Goal: Information Seeking & Learning: Learn about a topic

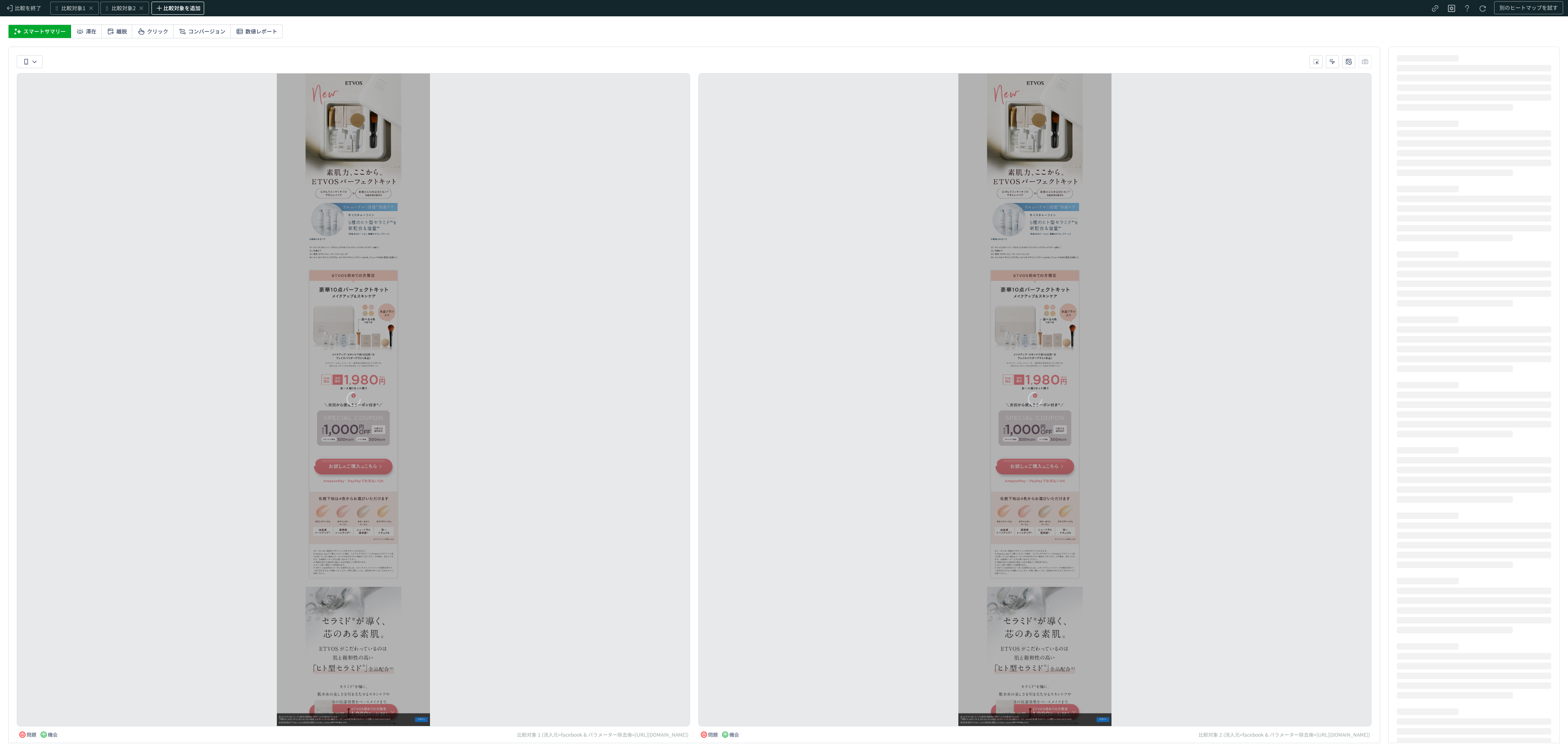
click at [183, 9] on span "比較対象を追加" at bounding box center [181, 8] width 37 height 8
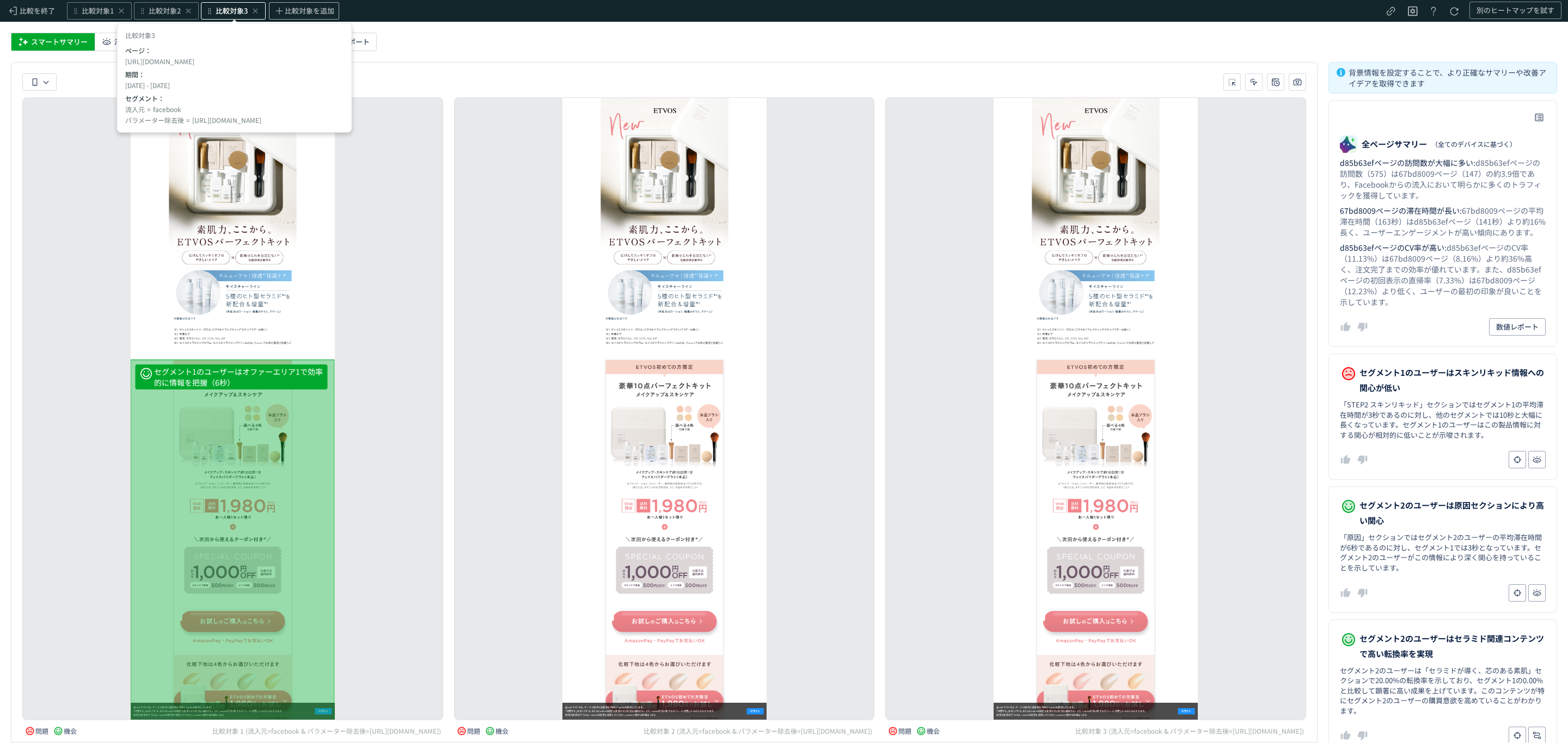
click at [235, 11] on span "比較対象3" at bounding box center [232, 11] width 32 height 11
click at [208, 108] on div "2 セグメント" at bounding box center [235, 111] width 217 height 17
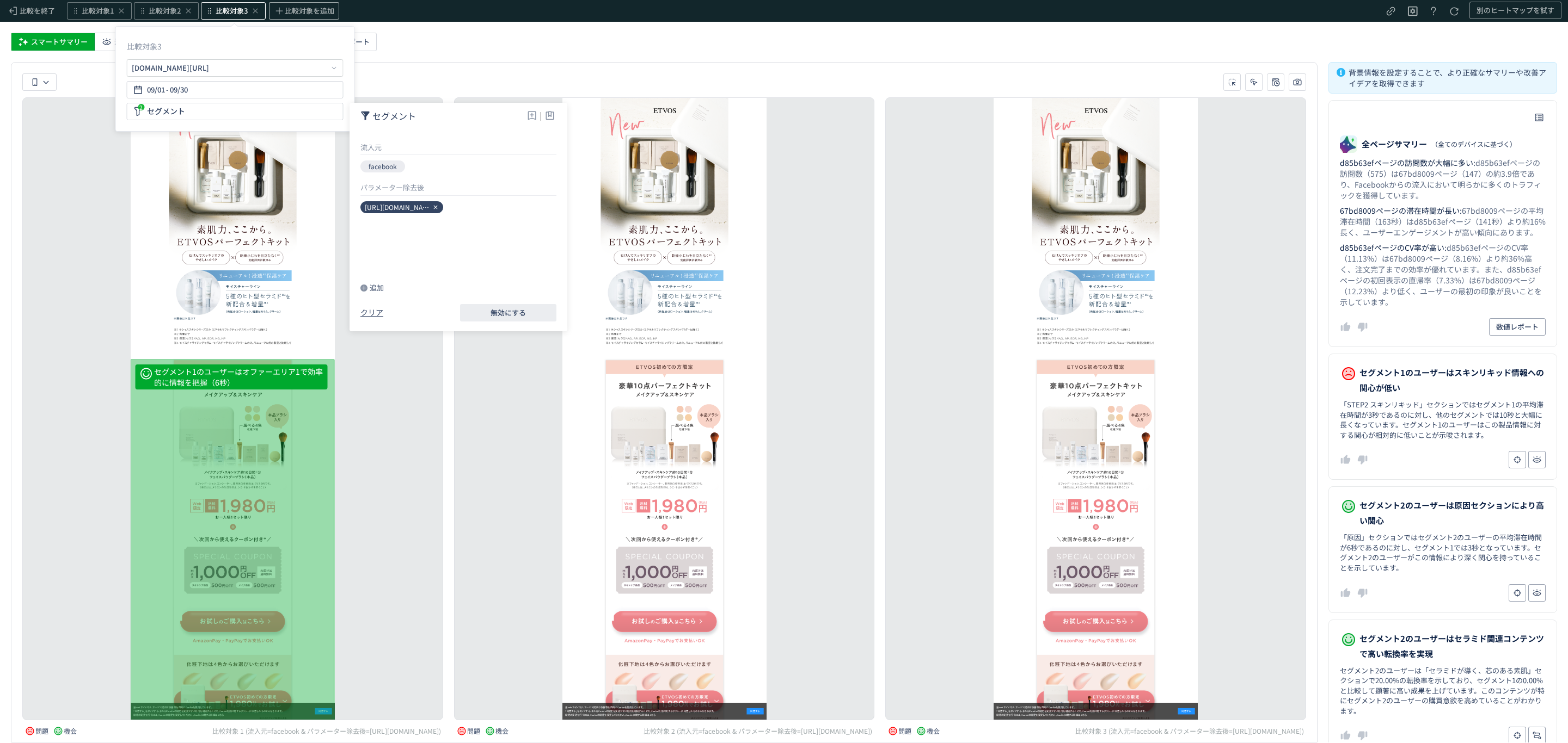
click at [437, 209] on icon at bounding box center [436, 208] width 6 height 6
click at [375, 291] on div "追加" at bounding box center [372, 287] width 24 height 11
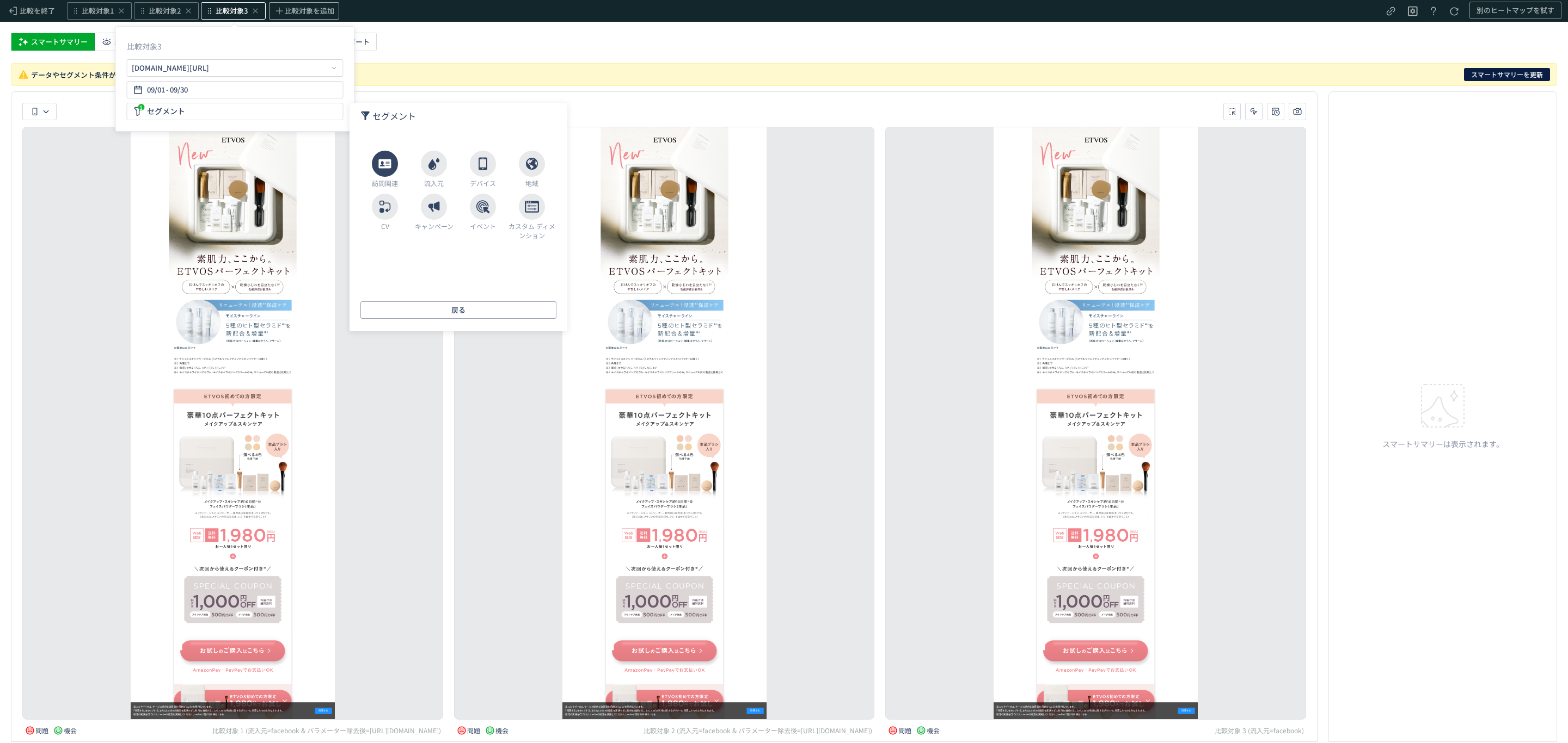
click at [389, 170] on icon at bounding box center [385, 163] width 14 height 14
click at [389, 163] on li "入口ページ" at bounding box center [458, 165] width 196 height 16
click at [487, 163] on li "パラメーター除去後" at bounding box center [458, 165] width 196 height 16
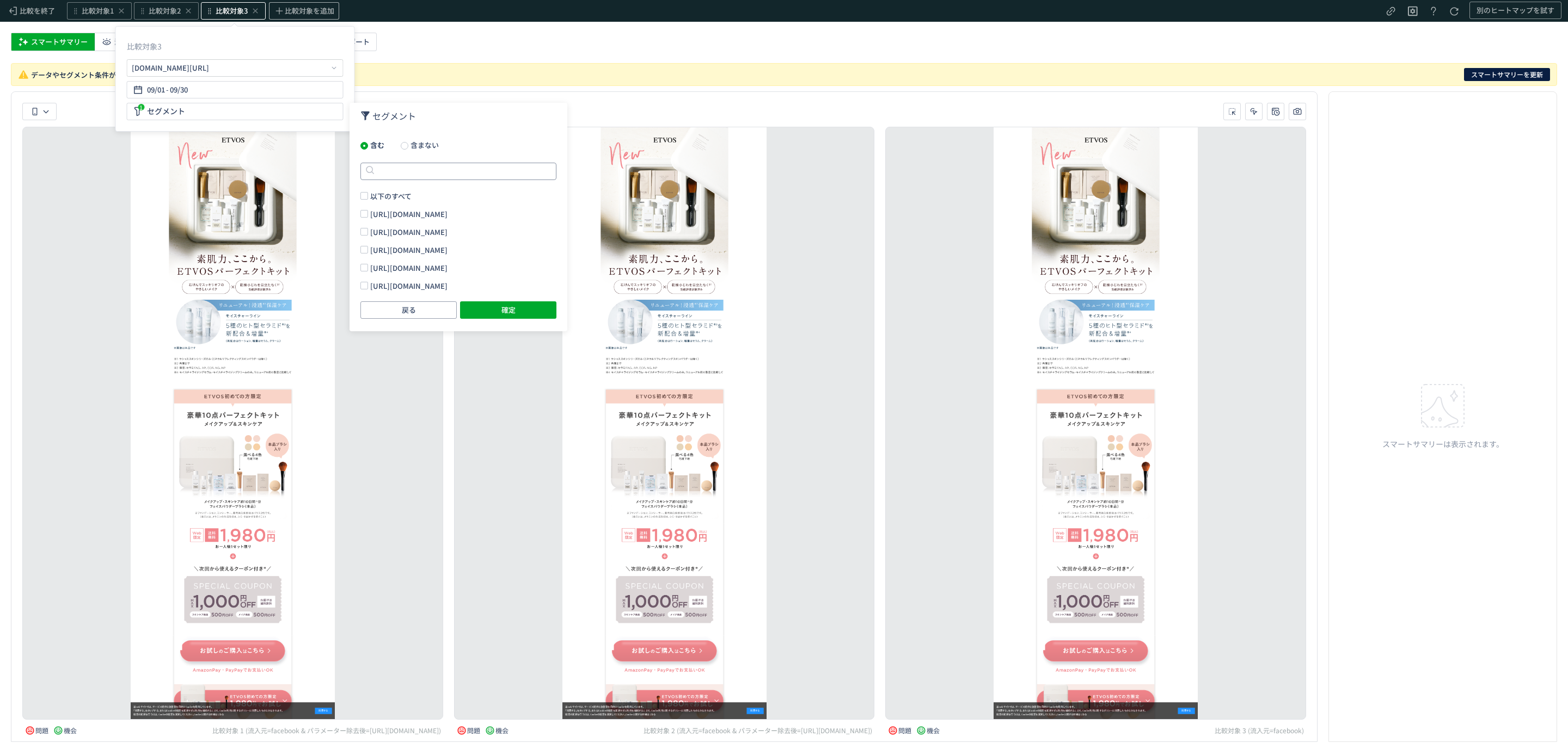
click at [545, 166] on input "text" at bounding box center [458, 171] width 196 height 17
paste input "**********"
type input "**********"
click at [438, 216] on span "[URL][DOMAIN_NAME]" at bounding box center [408, 214] width 77 height 11
click at [497, 302] on button "確定" at bounding box center [508, 310] width 97 height 17
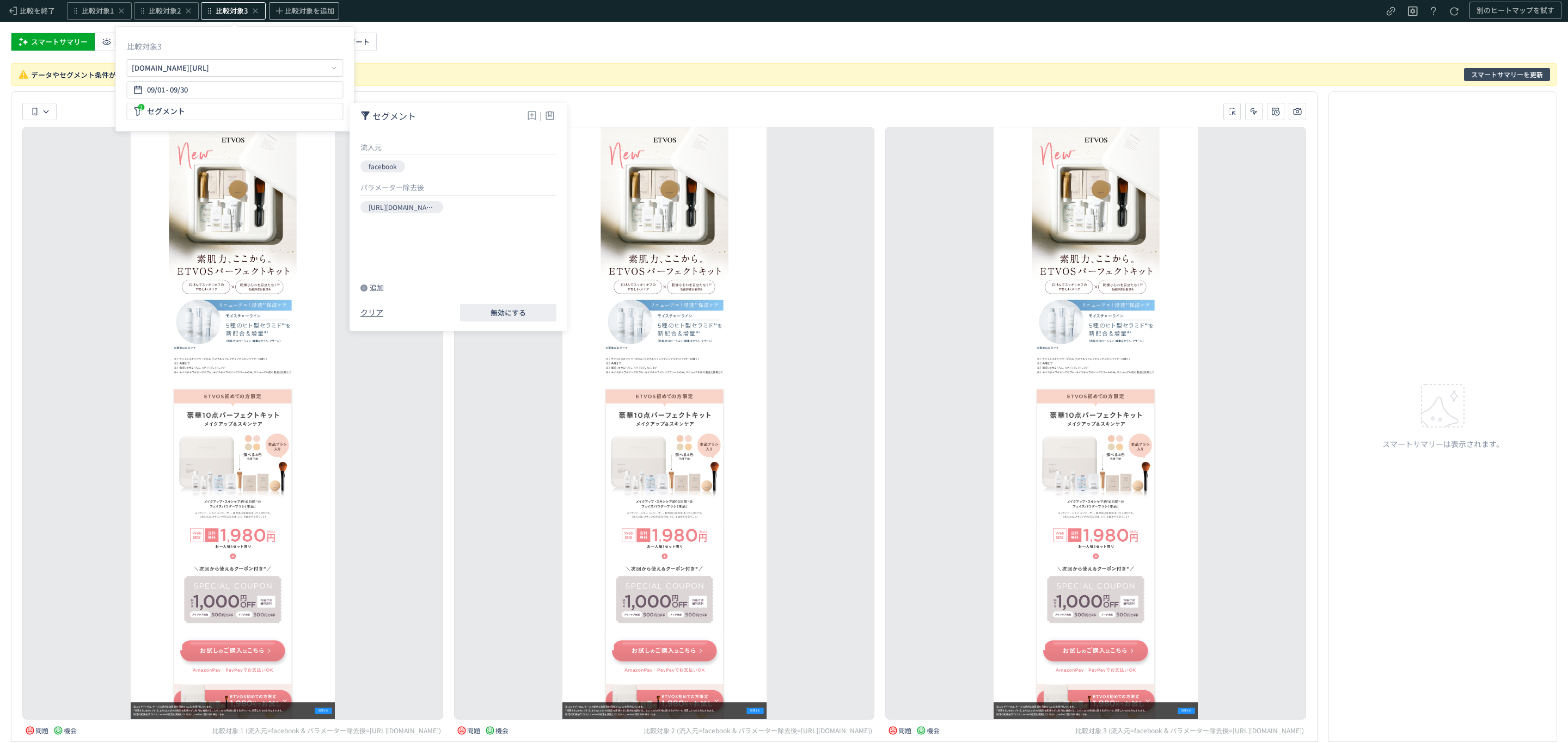
click at [1482, 69] on span "スマートサマリーを更新" at bounding box center [1507, 75] width 72 height 13
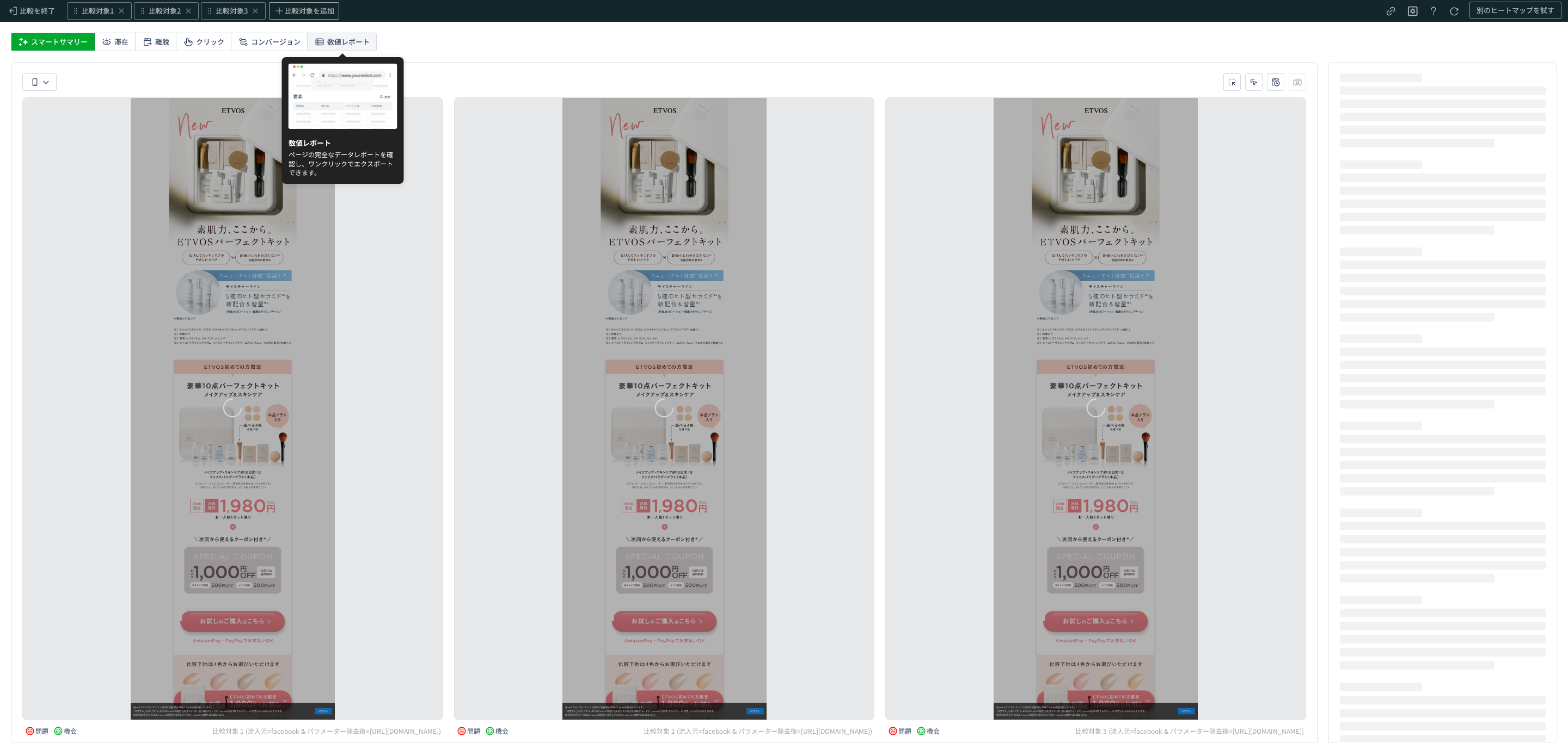
click at [342, 40] on span "数値レポート" at bounding box center [348, 41] width 42 height 17
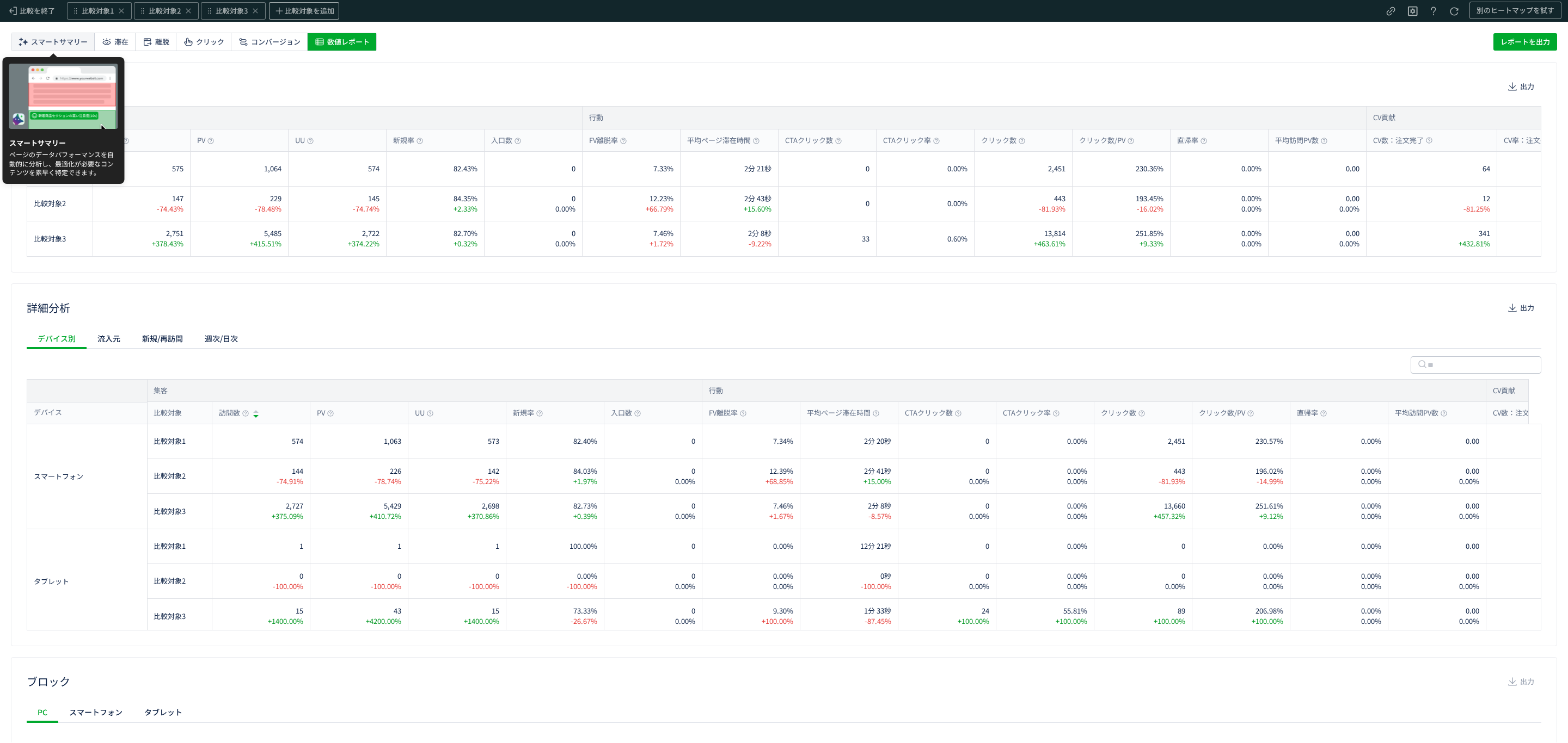
click at [79, 42] on span "スマートサマリー" at bounding box center [59, 41] width 57 height 17
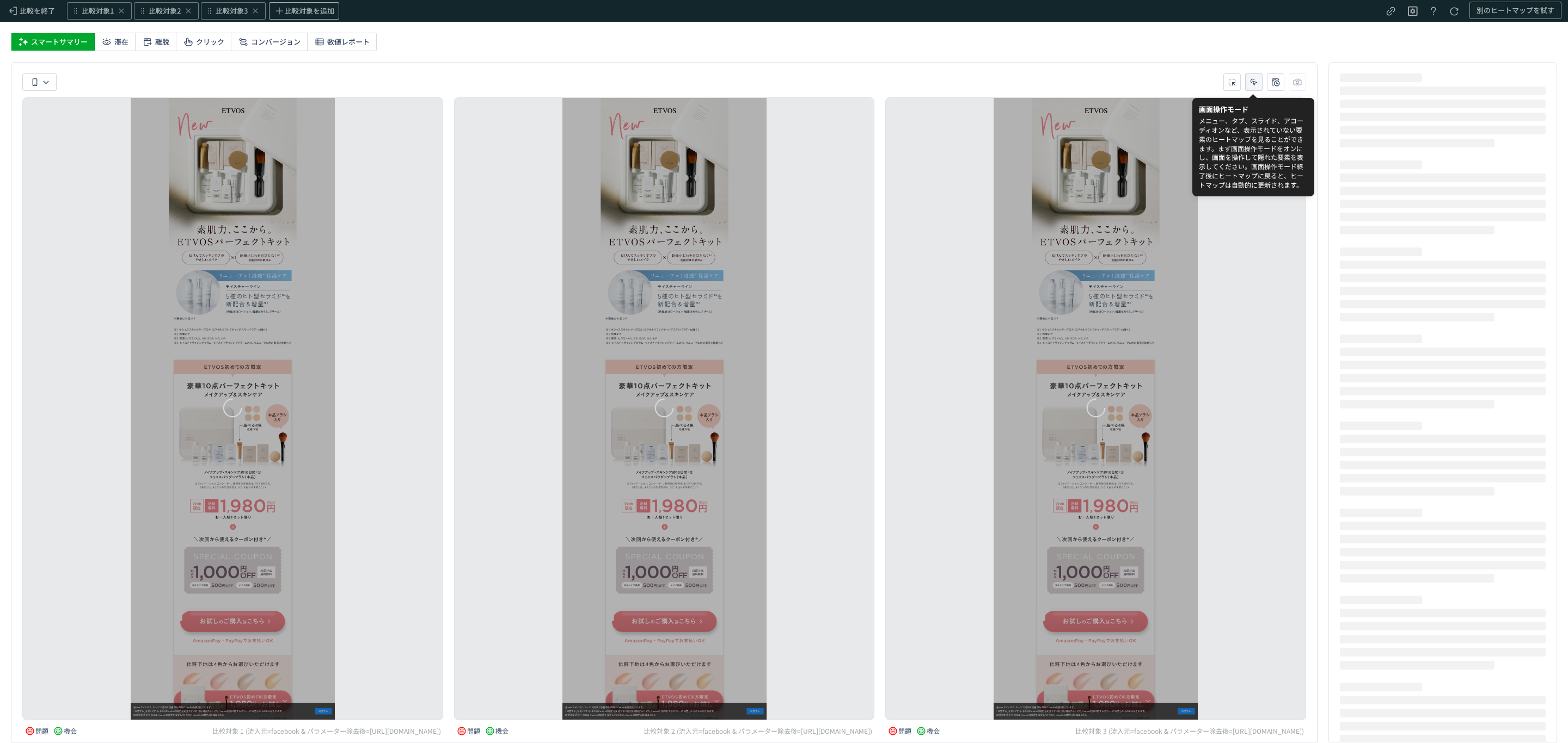
click at [1253, 84] on icon "heatmap-toolbar-container" at bounding box center [1253, 82] width 11 height 11
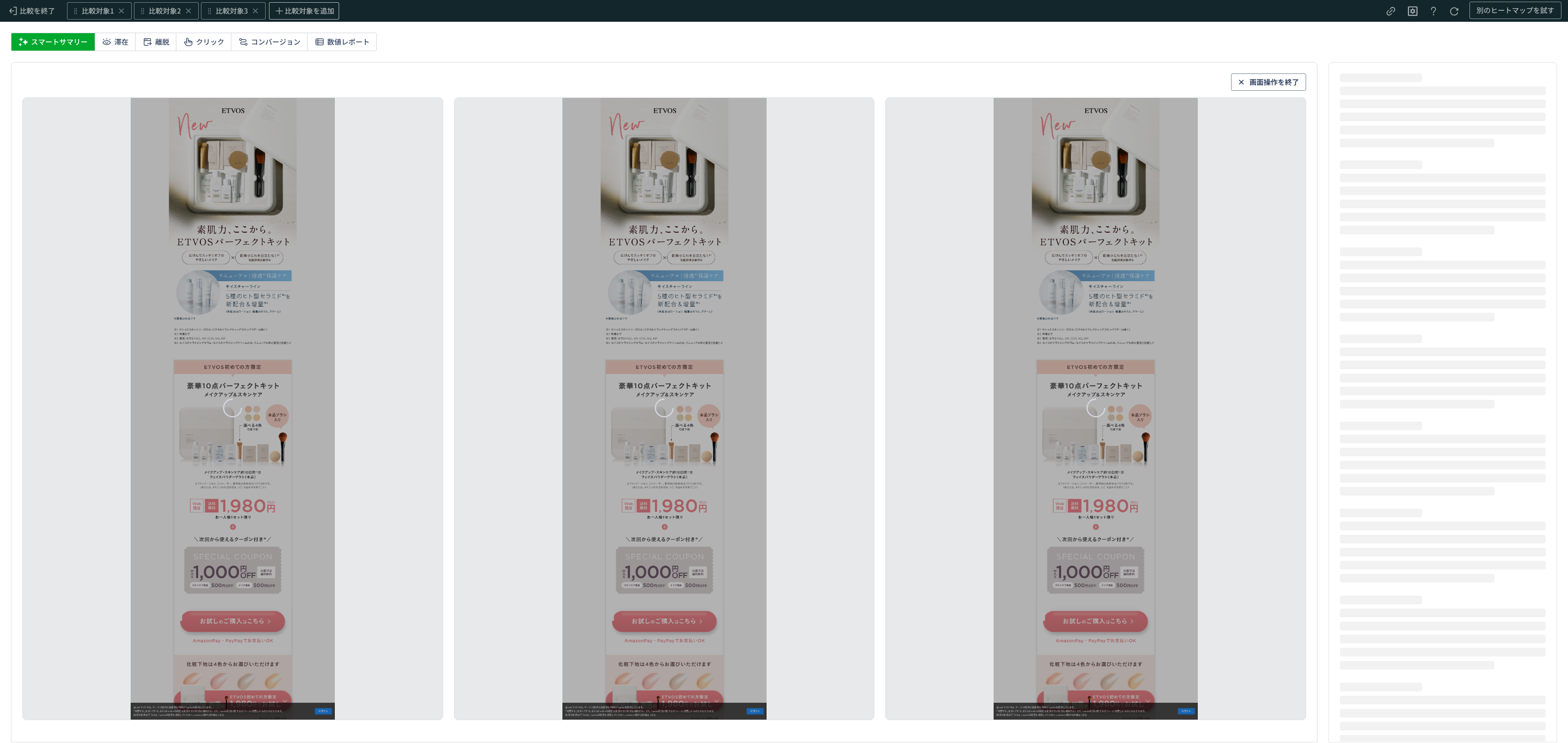
click at [322, 712] on div "heatmap-list-container" at bounding box center [233, 409] width 205 height 622
click at [752, 715] on div "heatmap-list-container" at bounding box center [665, 409] width 205 height 622
click at [1266, 84] on span "画面操作を終了" at bounding box center [1274, 82] width 50 height 17
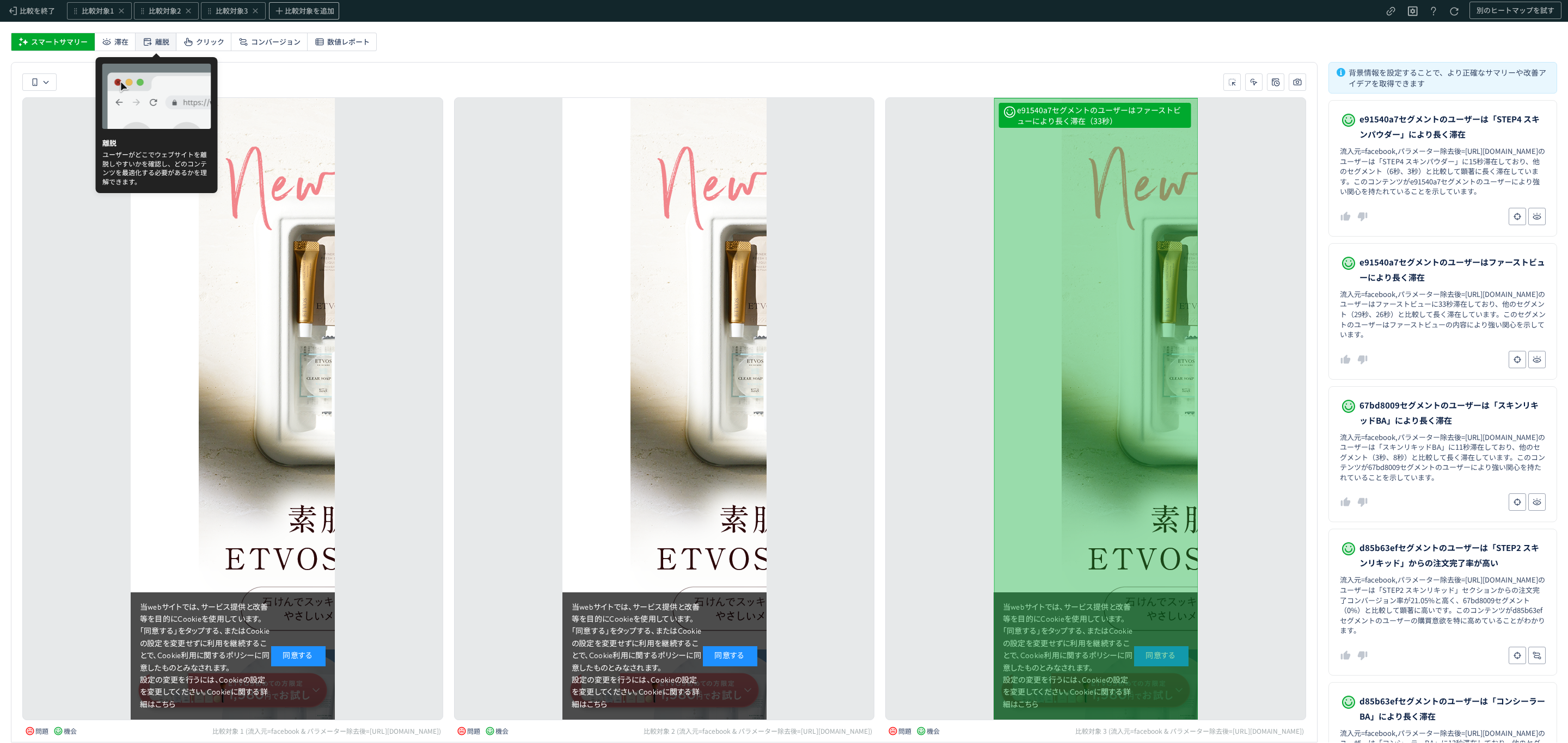
click at [153, 40] on icon at bounding box center [147, 41] width 11 height 11
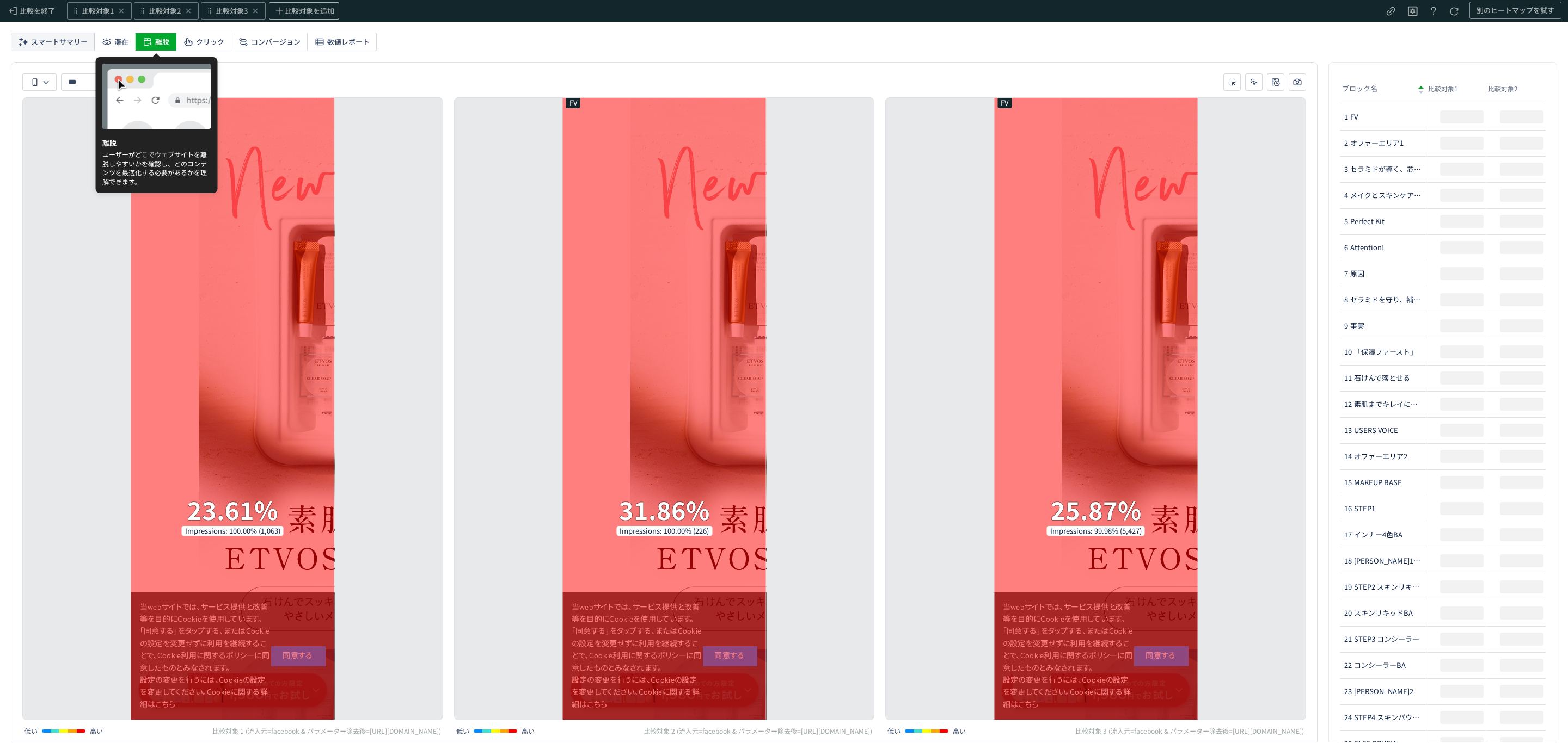
click at [54, 43] on span "スマートサマリー" at bounding box center [59, 41] width 57 height 17
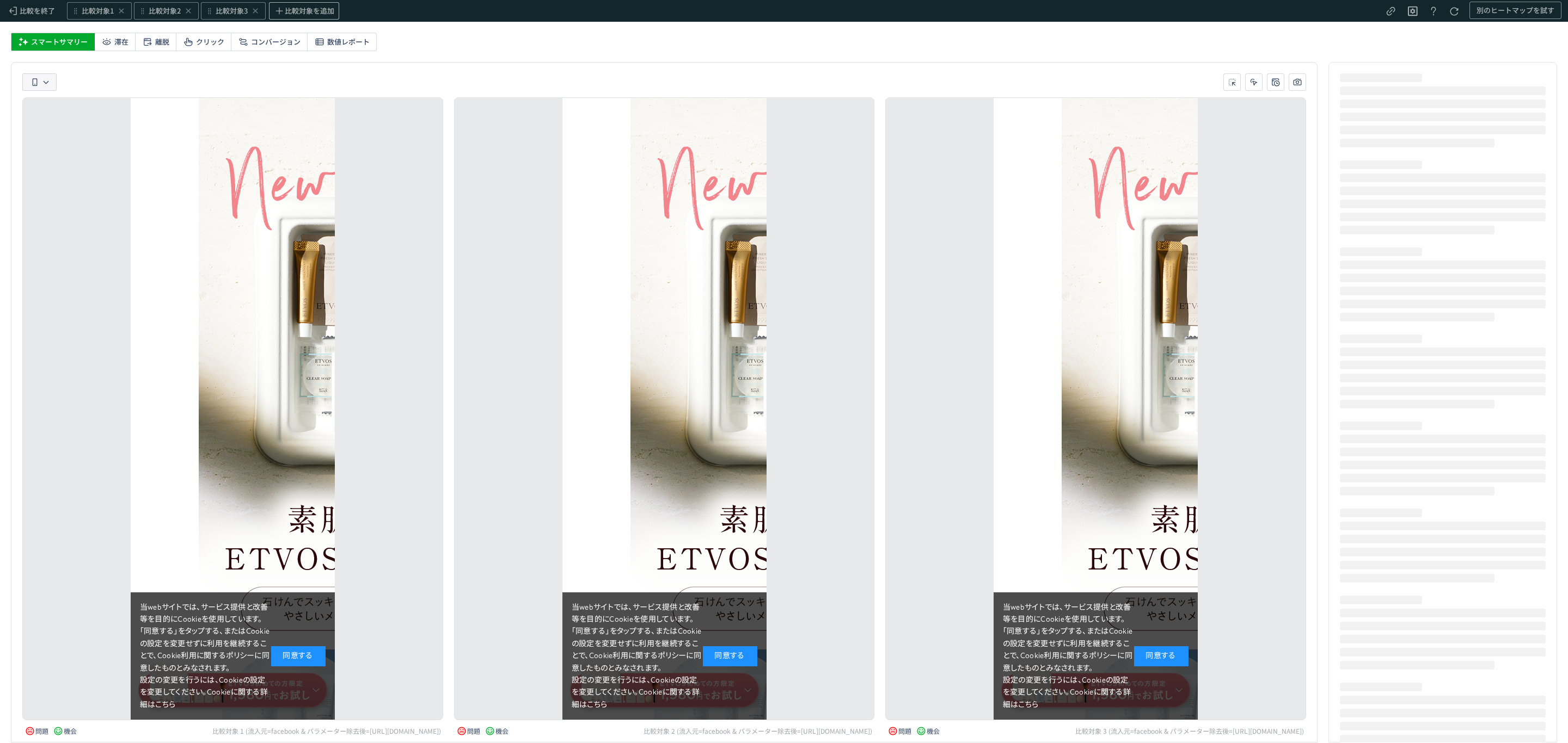
click at [42, 84] on icon "heatmap-toolbar-container" at bounding box center [45, 82] width 7 height 7
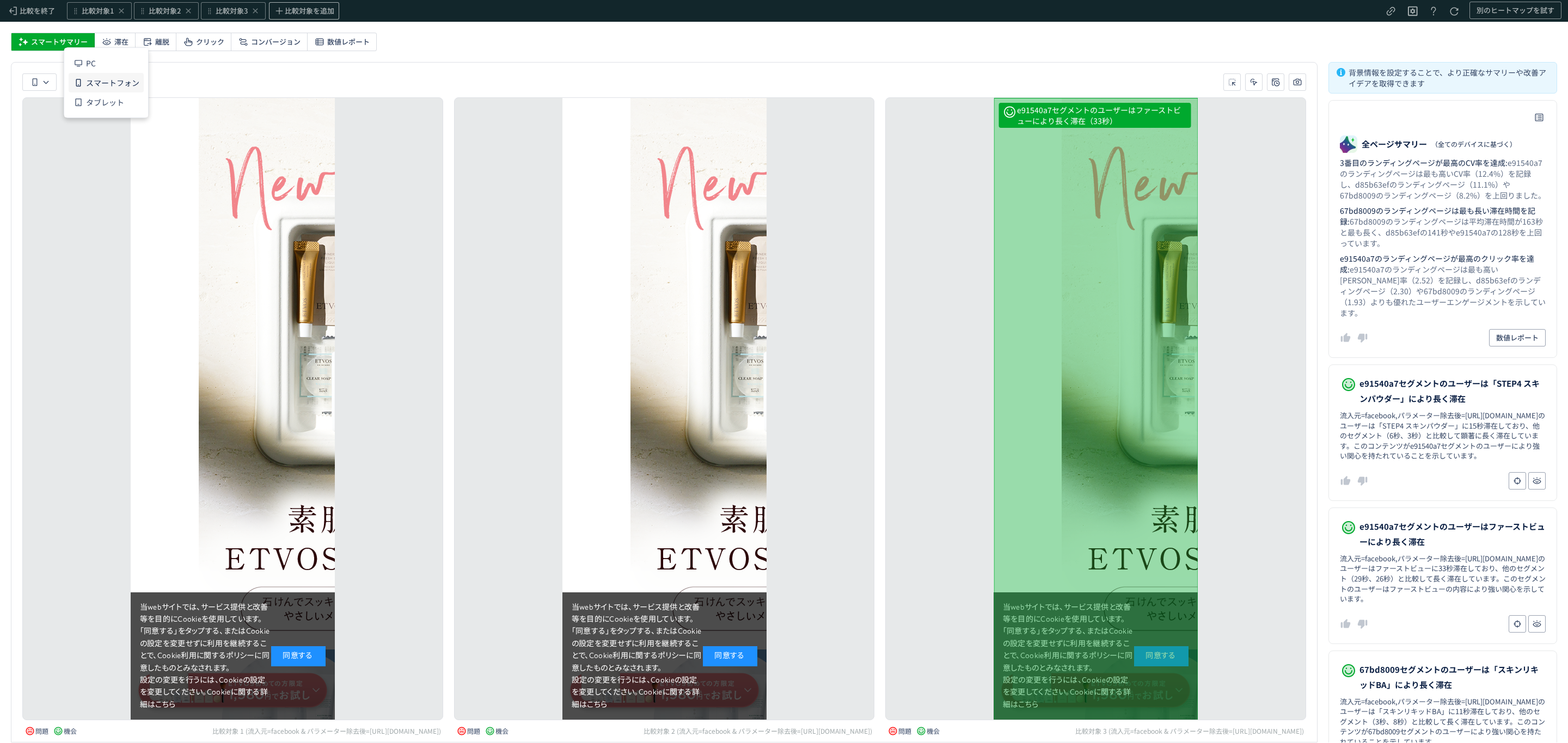
click at [97, 87] on span "スマートフォン" at bounding box center [113, 83] width 54 height 19
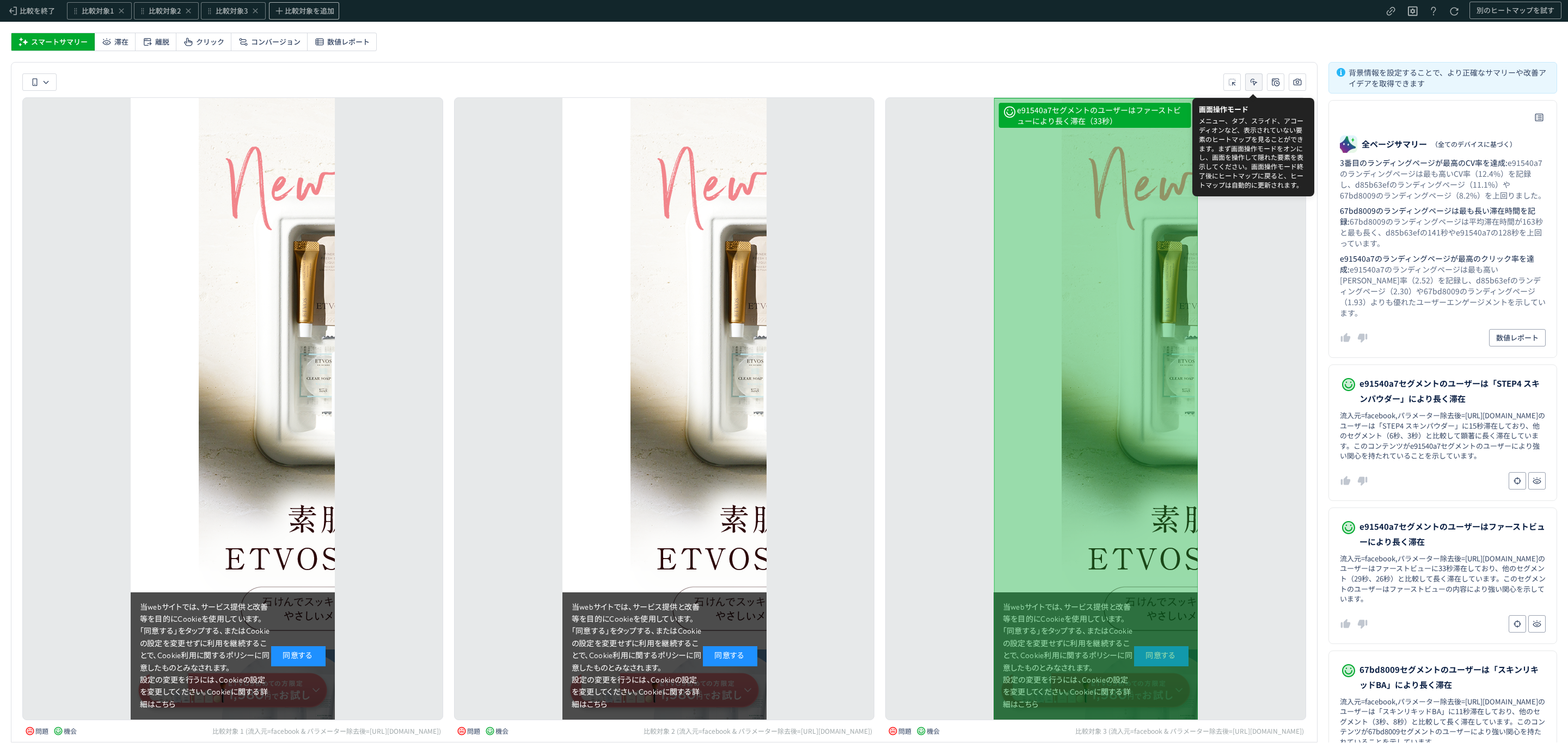
click at [1253, 82] on icon "heatmap-toolbar-container" at bounding box center [1253, 82] width 11 height 11
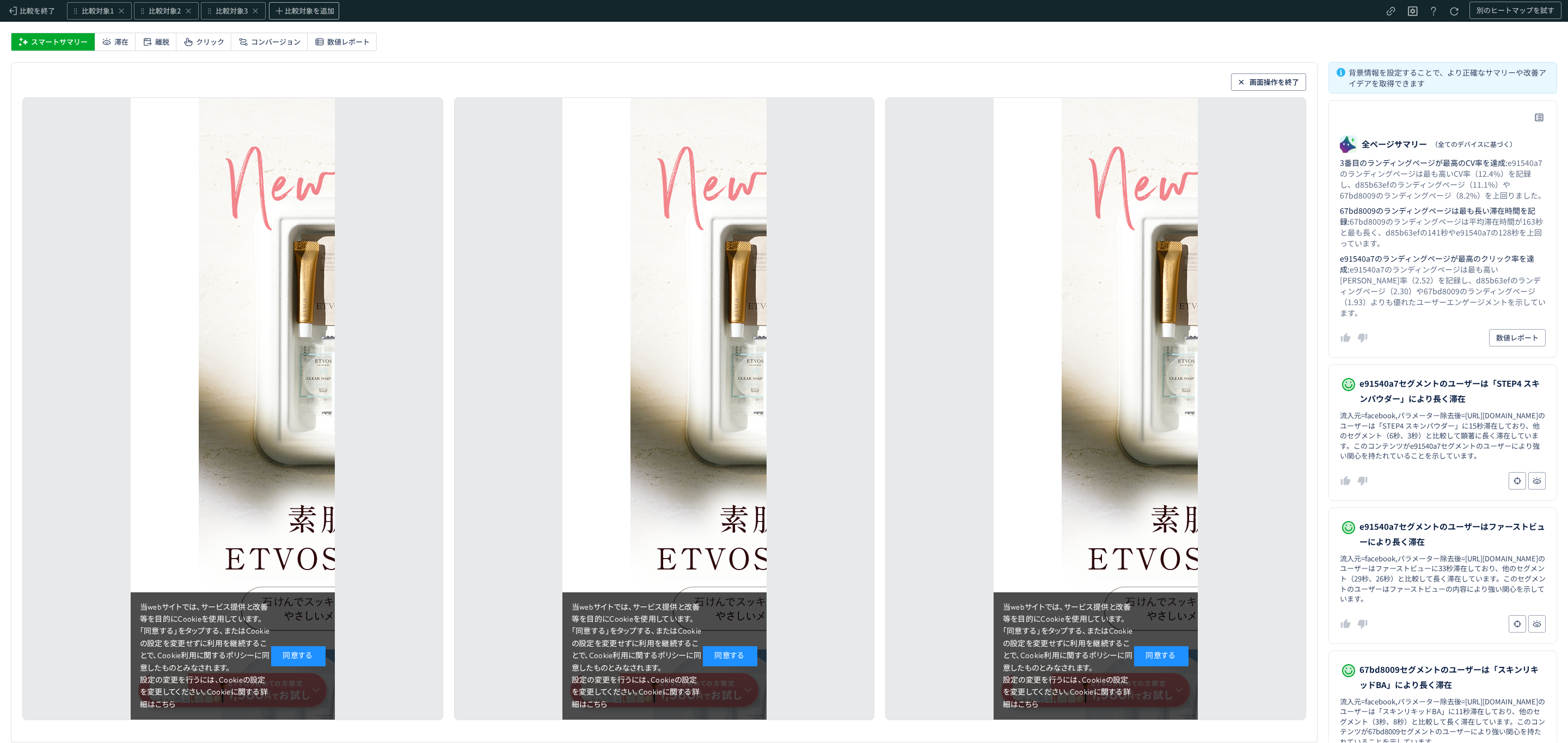
click at [1145, 646] on div "同意する" at bounding box center [1161, 656] width 54 height 19
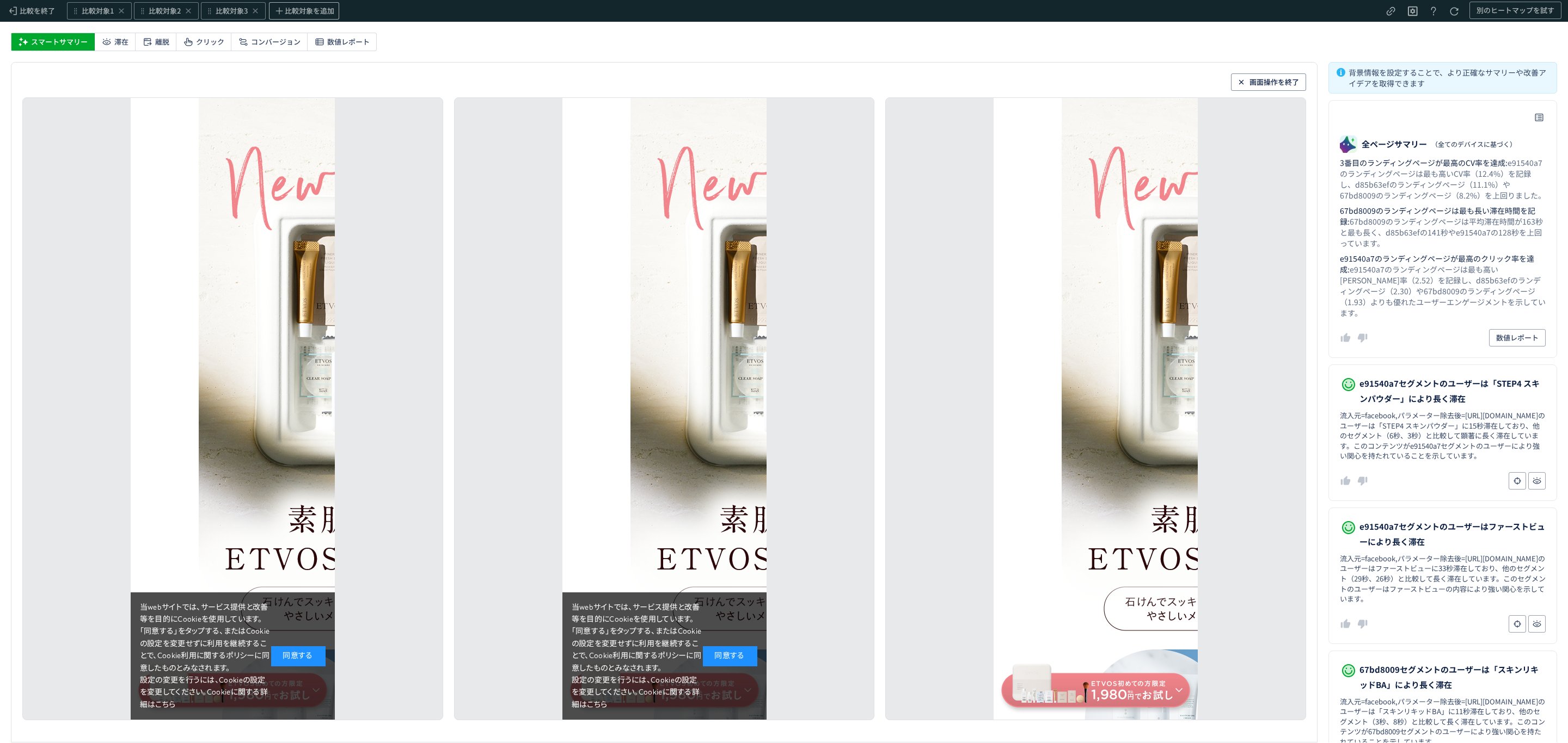
click at [727, 646] on div "同意する" at bounding box center [729, 656] width 54 height 19
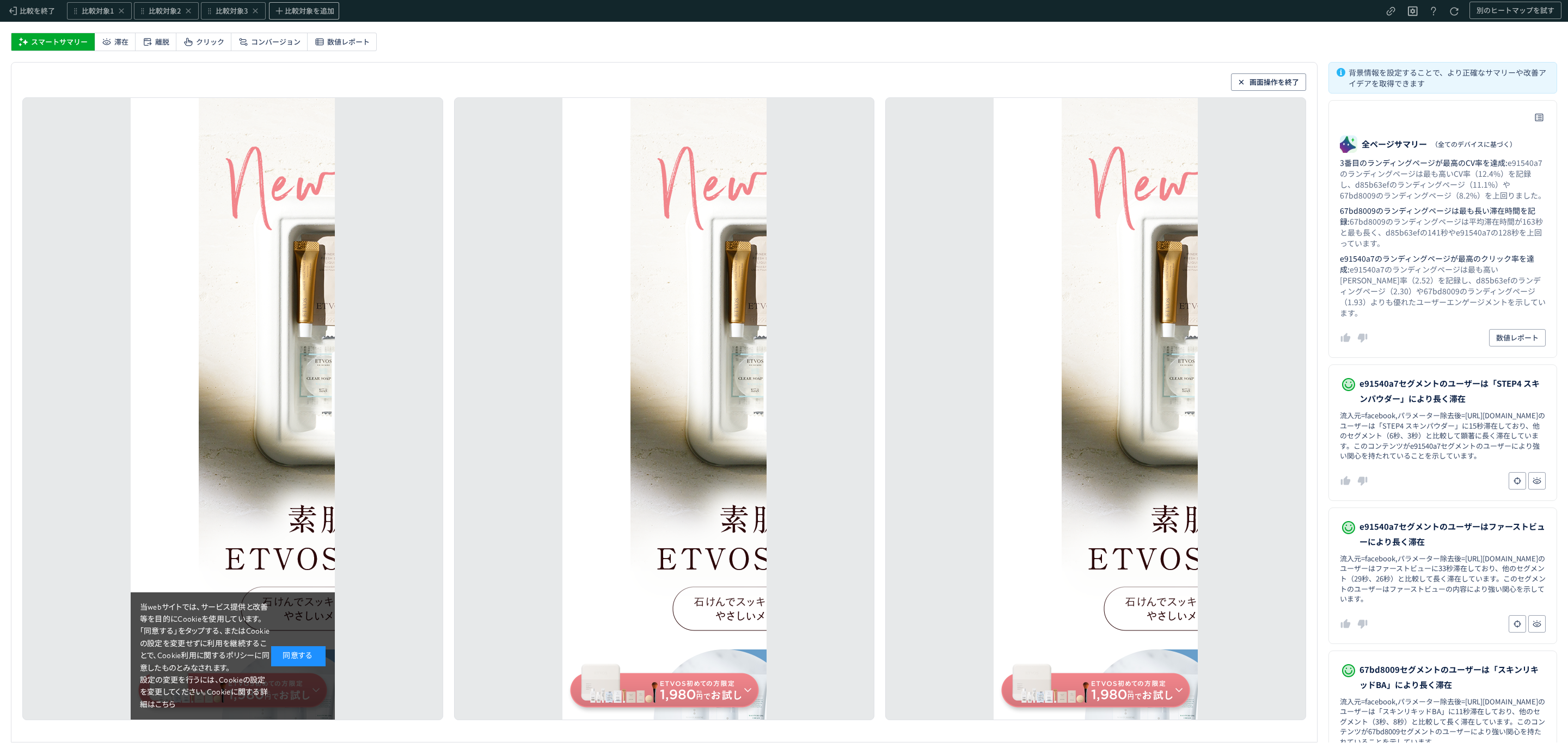
click at [288, 646] on div "同意する" at bounding box center [297, 656] width 54 height 19
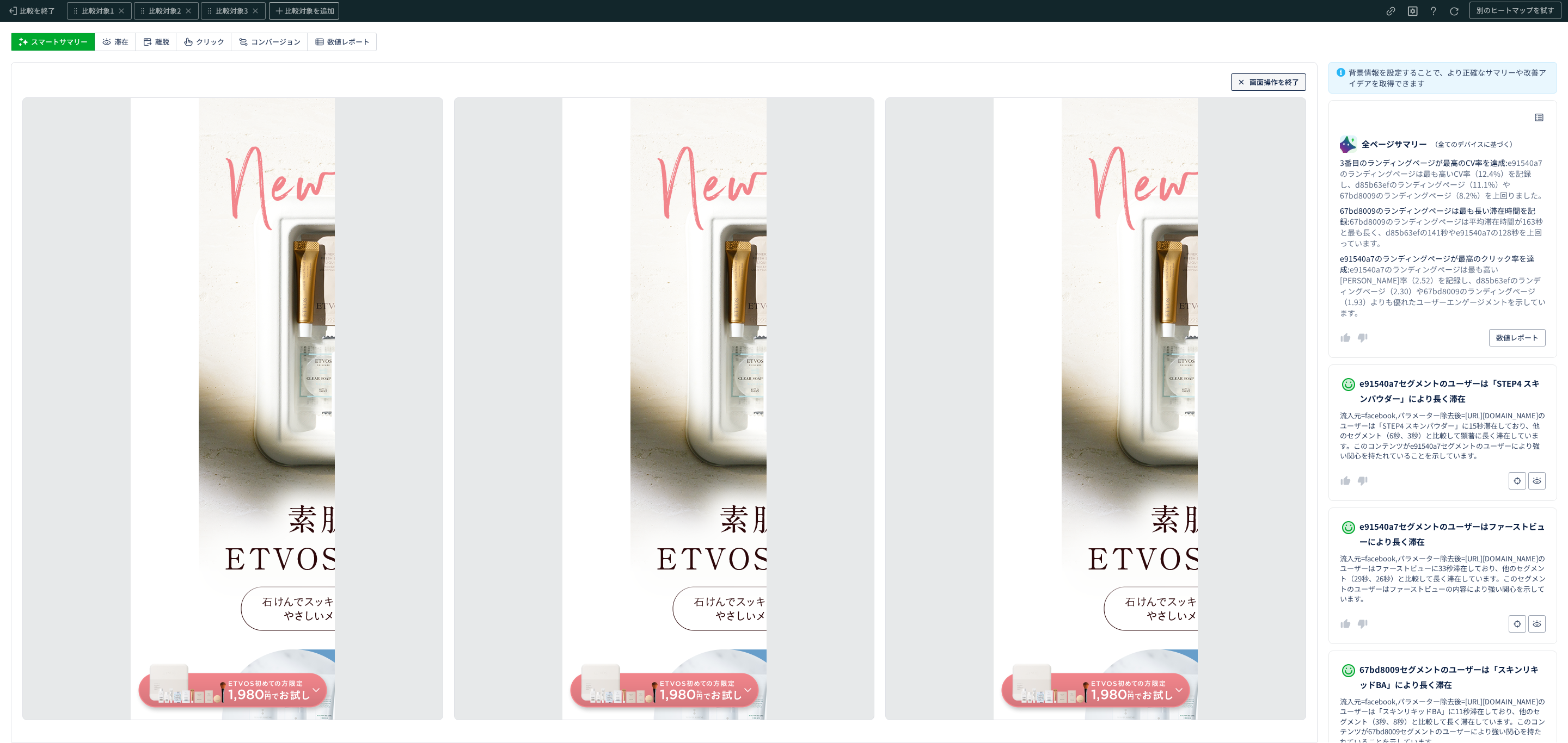
click at [1263, 79] on span "画面操作を終了" at bounding box center [1274, 82] width 50 height 17
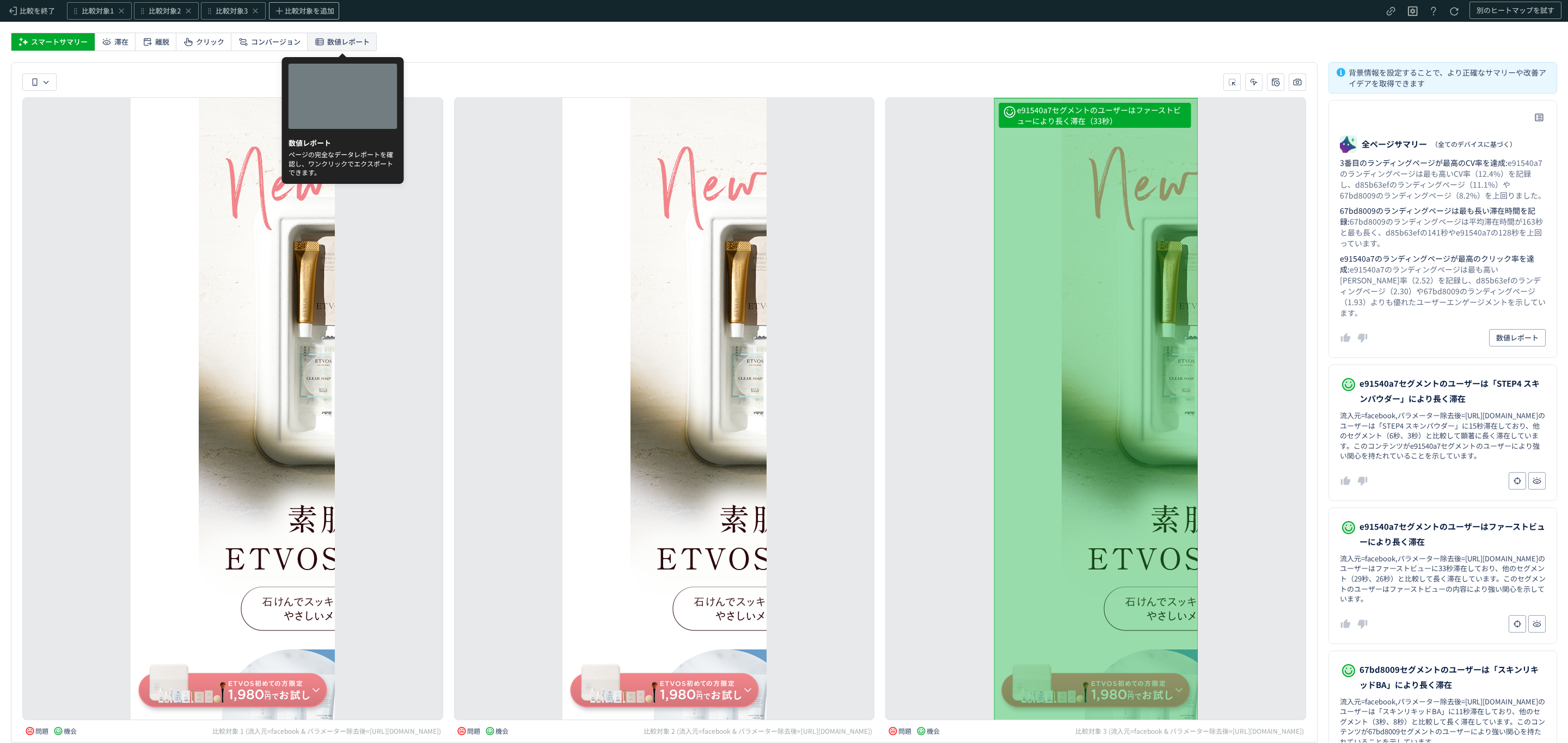
click at [360, 45] on span "数値レポート" at bounding box center [348, 41] width 42 height 17
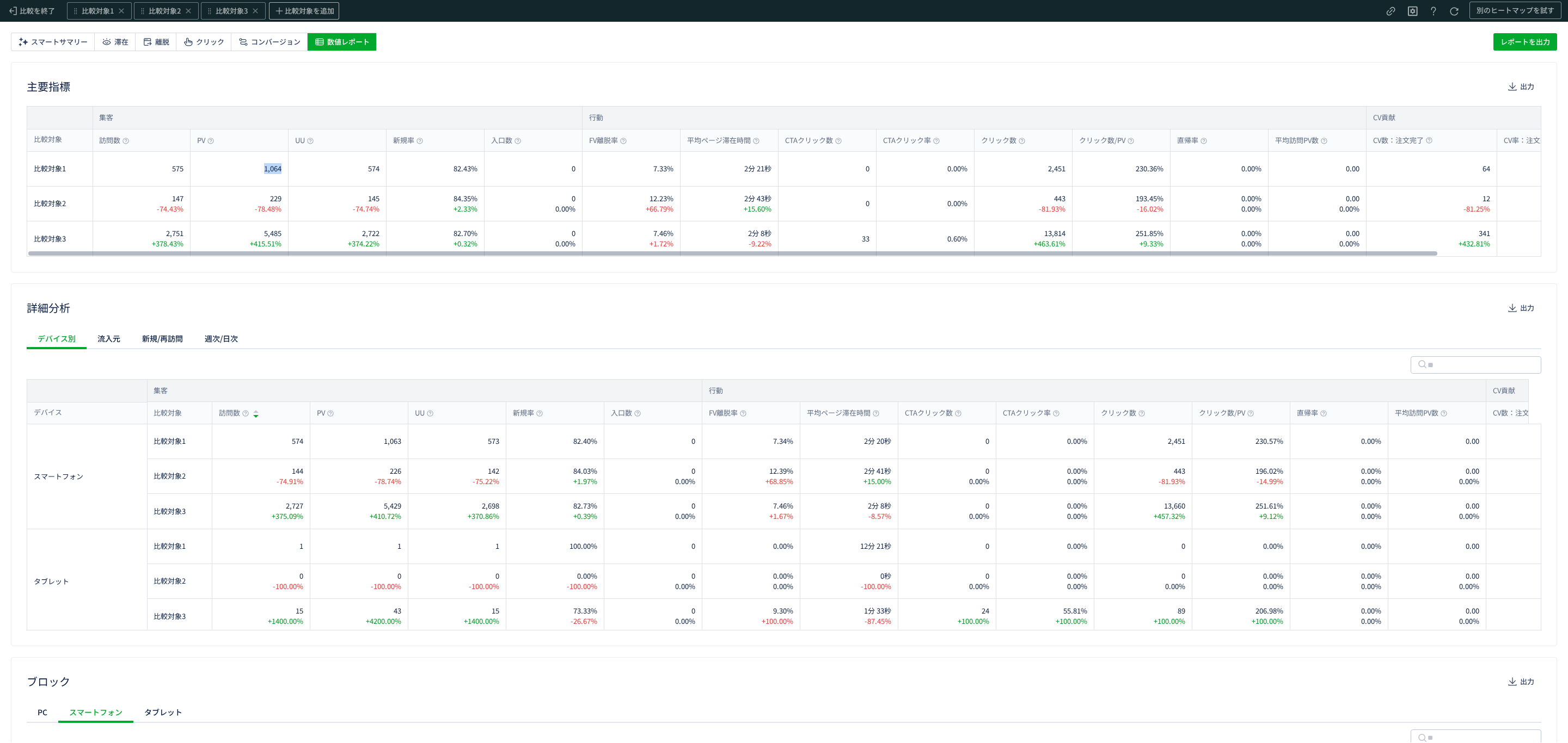
drag, startPoint x: 253, startPoint y: 168, endPoint x: 282, endPoint y: 169, distance: 29.0
click at [282, 169] on div "1,064" at bounding box center [239, 169] width 98 height 34
drag, startPoint x: 256, startPoint y: 235, endPoint x: 290, endPoint y: 235, distance: 34.0
click at [290, 235] on div "比較対象3 2,751 +378.43% 5,485 +415.51% 2,722 +374.22% 82.70% +0.32% 0 0.00% 7.46% …" at bounding box center [828, 238] width 1600 height 35
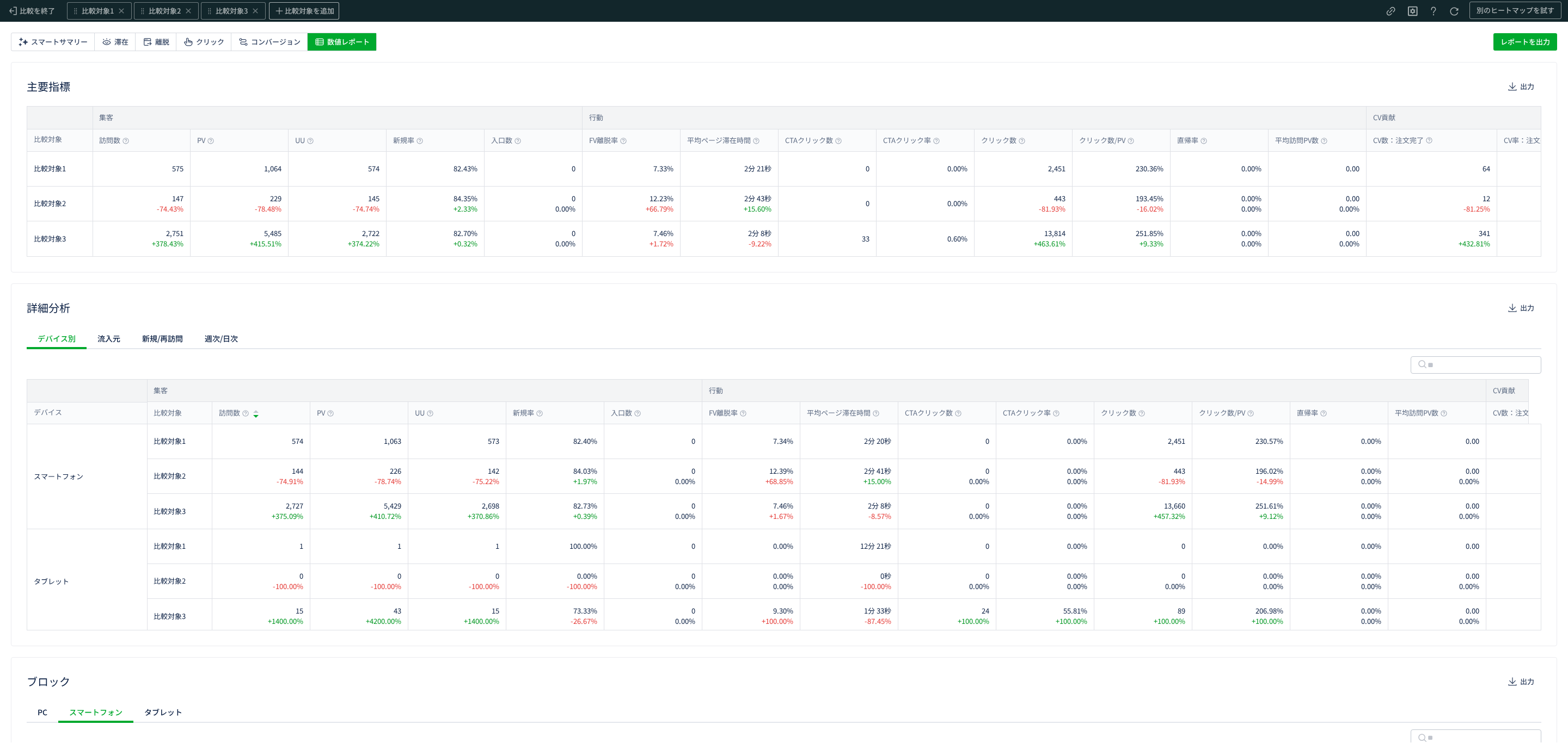
click at [293, 295] on div "詳細分析 出力 デバイス別 流入元 新規/再訪問 週次/日次 集客 比較対象 訪問数 PV UU 新規率 入口数 行動 FV離脱率 平均ページ滞在時間 CTA…" at bounding box center [783, 465] width 1546 height 363
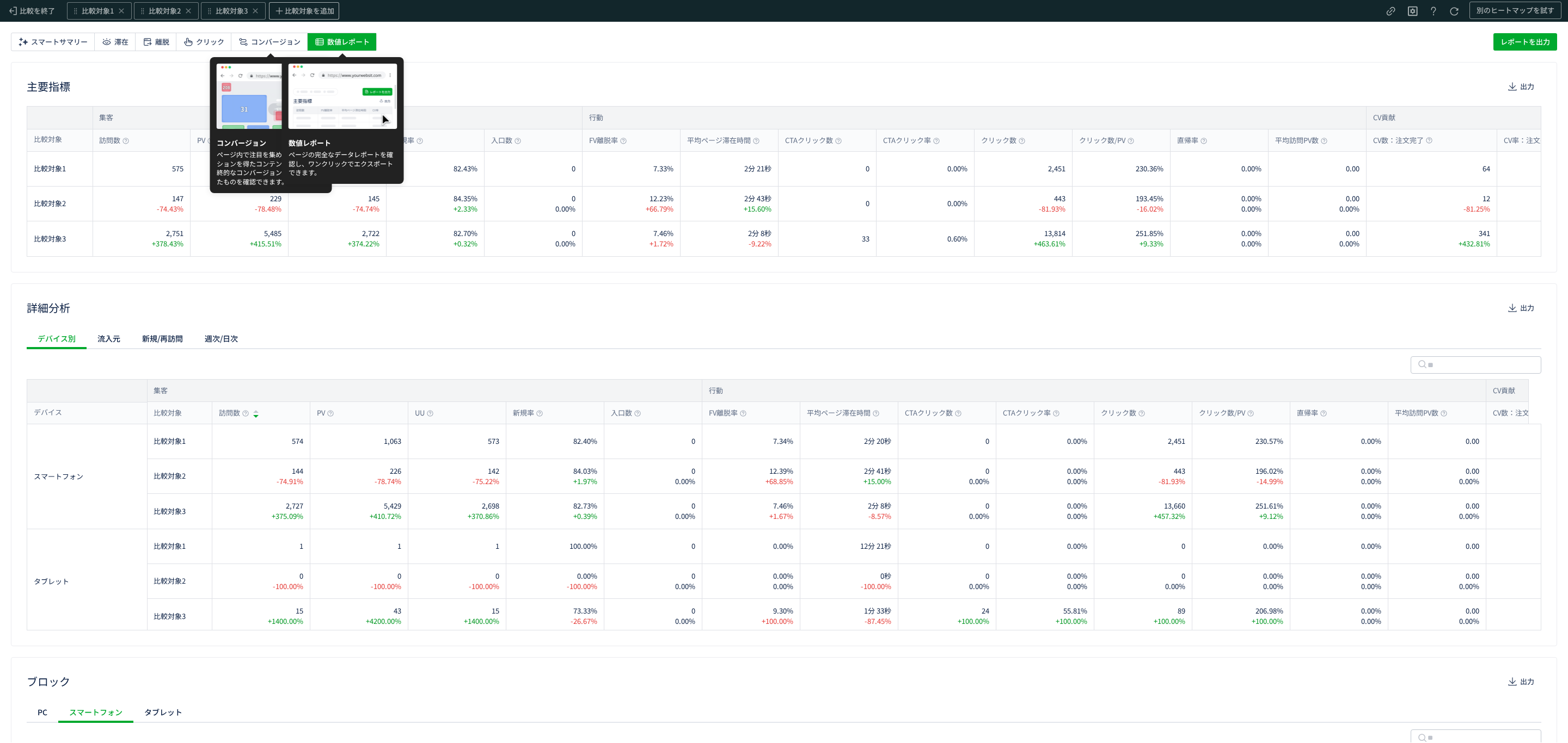
click at [342, 34] on span "数値レポート" at bounding box center [348, 41] width 42 height 17
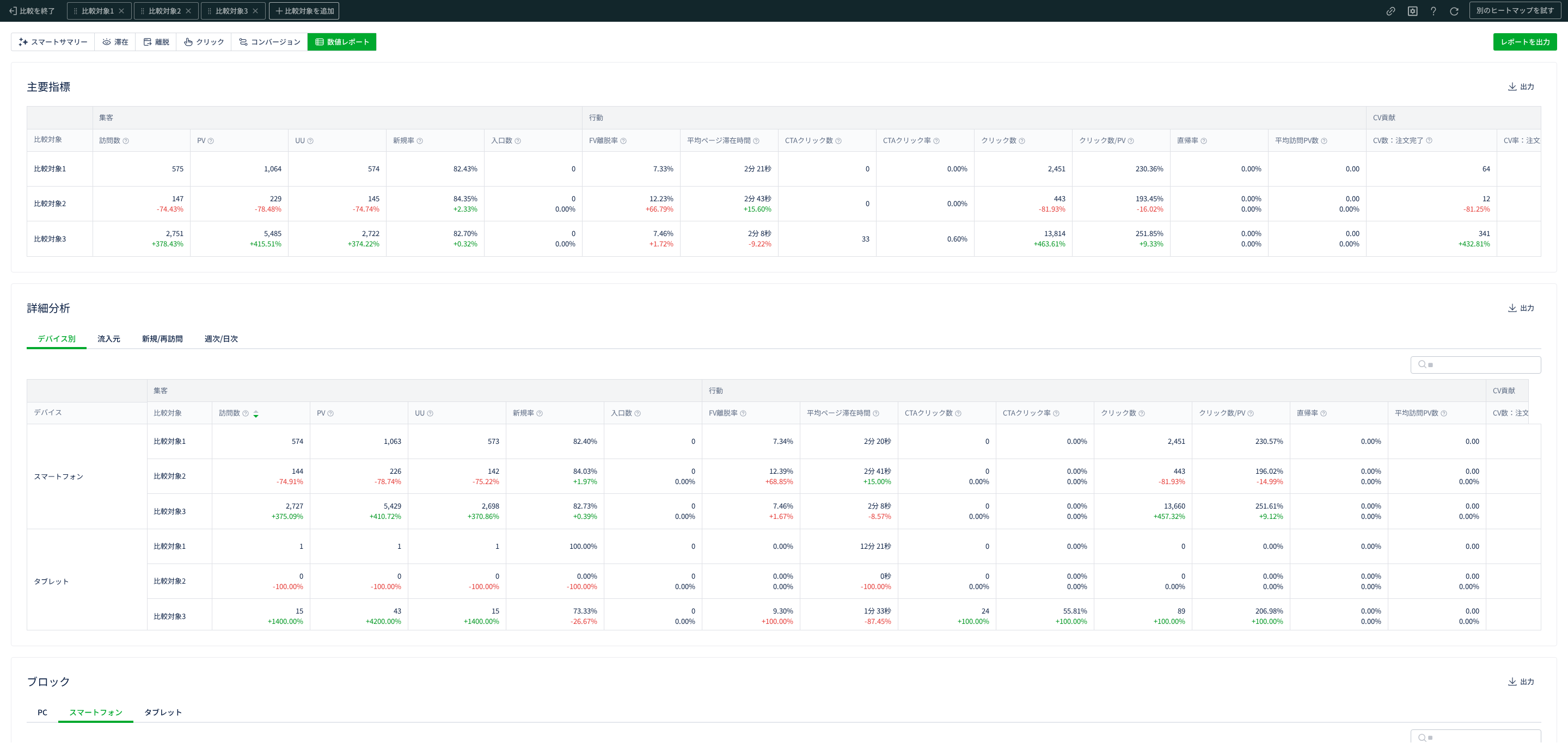
click at [343, 36] on span "数値レポート" at bounding box center [348, 41] width 42 height 17
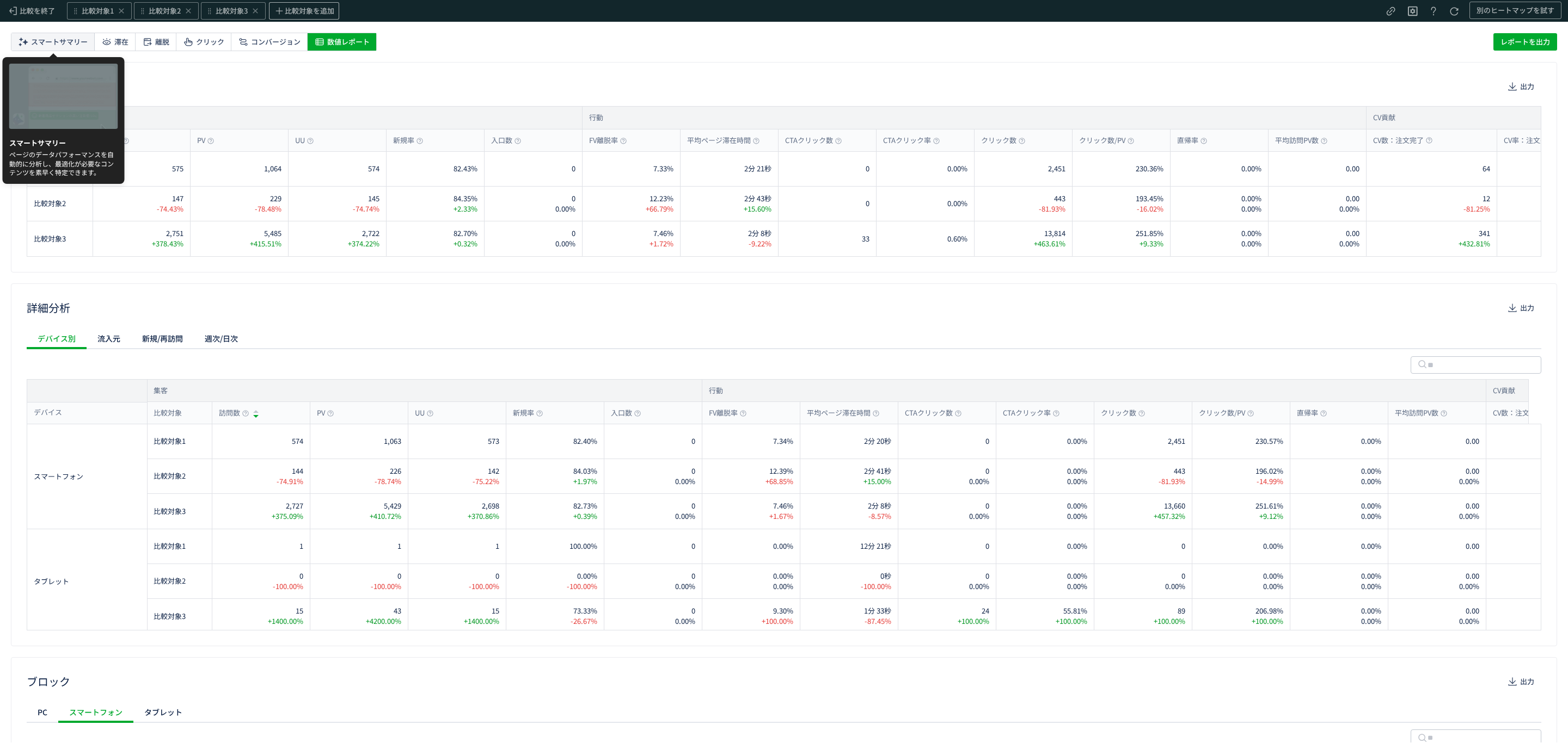
click at [69, 45] on span "スマートサマリー" at bounding box center [59, 41] width 57 height 17
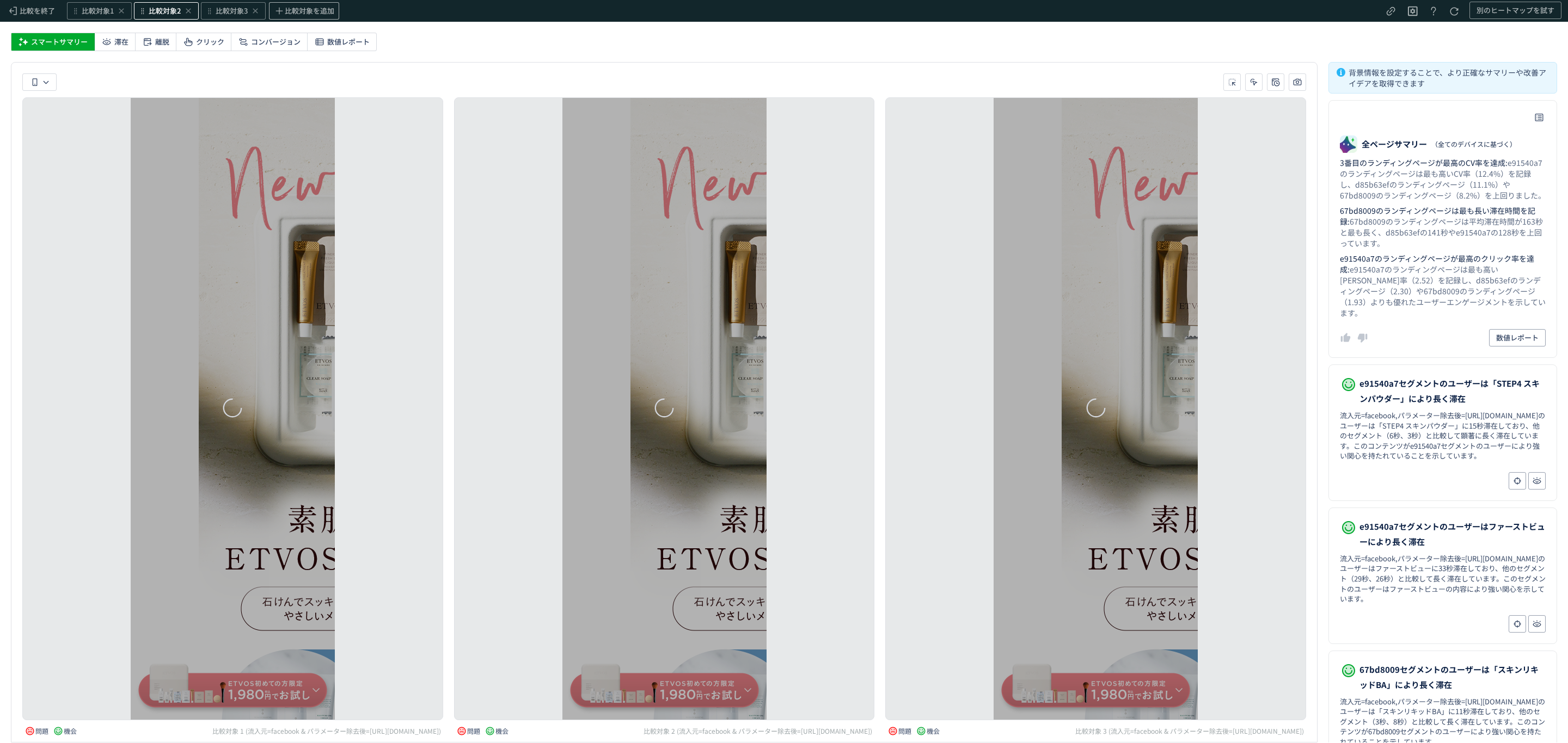
click at [164, 11] on span "比較対象2" at bounding box center [165, 11] width 32 height 11
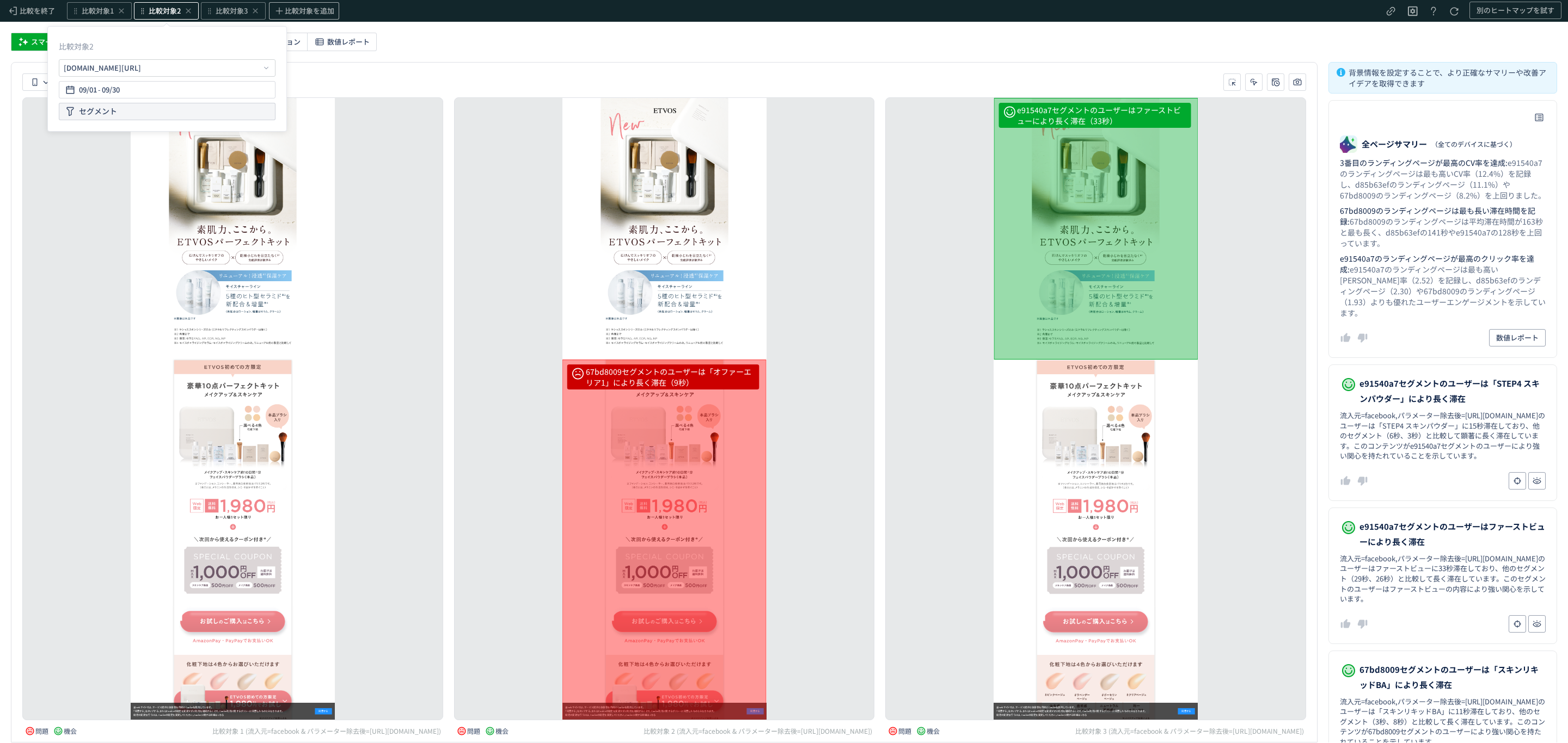
click at [136, 105] on div "セグメント" at bounding box center [166, 111] width 217 height 17
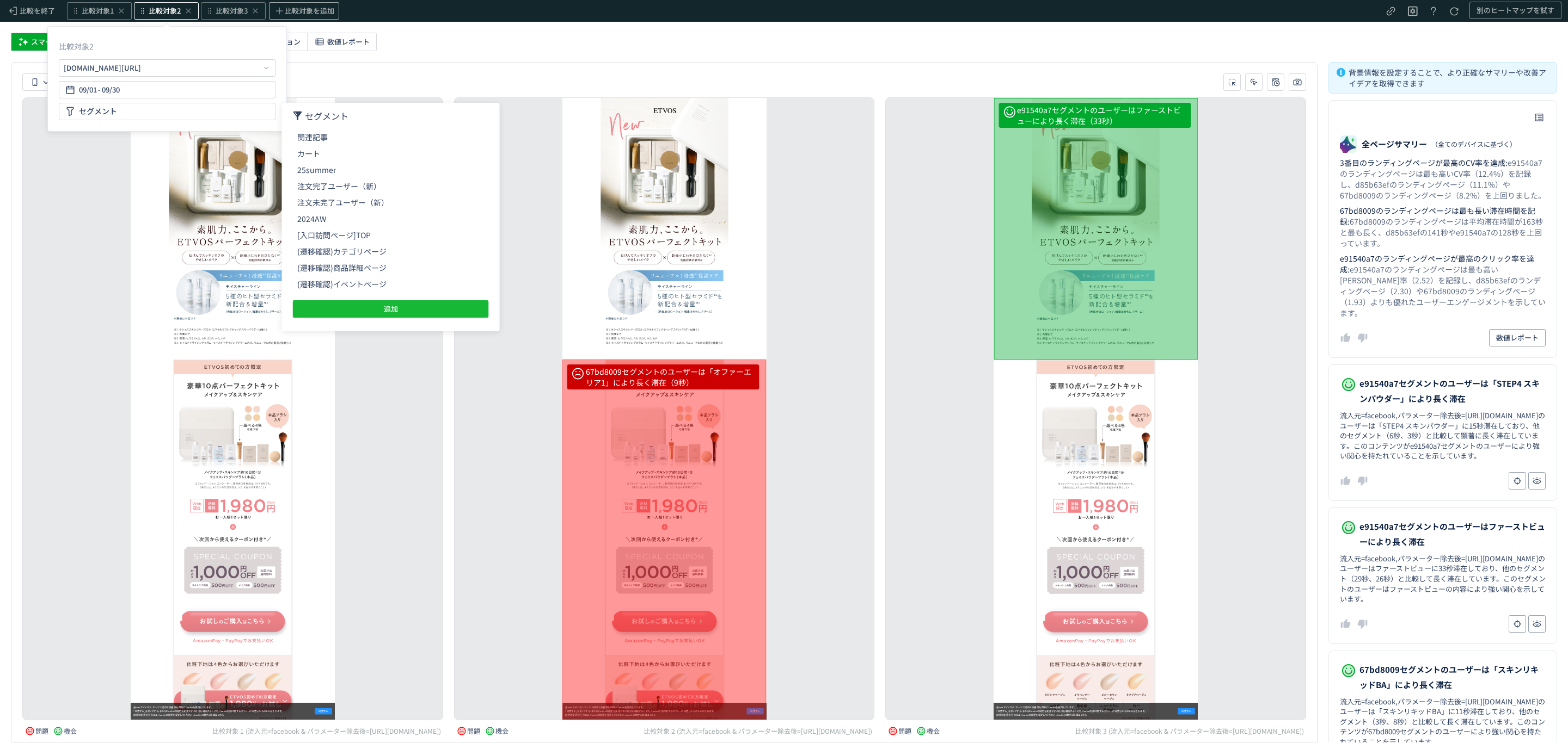
click at [100, 187] on div "d85b63efセグメントのユーザーは「STEP2 スキンリキッド」からの注文完了率が高い（21.05%） d85b63efセグメントのユーザーは「STEP3…" at bounding box center [233, 409] width 421 height 623
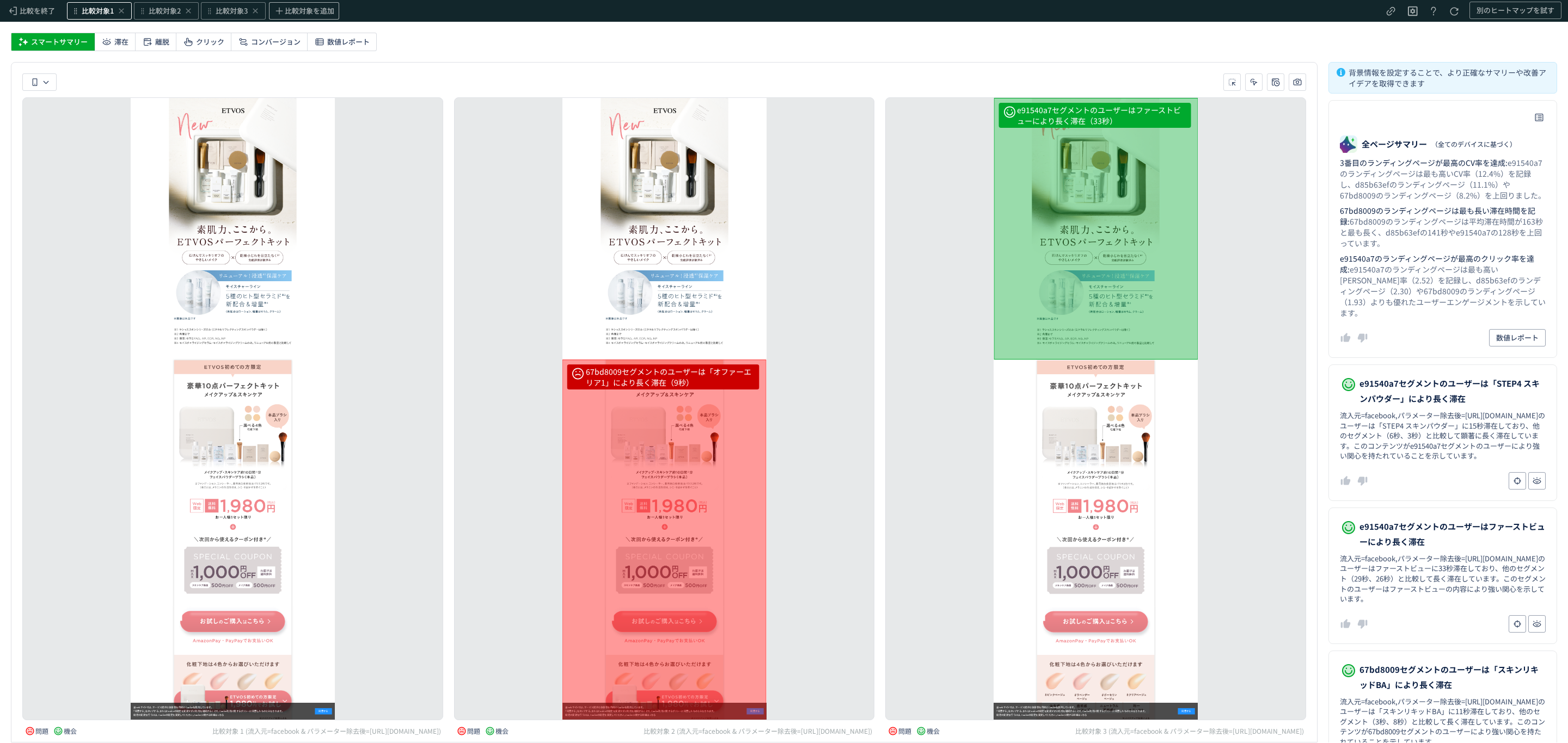
click at [80, 14] on div "比較対象1" at bounding box center [100, 11] width 65 height 17
click at [218, 8] on span "比較対象3" at bounding box center [232, 11] width 32 height 11
click at [186, 106] on div "2 セグメント" at bounding box center [235, 111] width 217 height 17
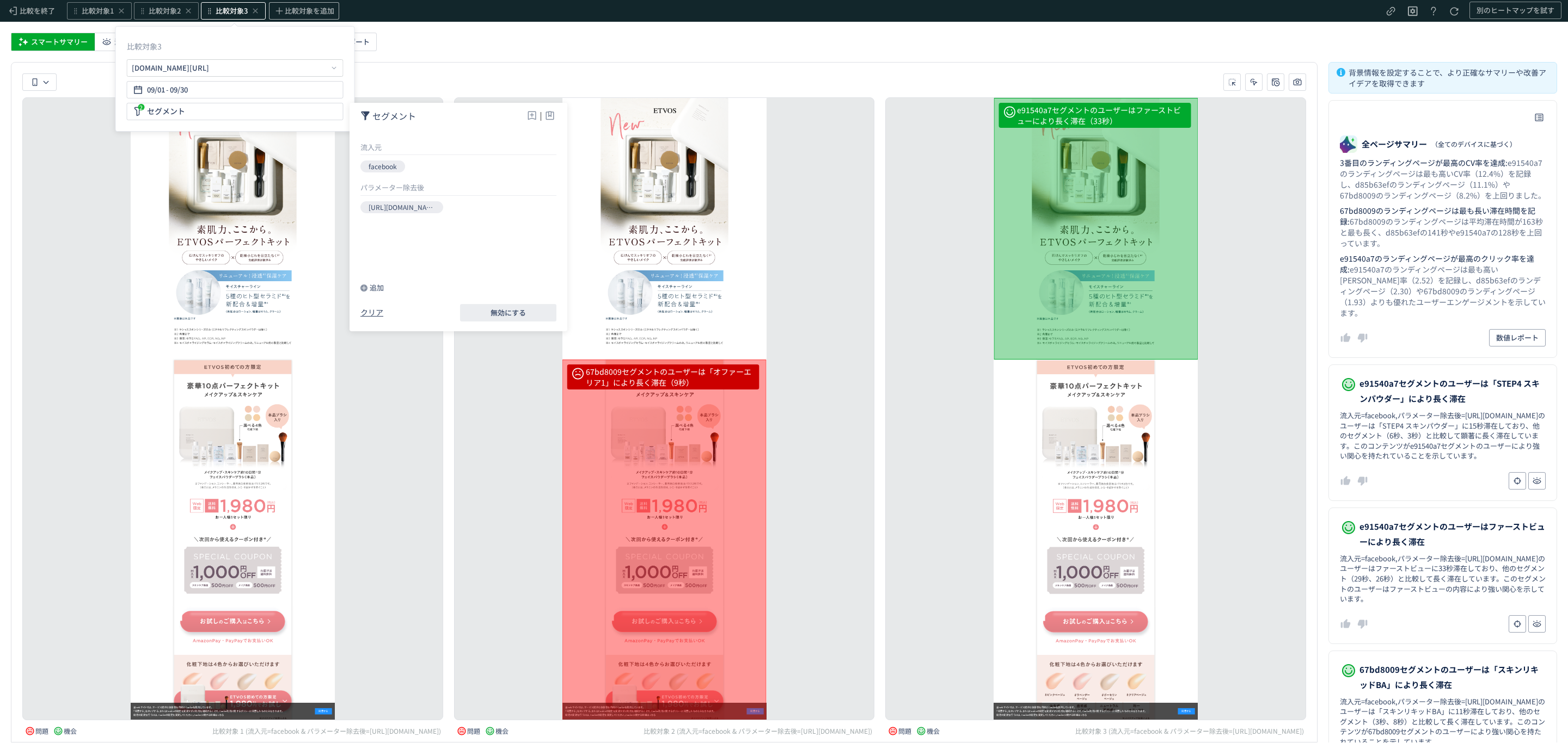
click at [118, 209] on div "d85b63efセグメントのユーザーは「STEP2 スキンリキッド」からの注文完了率が高い（21.05%） d85b63efセグメントのユーザーは「STEP3…" at bounding box center [233, 409] width 421 height 623
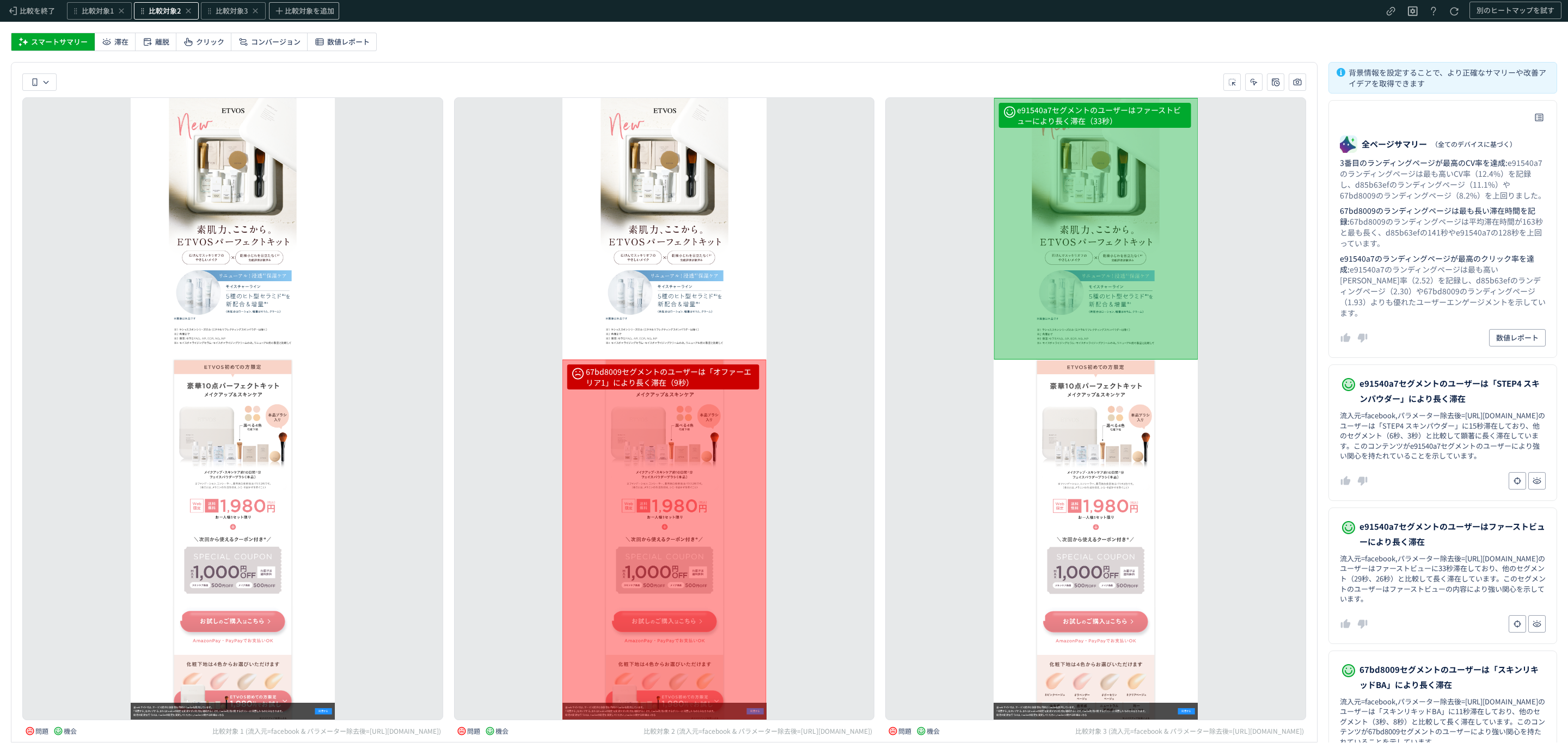
click at [160, 10] on span "比較対象2" at bounding box center [165, 11] width 32 height 11
click at [139, 106] on div "セグメント" at bounding box center [166, 111] width 217 height 17
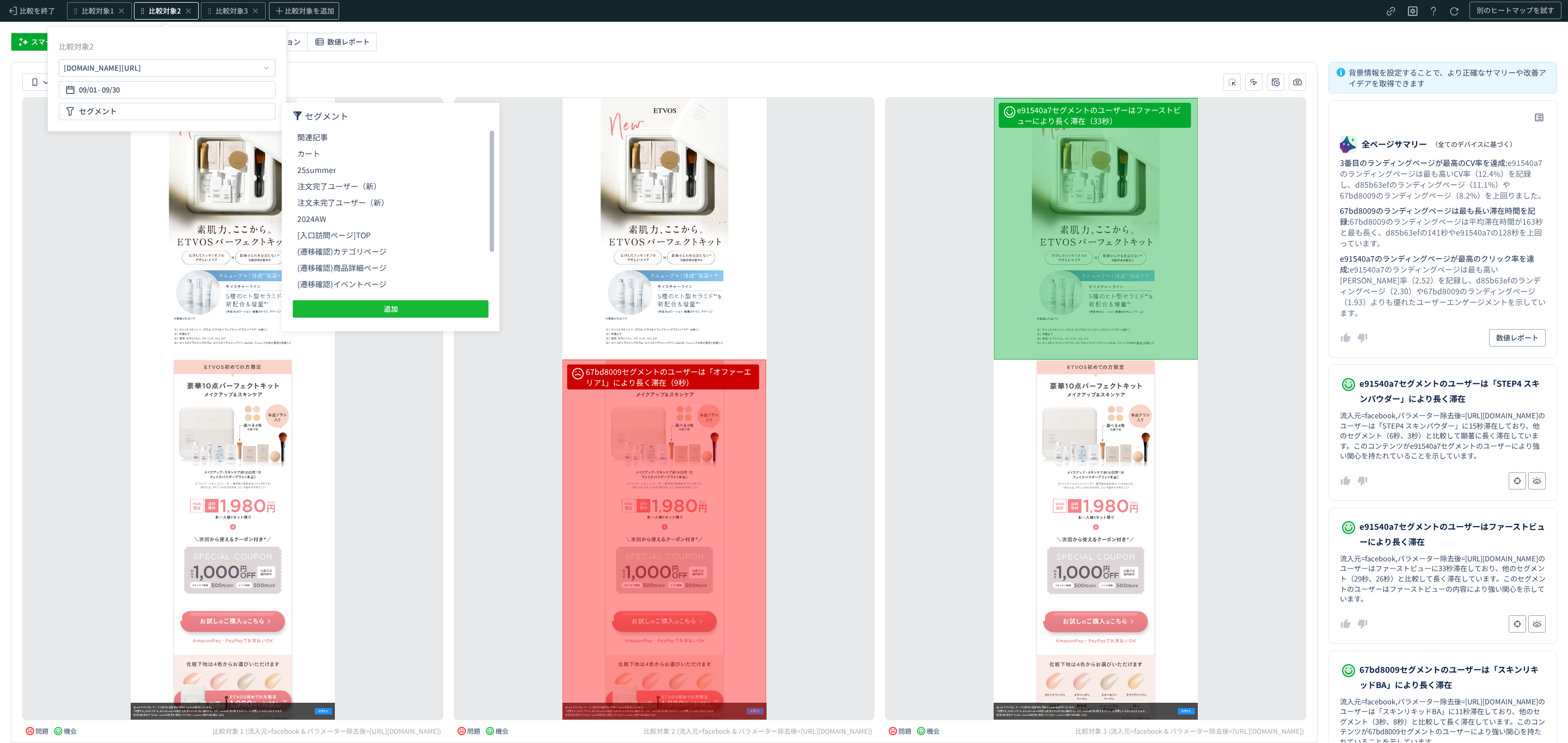
click at [295, 115] on icon at bounding box center [298, 116] width 10 height 10
click at [324, 113] on span "セグメント" at bounding box center [327, 116] width 44 height 13
click at [350, 308] on button "追加" at bounding box center [390, 308] width 196 height 17
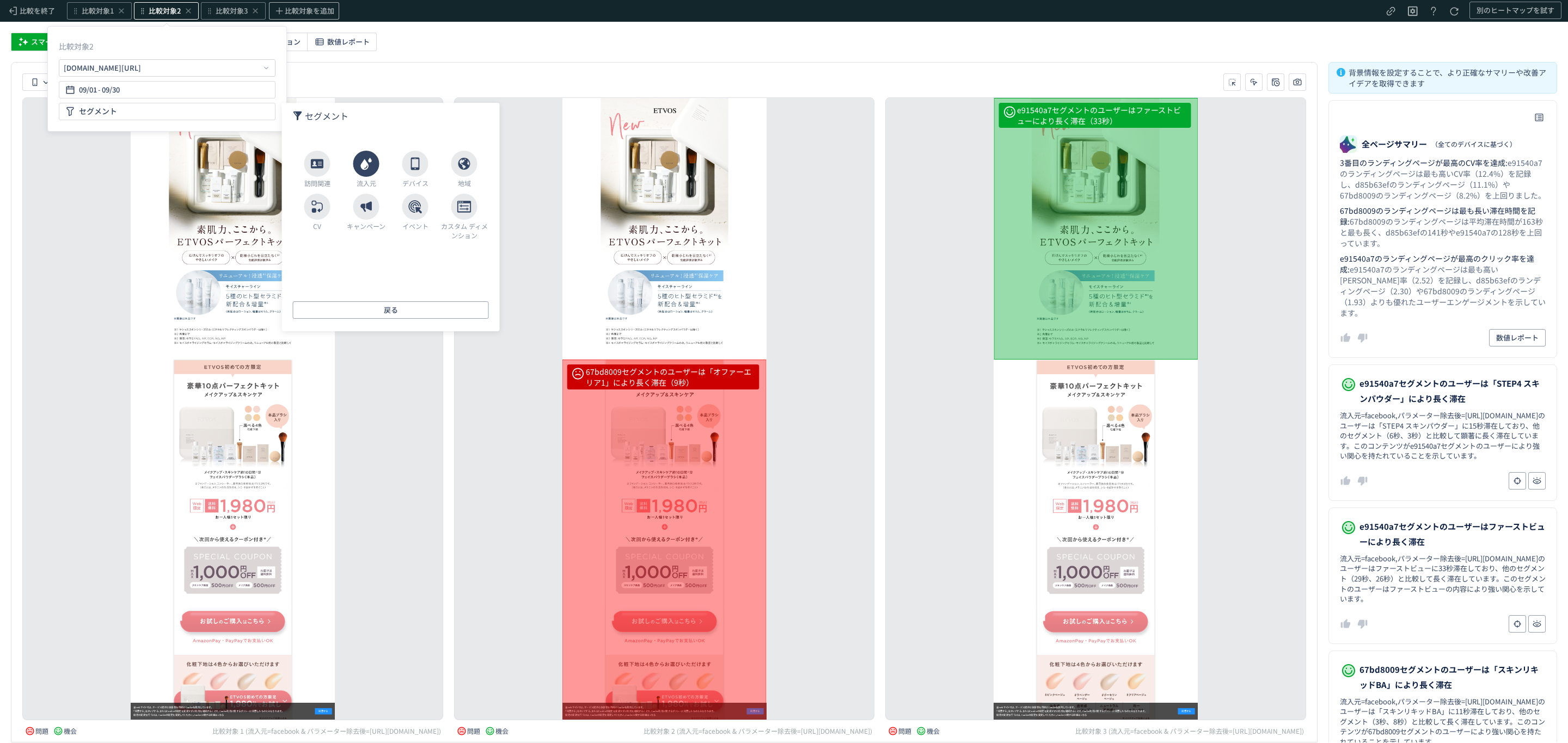
click at [363, 168] on use at bounding box center [365, 164] width 11 height 12
click at [396, 303] on span "戻る" at bounding box center [390, 310] width 14 height 17
click at [369, 206] on use at bounding box center [366, 206] width 11 height 11
click at [342, 167] on li "流入元" at bounding box center [390, 165] width 196 height 16
click at [318, 247] on span "facebook" at bounding box center [318, 250] width 31 height 11
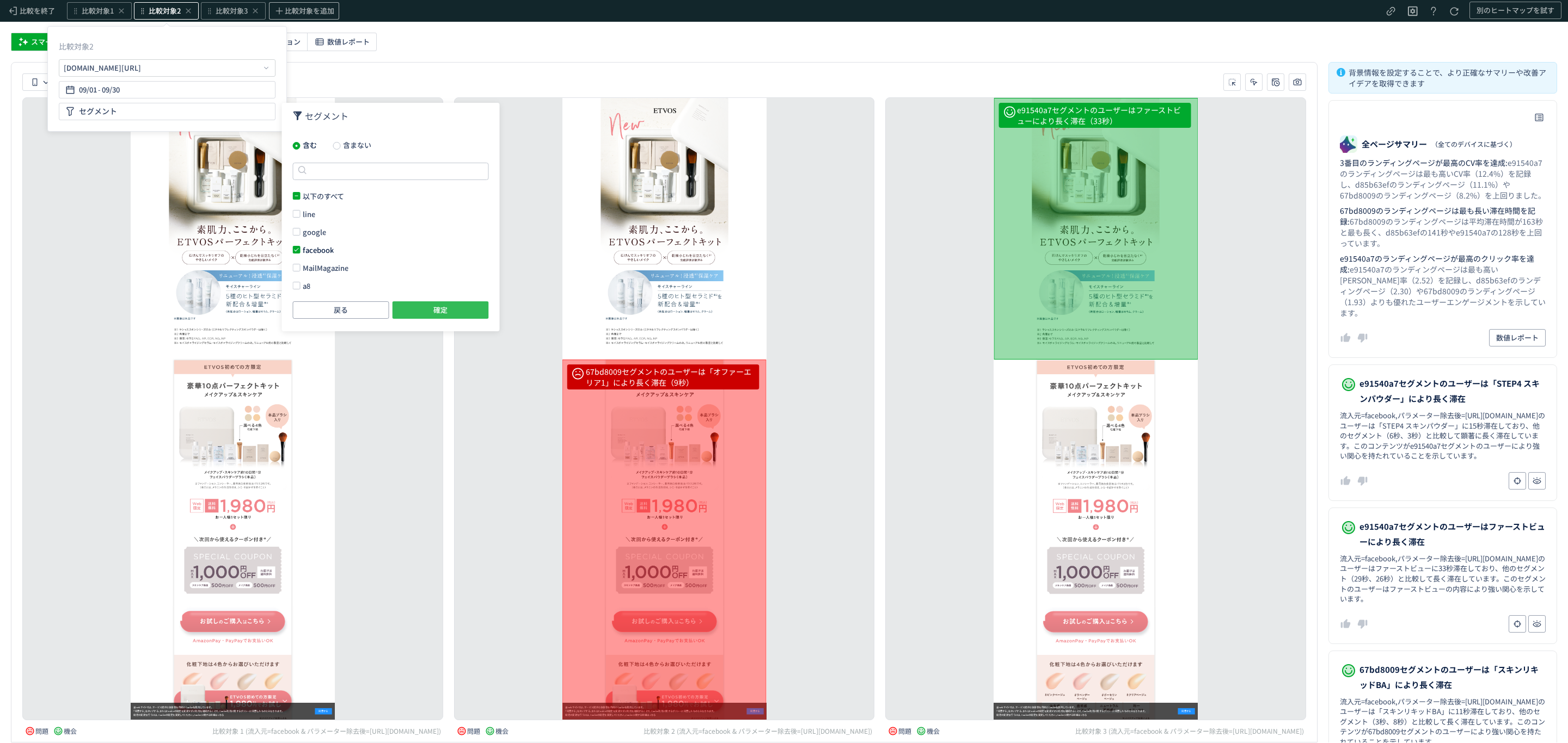
click at [416, 304] on button "確定" at bounding box center [441, 310] width 97 height 17
click at [312, 282] on div "追加" at bounding box center [304, 287] width 24 height 11
click at [314, 177] on div "訪問関連" at bounding box center [317, 170] width 49 height 37
click at [332, 170] on li "入口ページ" at bounding box center [390, 165] width 196 height 16
click at [334, 162] on li "パラメーター除去後" at bounding box center [390, 165] width 196 height 16
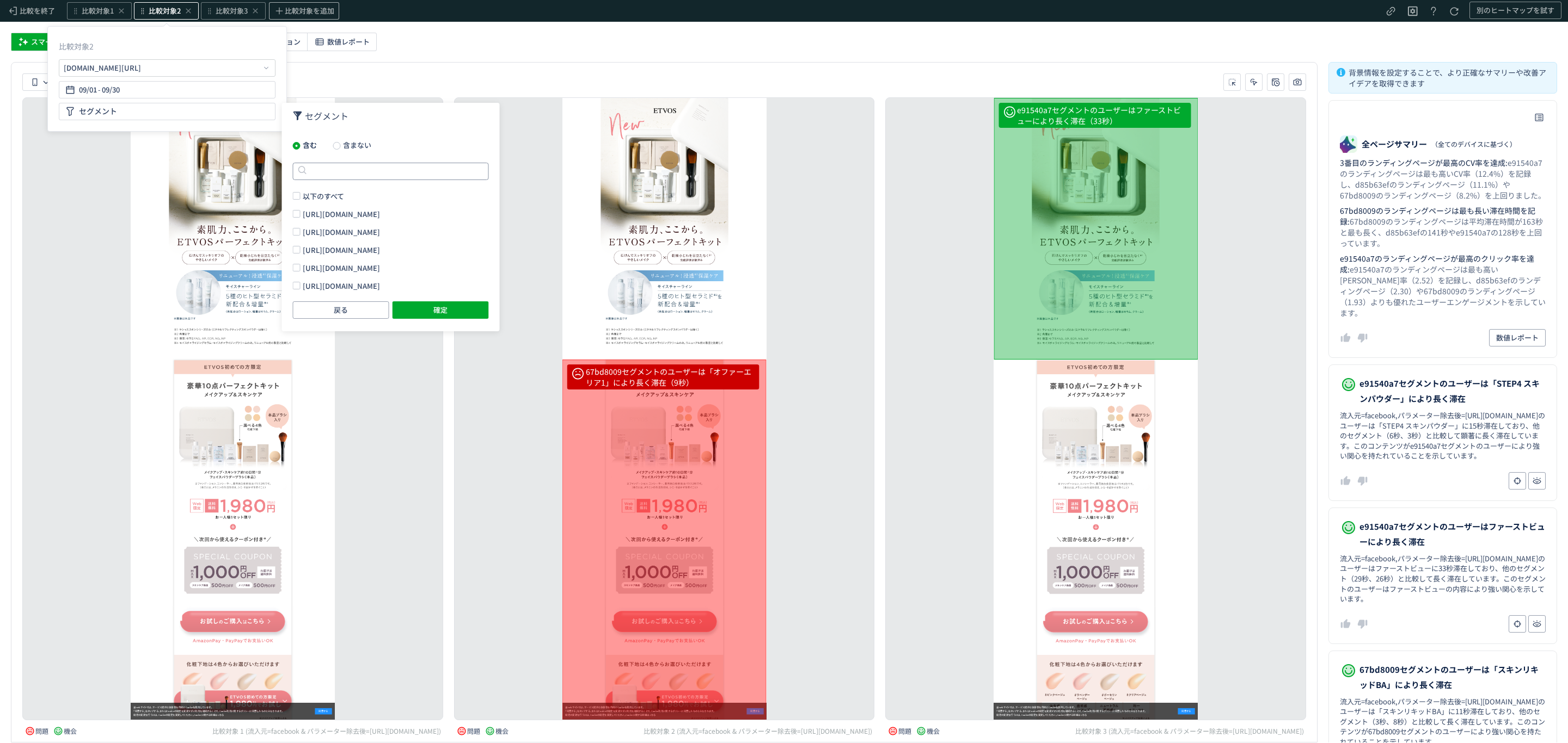
click at [458, 173] on input "text" at bounding box center [390, 171] width 196 height 17
paste input "**********"
type input "**********"
click at [351, 214] on span "[URL][DOMAIN_NAME]" at bounding box center [341, 214] width 77 height 11
click at [432, 305] on button "確定" at bounding box center [441, 310] width 97 height 17
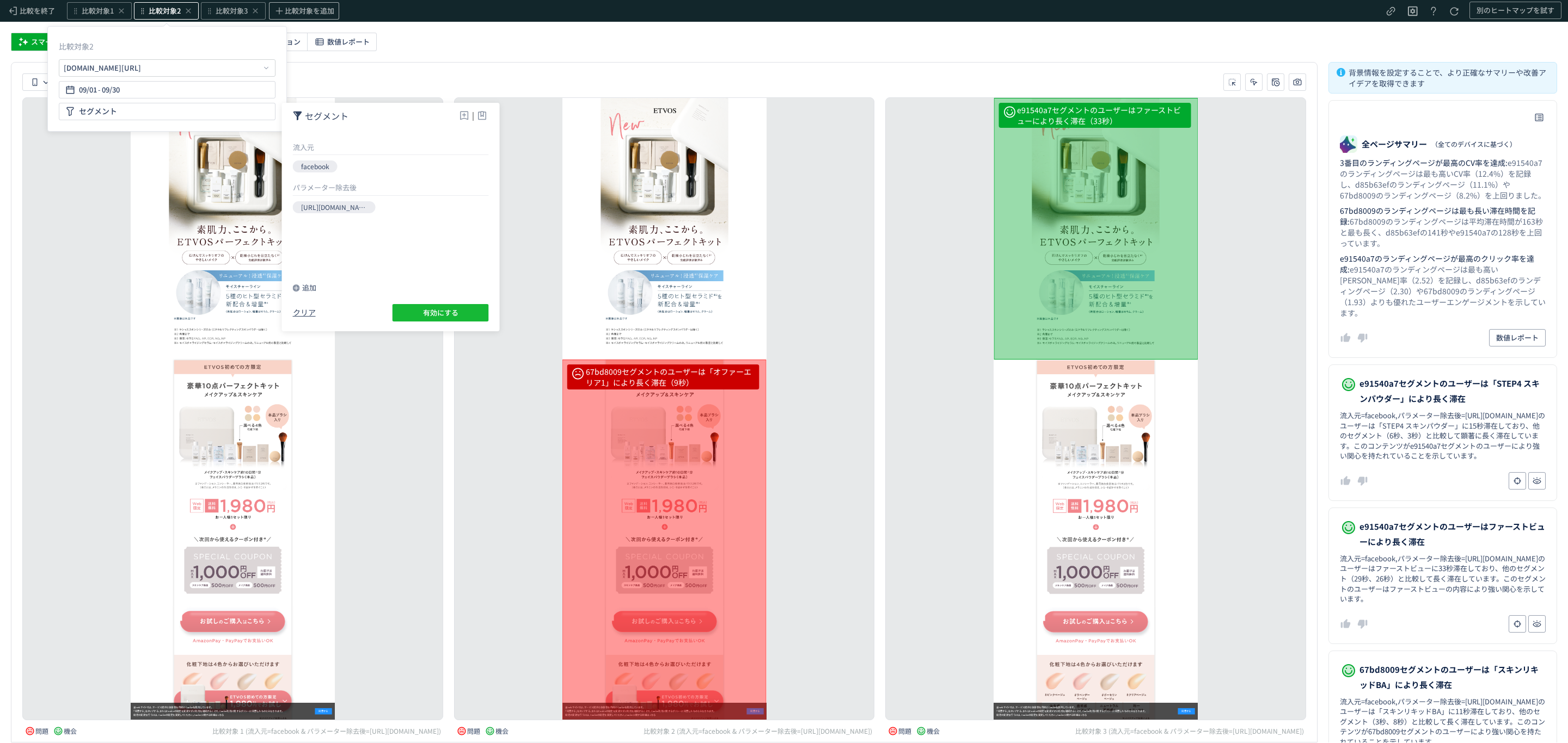
click at [432, 305] on span "有効にする" at bounding box center [441, 312] width 36 height 17
click at [490, 403] on div "67bd8009セグメントのユーザーは「オファーエリア1」により長く滞在（9秒） 67bd8009セグメントのユーザーは「メイクとスキンケアの両軸で肌をケア」…" at bounding box center [664, 409] width 421 height 623
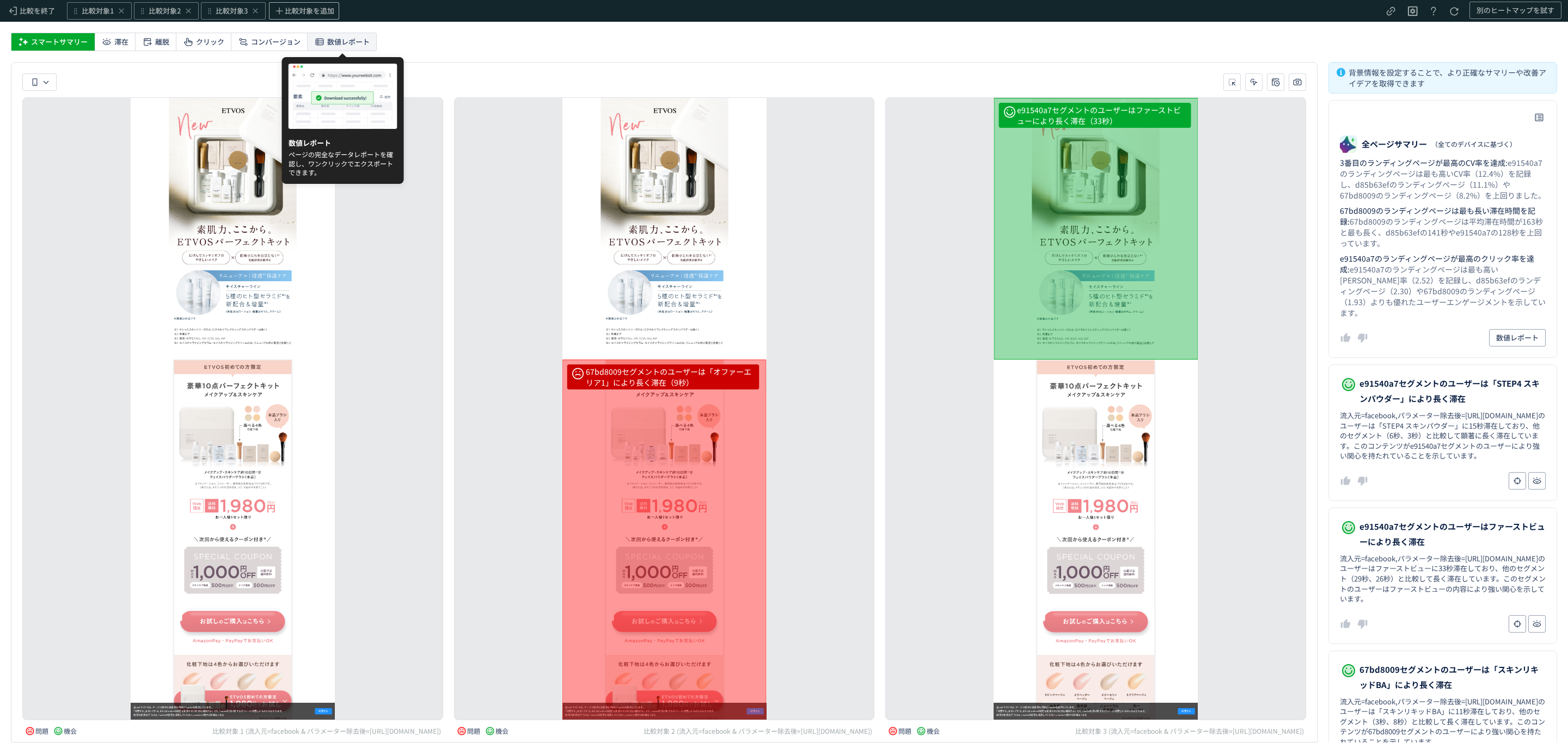
click at [337, 40] on span "数値レポート" at bounding box center [348, 41] width 42 height 17
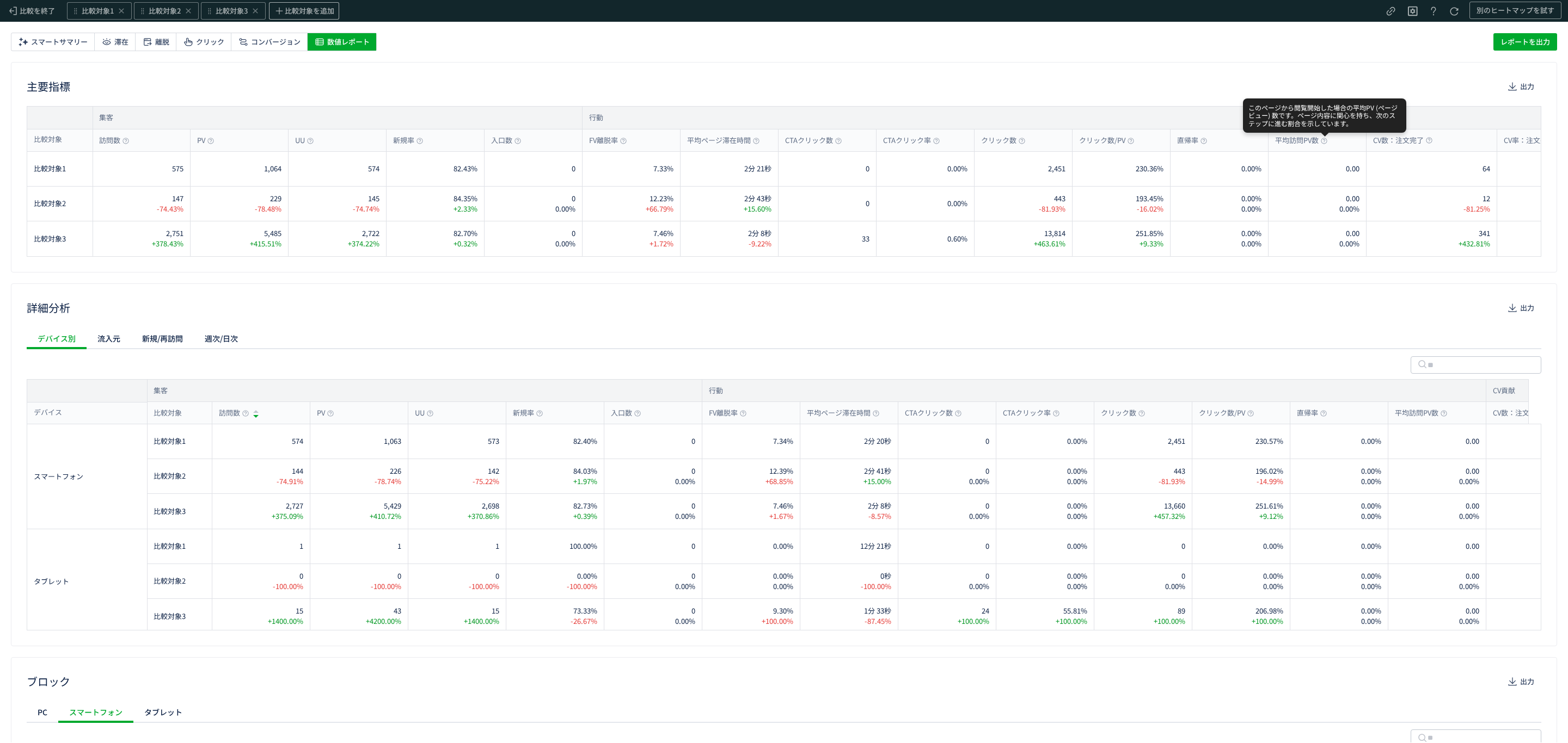
click at [848, 304] on div "詳細分析 出力" at bounding box center [784, 307] width 1514 height 17
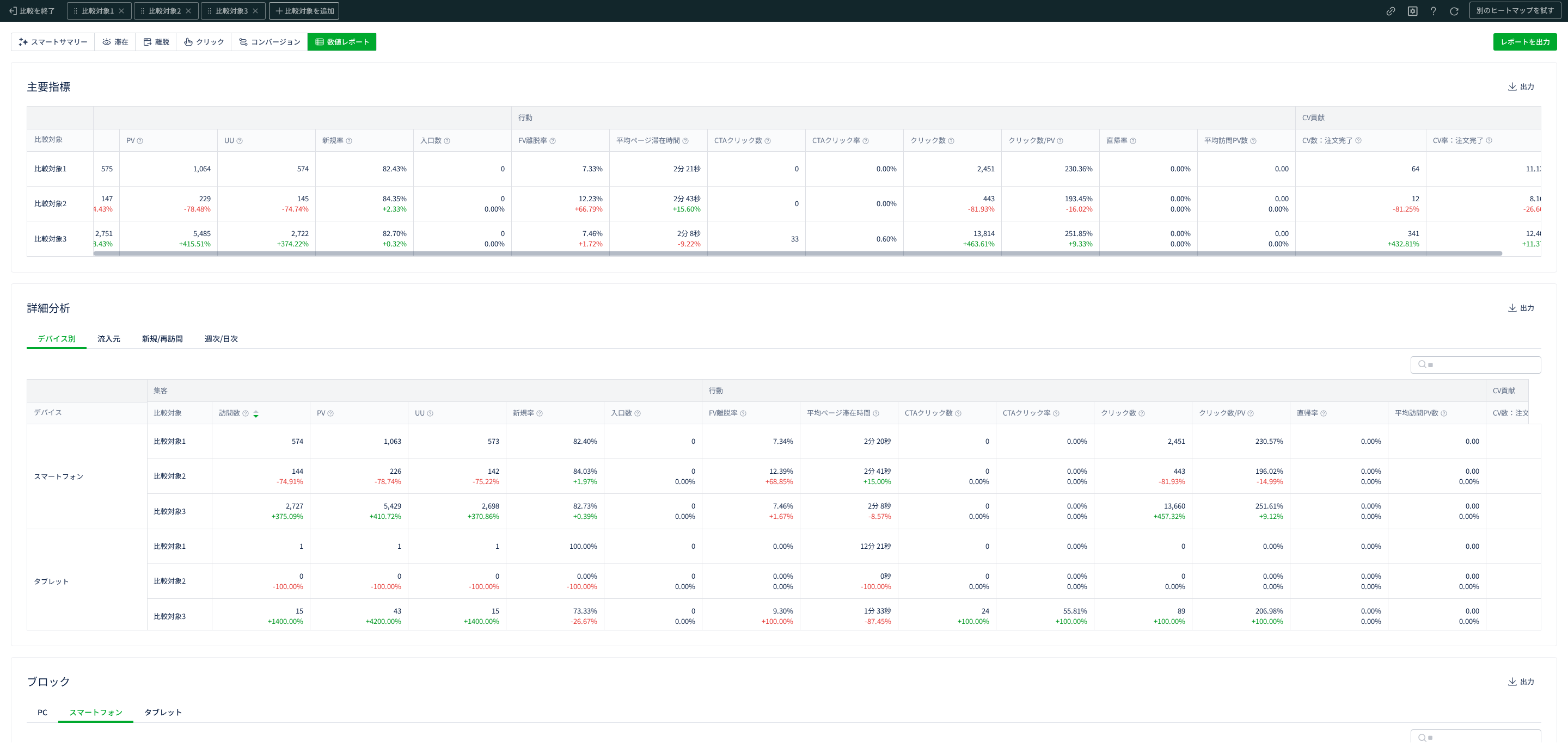
scroll to position [0, 98]
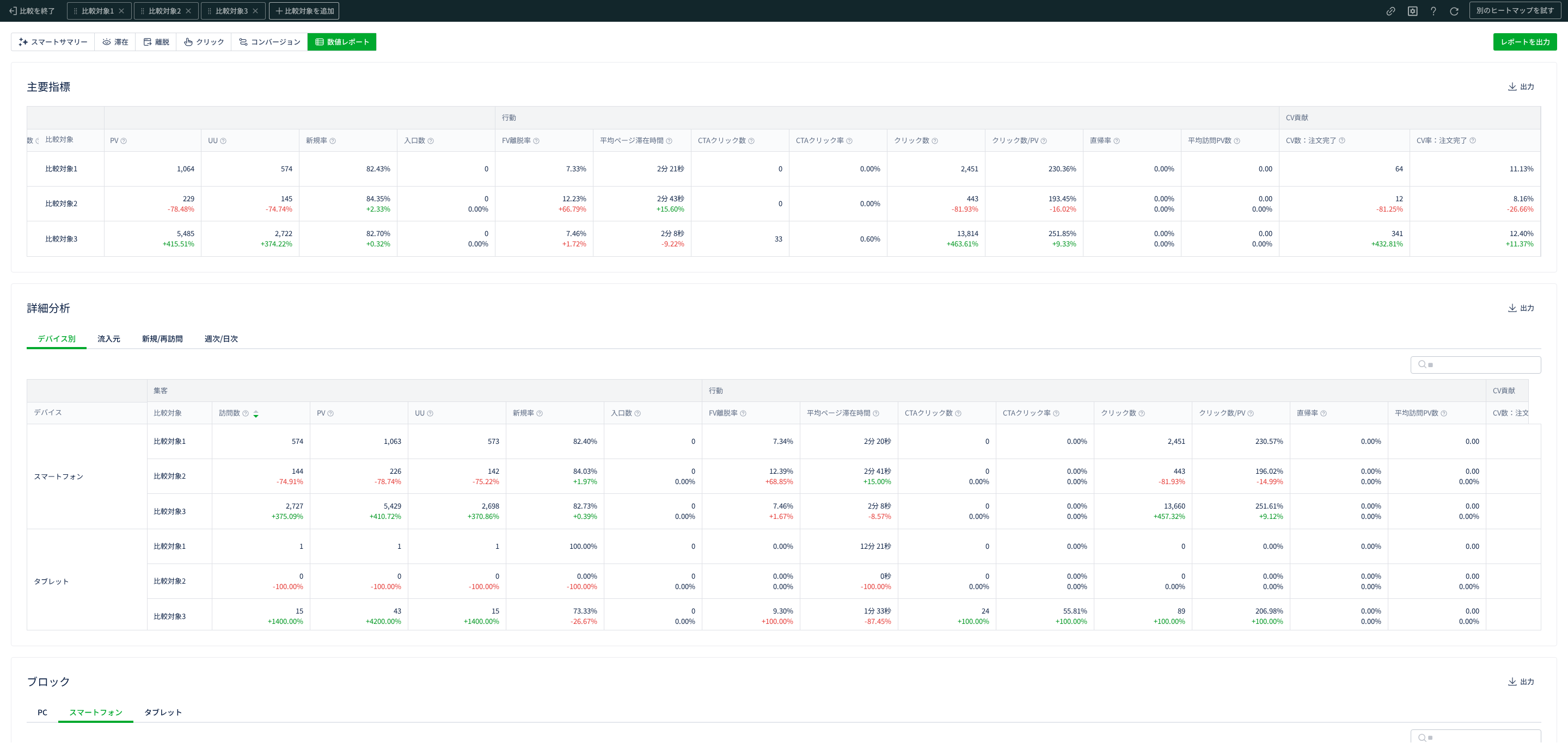
click at [1311, 311] on div "詳細分析 出力" at bounding box center [784, 307] width 1514 height 17
click at [95, 11] on span "比較対象1" at bounding box center [98, 11] width 32 height 11
click at [88, 60] on p "[URL][DOMAIN_NAME]" at bounding box center [120, 61] width 219 height 9
click at [101, 11] on span "比較対象1" at bounding box center [98, 11] width 32 height 11
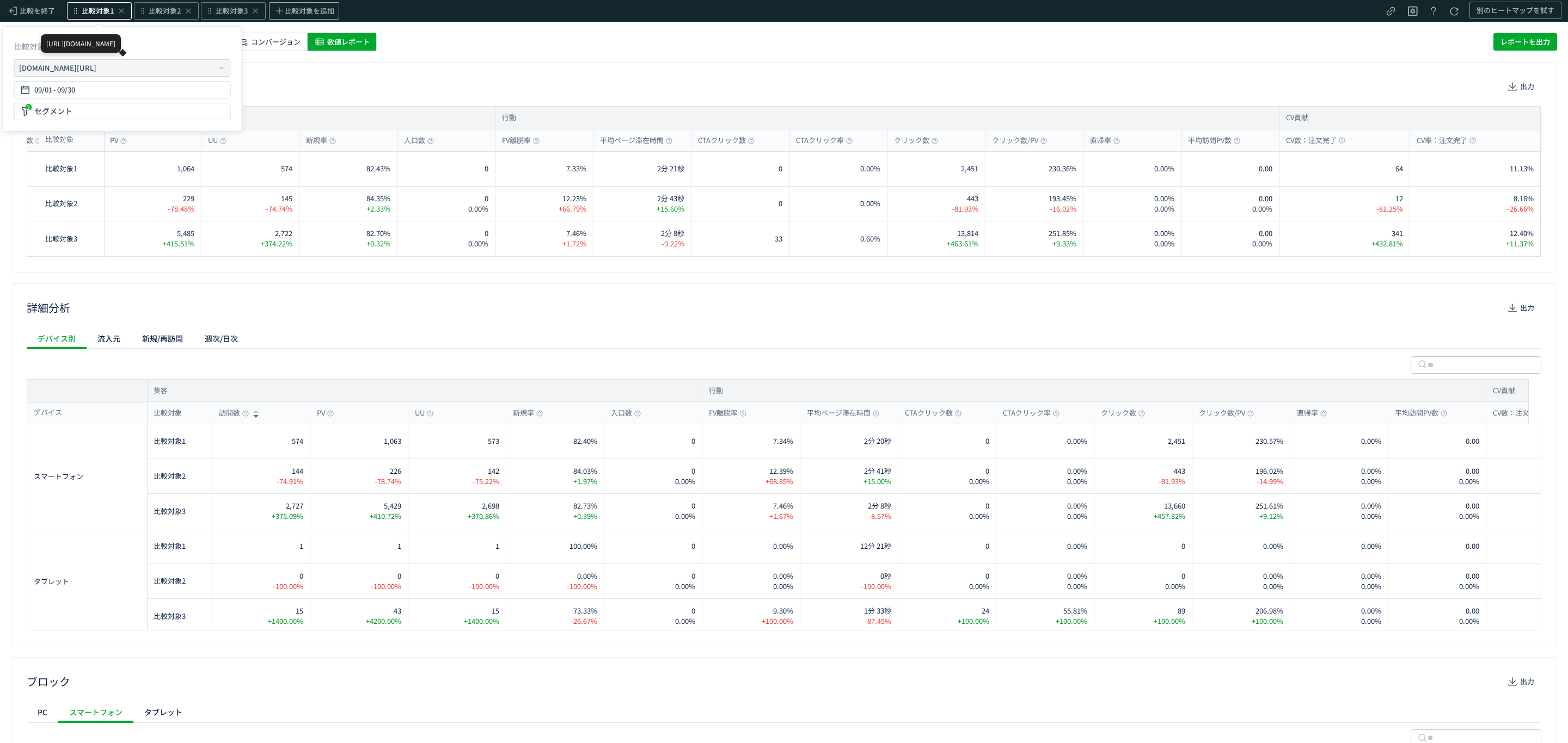
click at [64, 63] on div "[URL][DOMAIN_NAME]" at bounding box center [57, 67] width 77 height 11
click at [269, 69] on li "別ページに移動" at bounding box center [288, 73] width 93 height 17
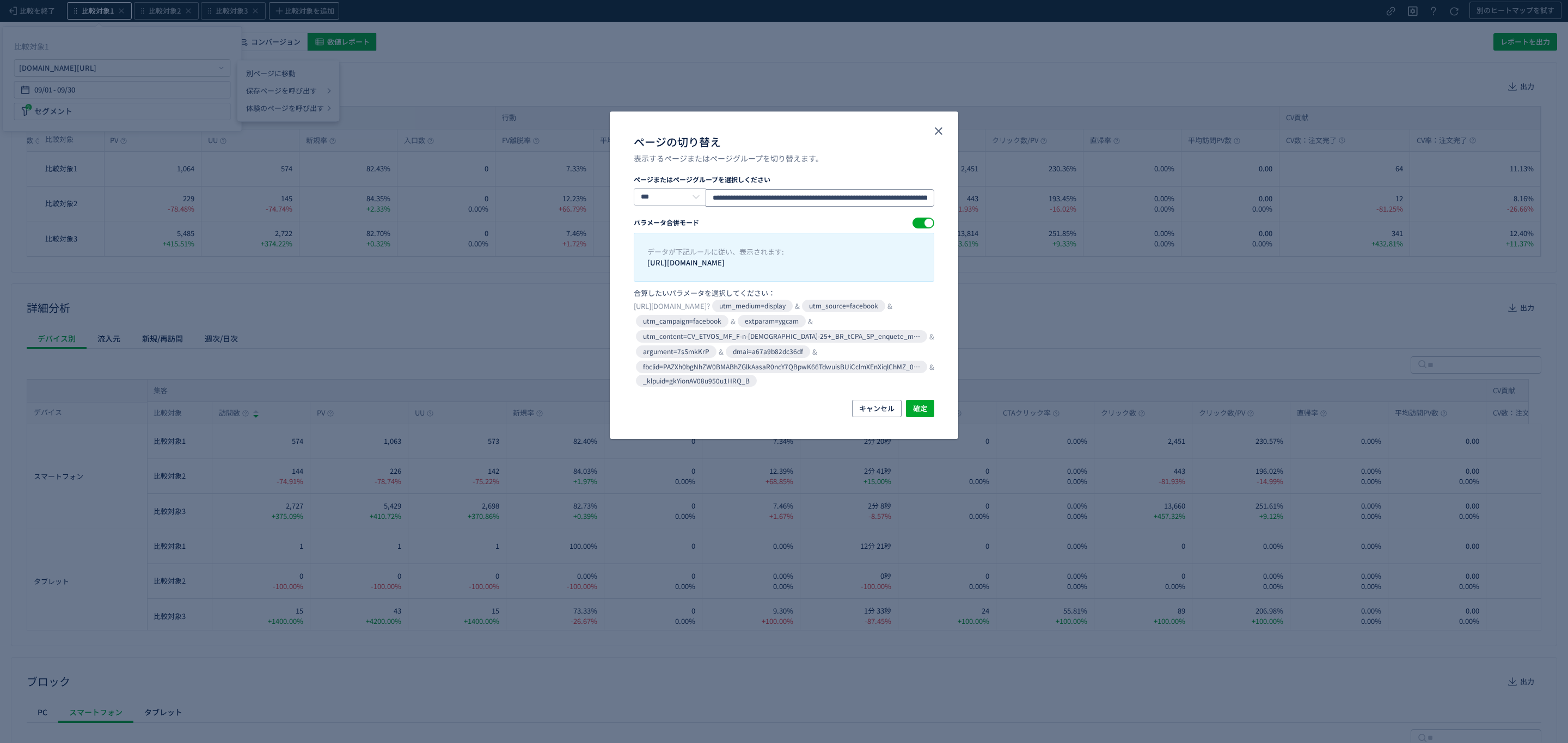
click at [791, 200] on input "**********" at bounding box center [820, 197] width 229 height 17
drag, startPoint x: 730, startPoint y: 198, endPoint x: 1010, endPoint y: 213, distance: 280.4
click at [1010, 213] on div "**********" at bounding box center [784, 372] width 1568 height 743
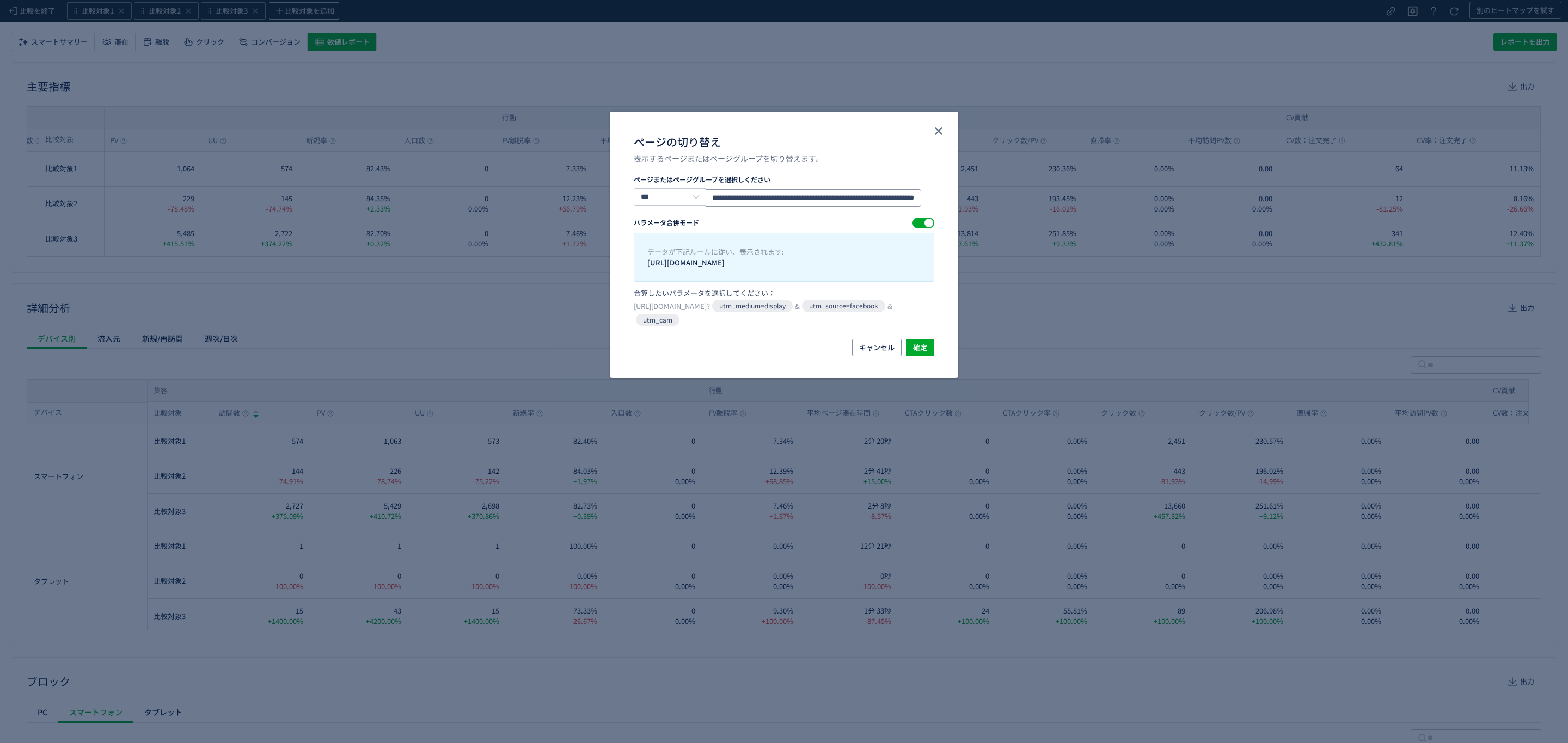
scroll to position [0, 183]
type input "**********"
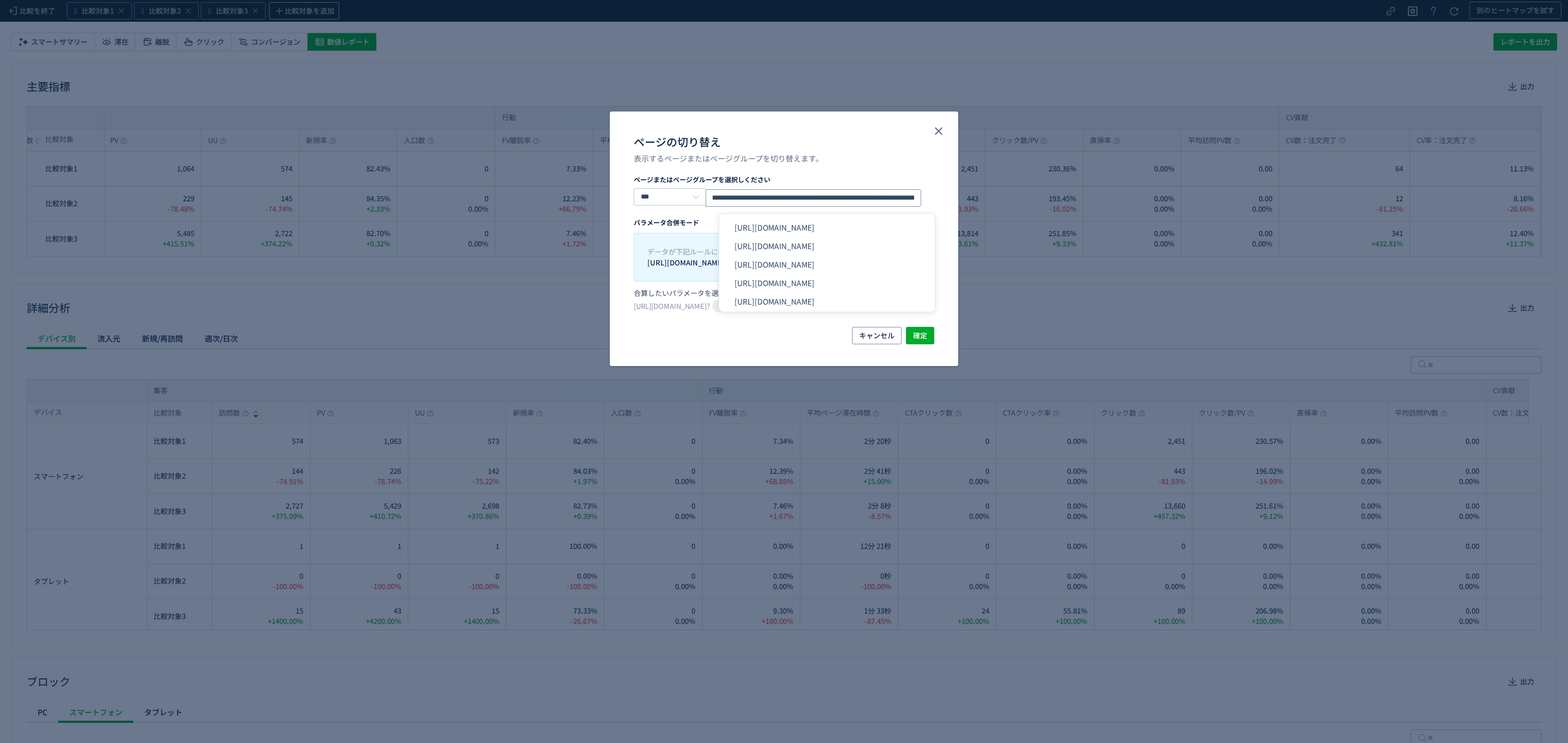
scroll to position [0, 0]
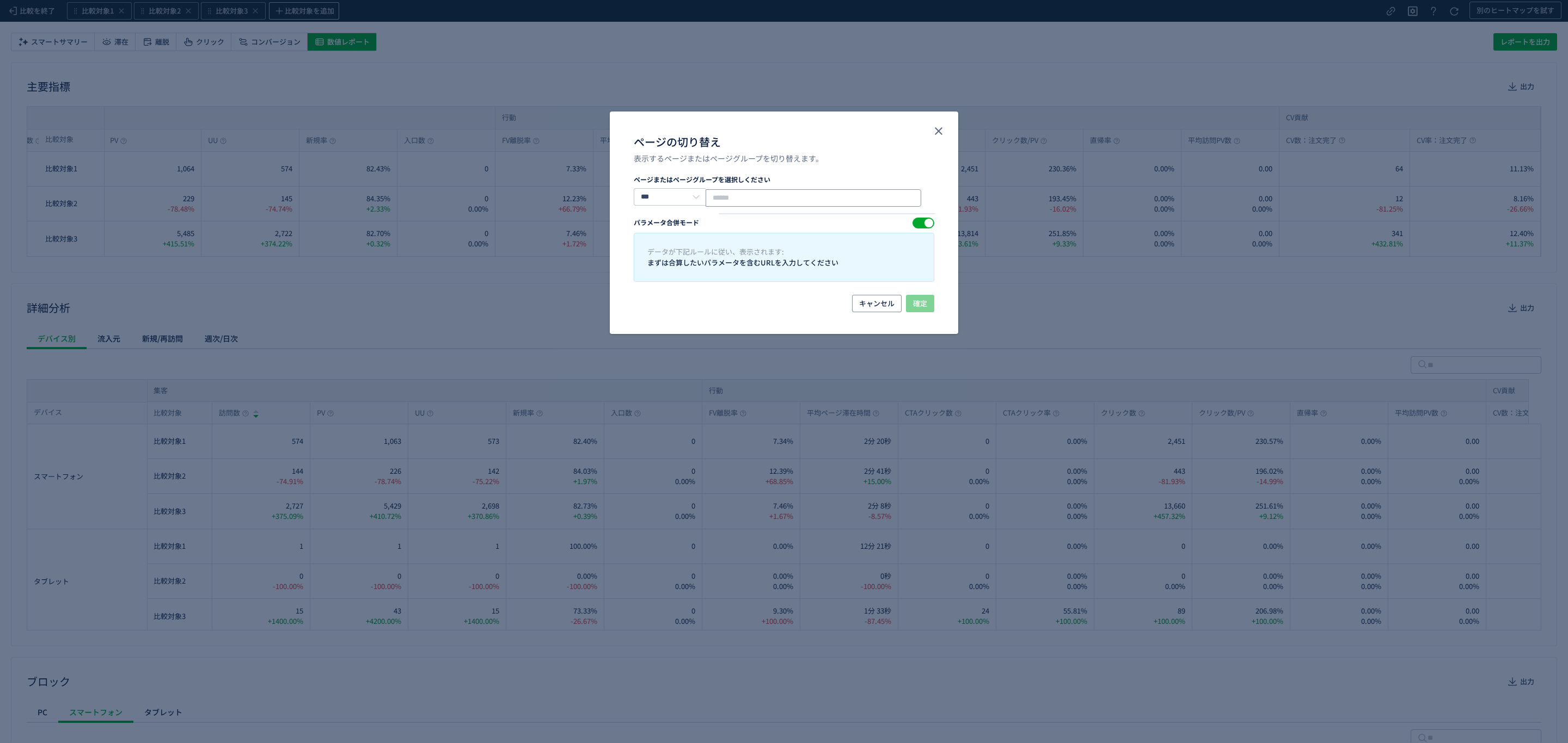
paste input "**********"
type input "**********"
click at [921, 298] on span "確定" at bounding box center [920, 303] width 14 height 17
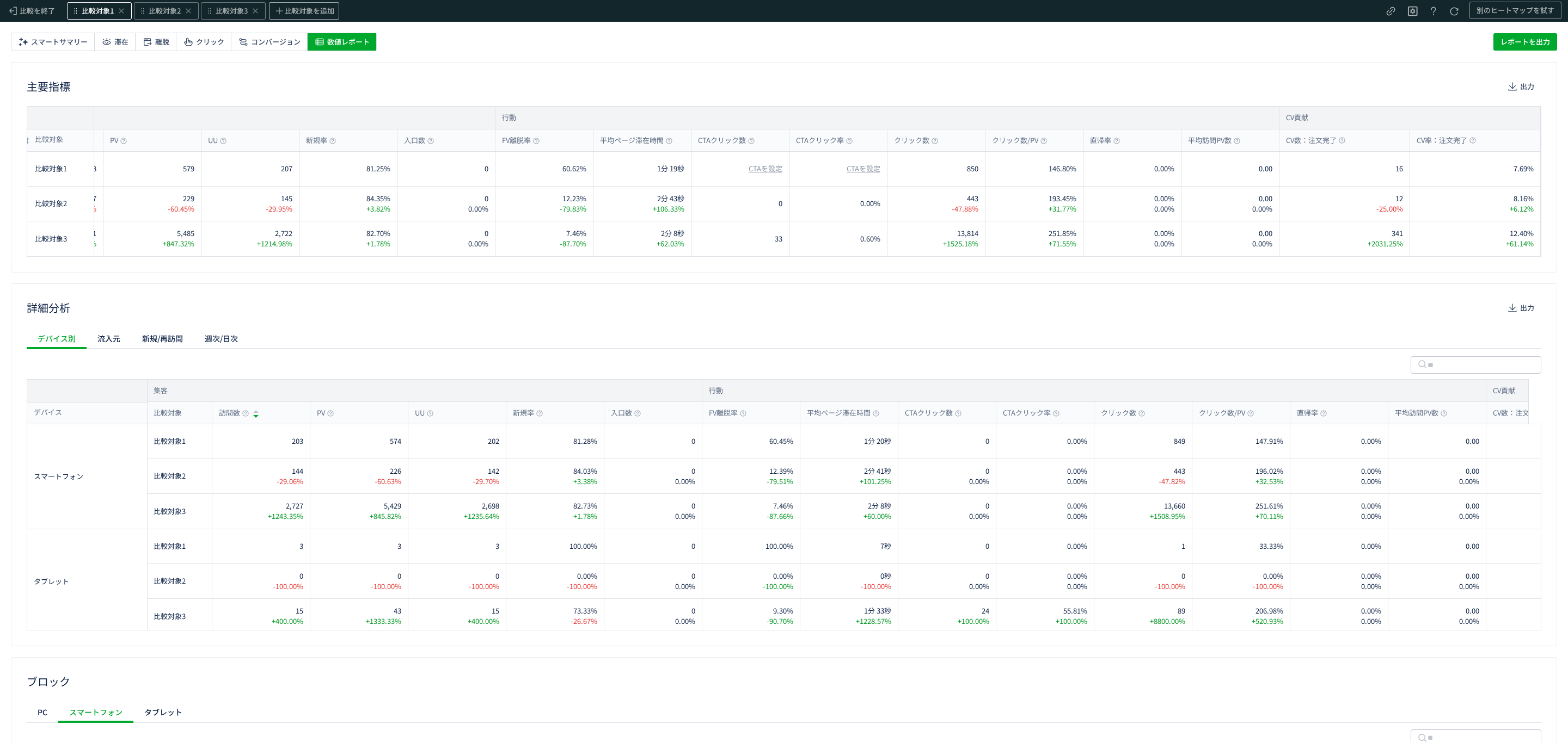
scroll to position [0, 88]
click at [88, 8] on span "比較対象1" at bounding box center [98, 11] width 32 height 11
click at [118, 105] on div "2 セグメント" at bounding box center [122, 111] width 217 height 17
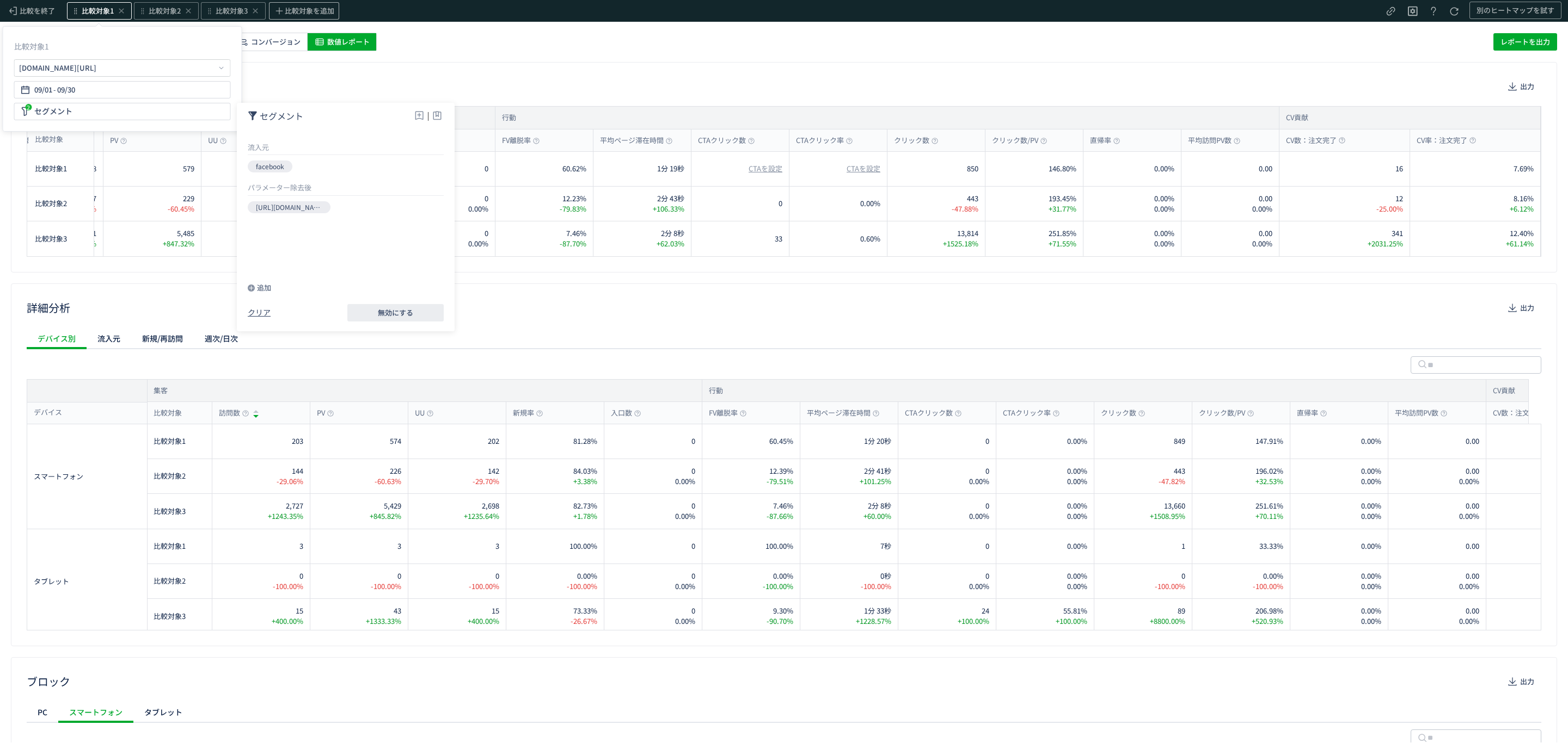
click at [424, 80] on div "主要指標 出力" at bounding box center [784, 86] width 1514 height 17
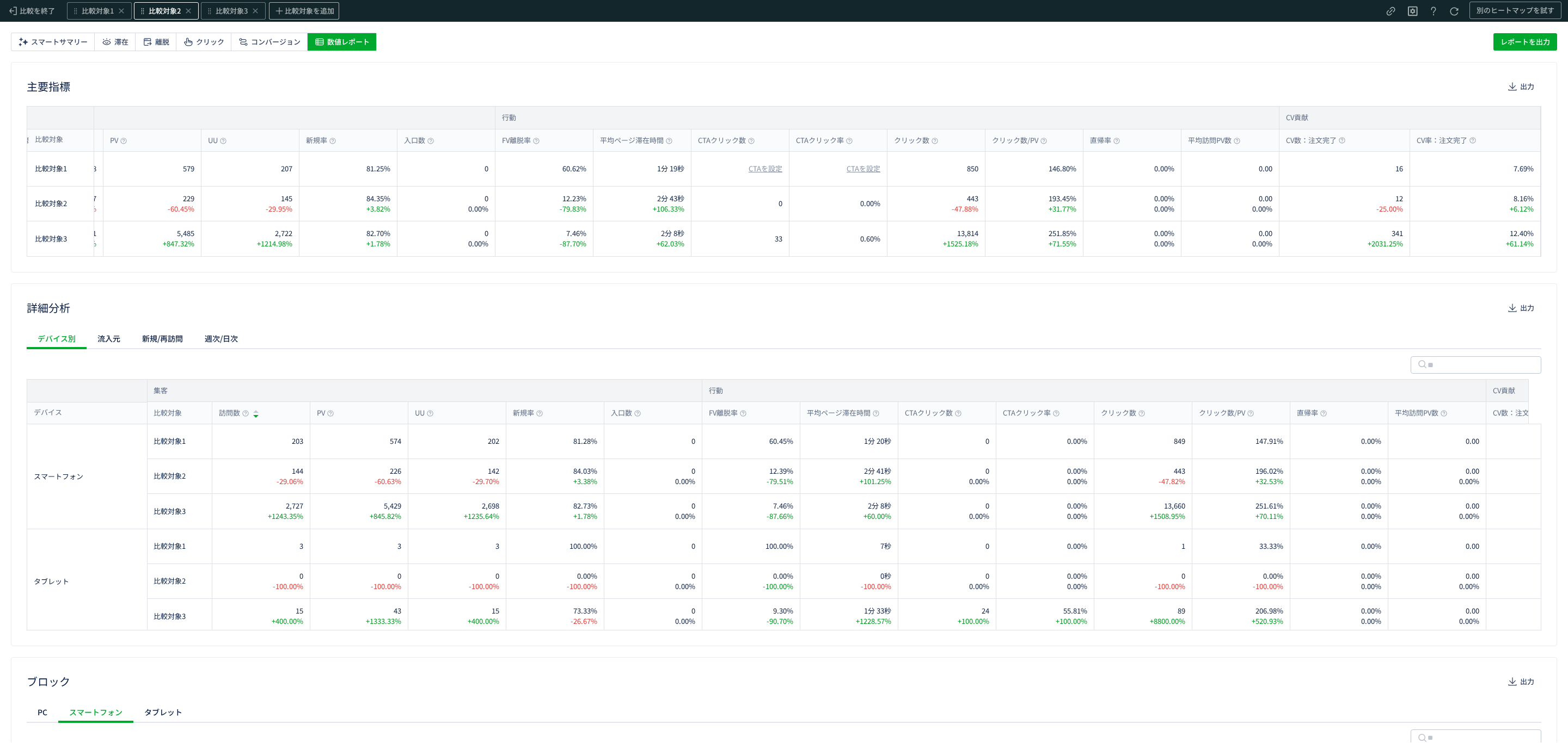
click at [162, 8] on span "比較対象2" at bounding box center [165, 11] width 32 height 11
click at [141, 67] on div "[URL][DOMAIN_NAME]" at bounding box center [101, 67] width 77 height 11
click at [312, 74] on li "別ページに移動" at bounding box center [334, 73] width 93 height 17
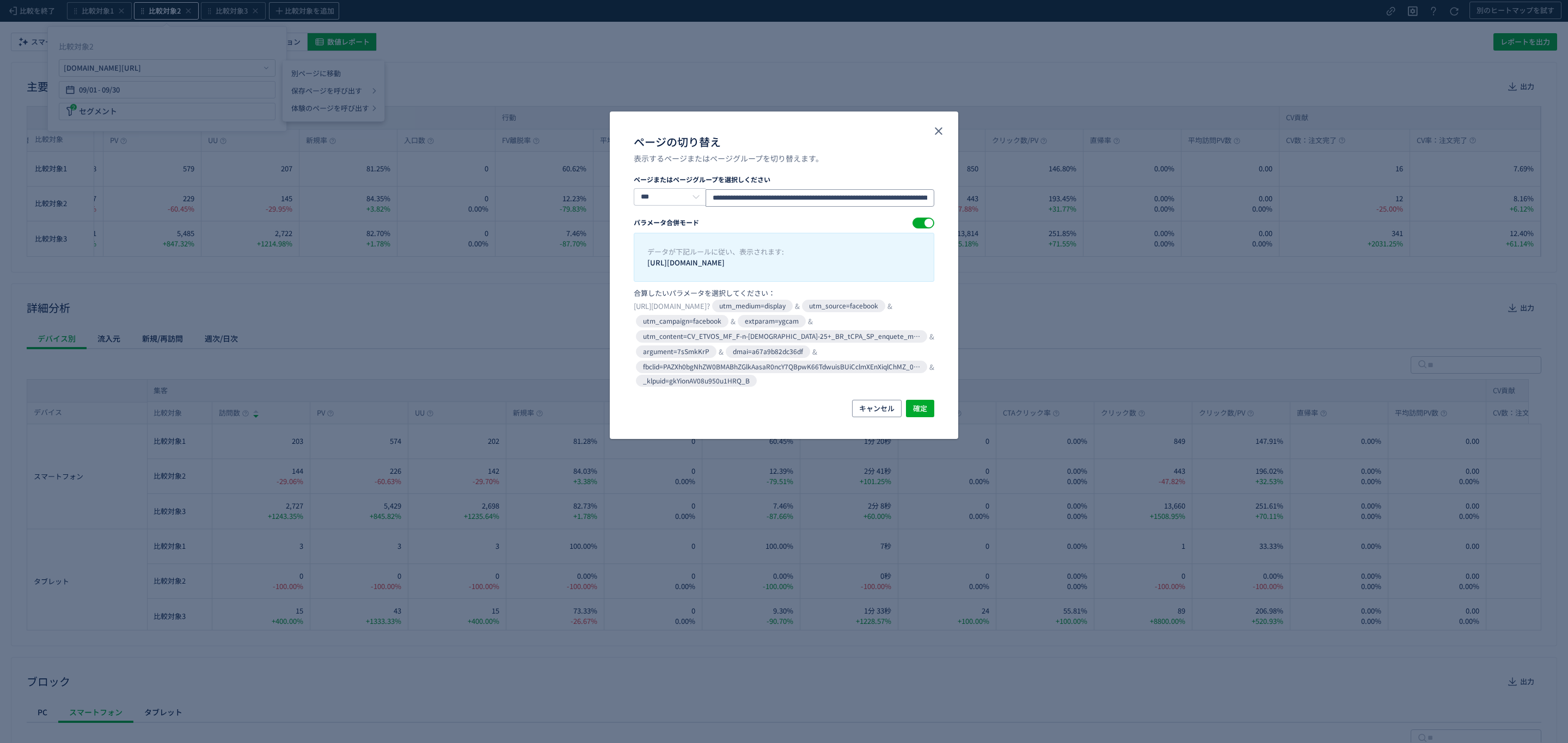
click at [727, 200] on input "**********" at bounding box center [820, 197] width 229 height 17
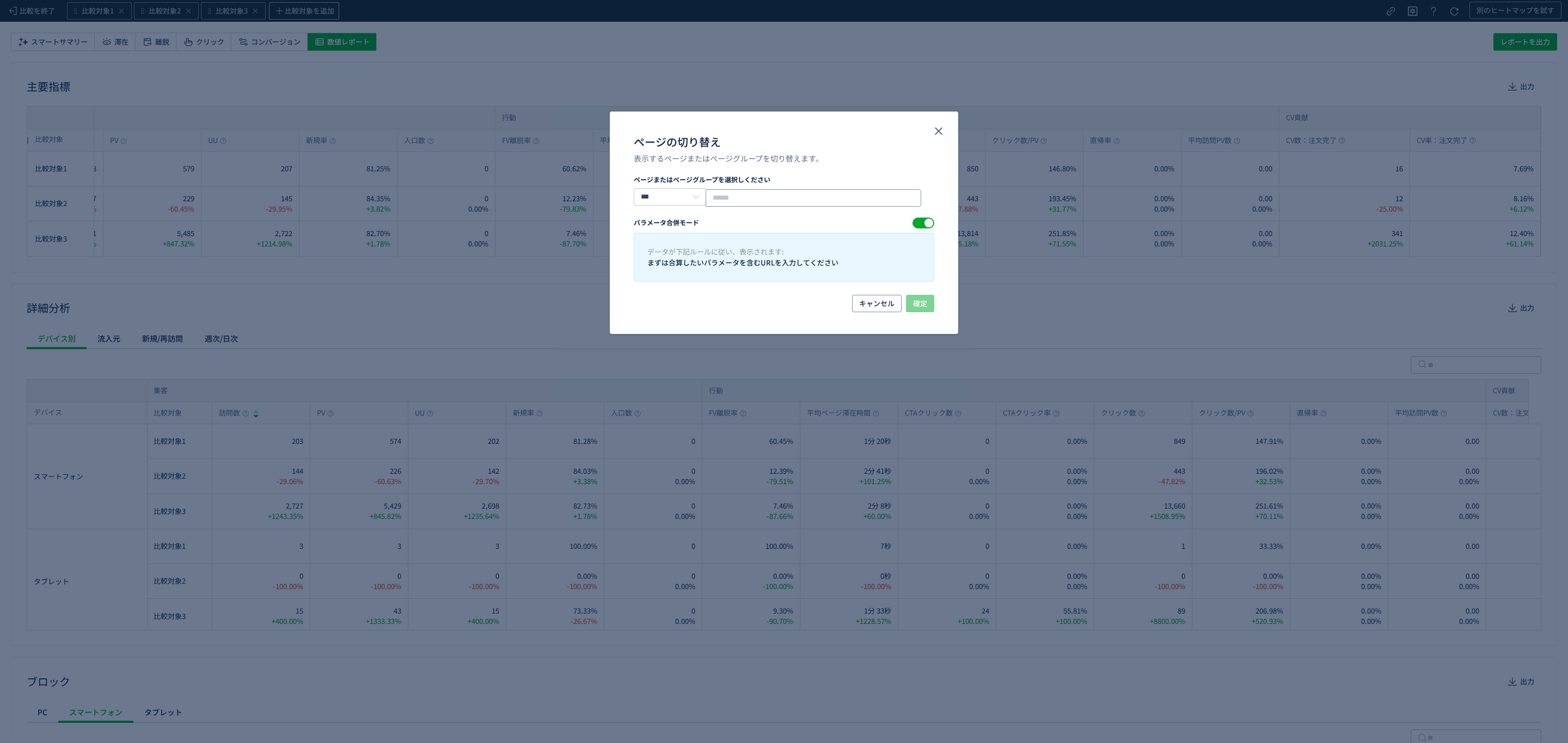
paste input "**********"
type input "**********"
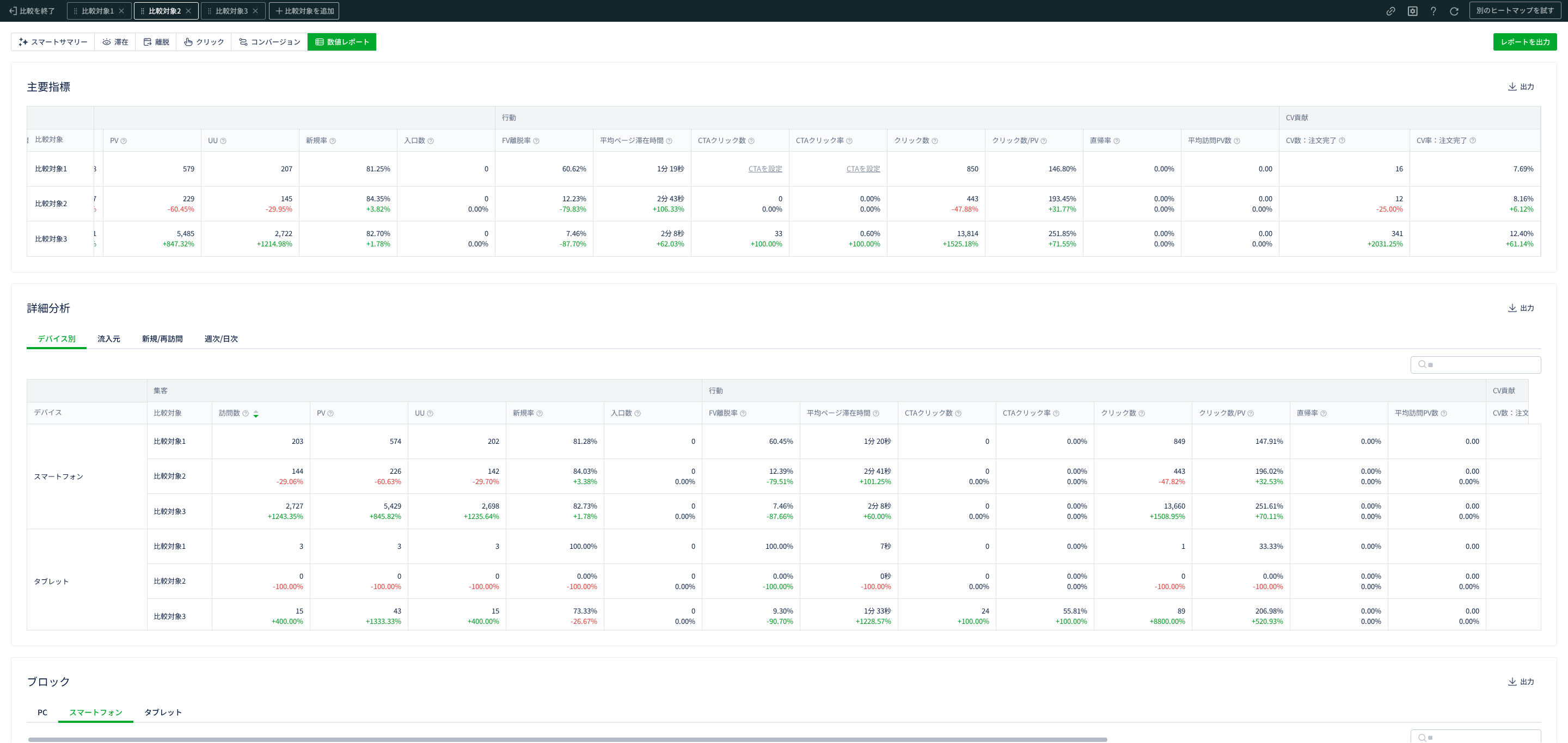
click at [158, 11] on span "比較対象2" at bounding box center [165, 11] width 32 height 11
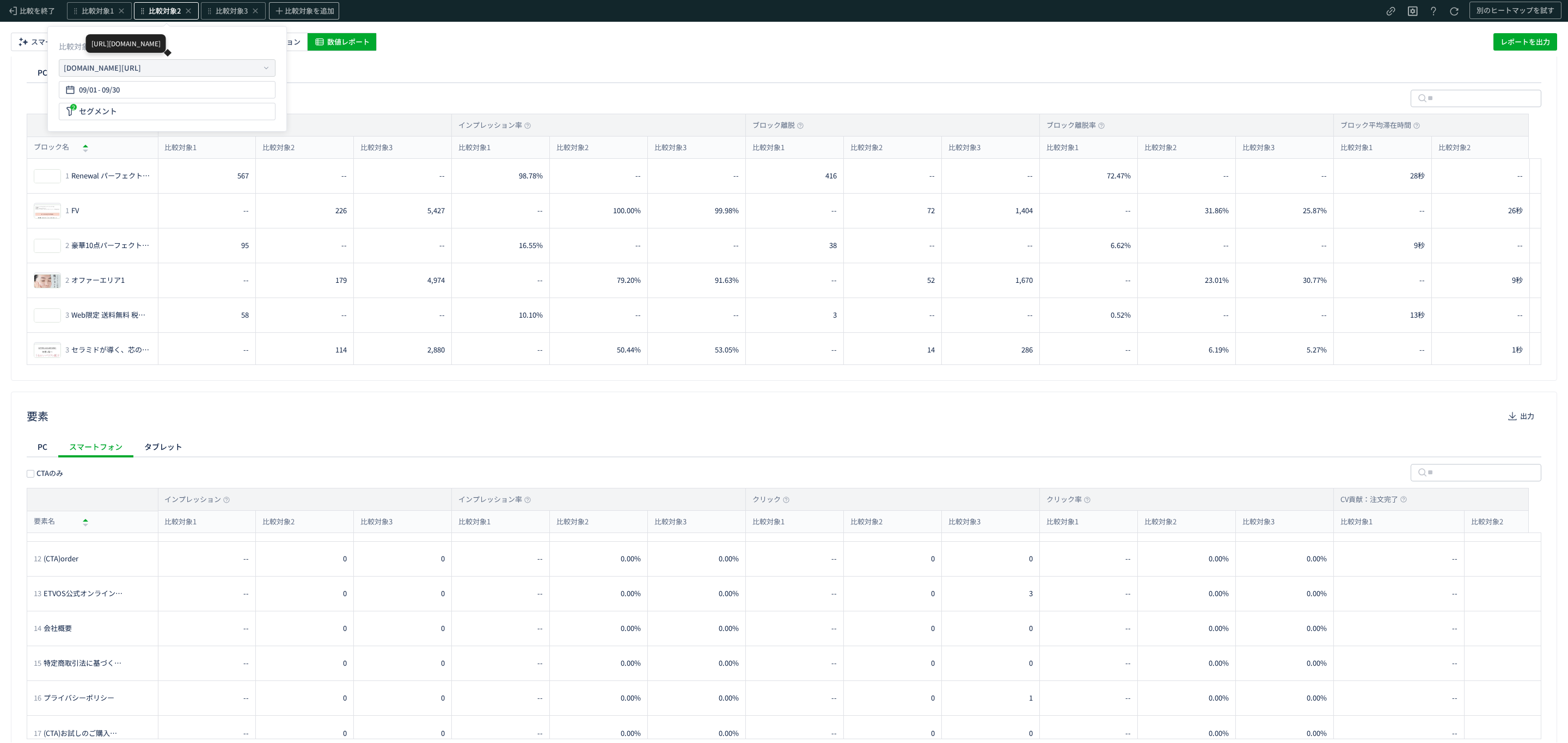
click at [141, 67] on div "[URL][DOMAIN_NAME]" at bounding box center [101, 67] width 77 height 11
click at [294, 67] on li "別ページに移動" at bounding box center [334, 73] width 93 height 17
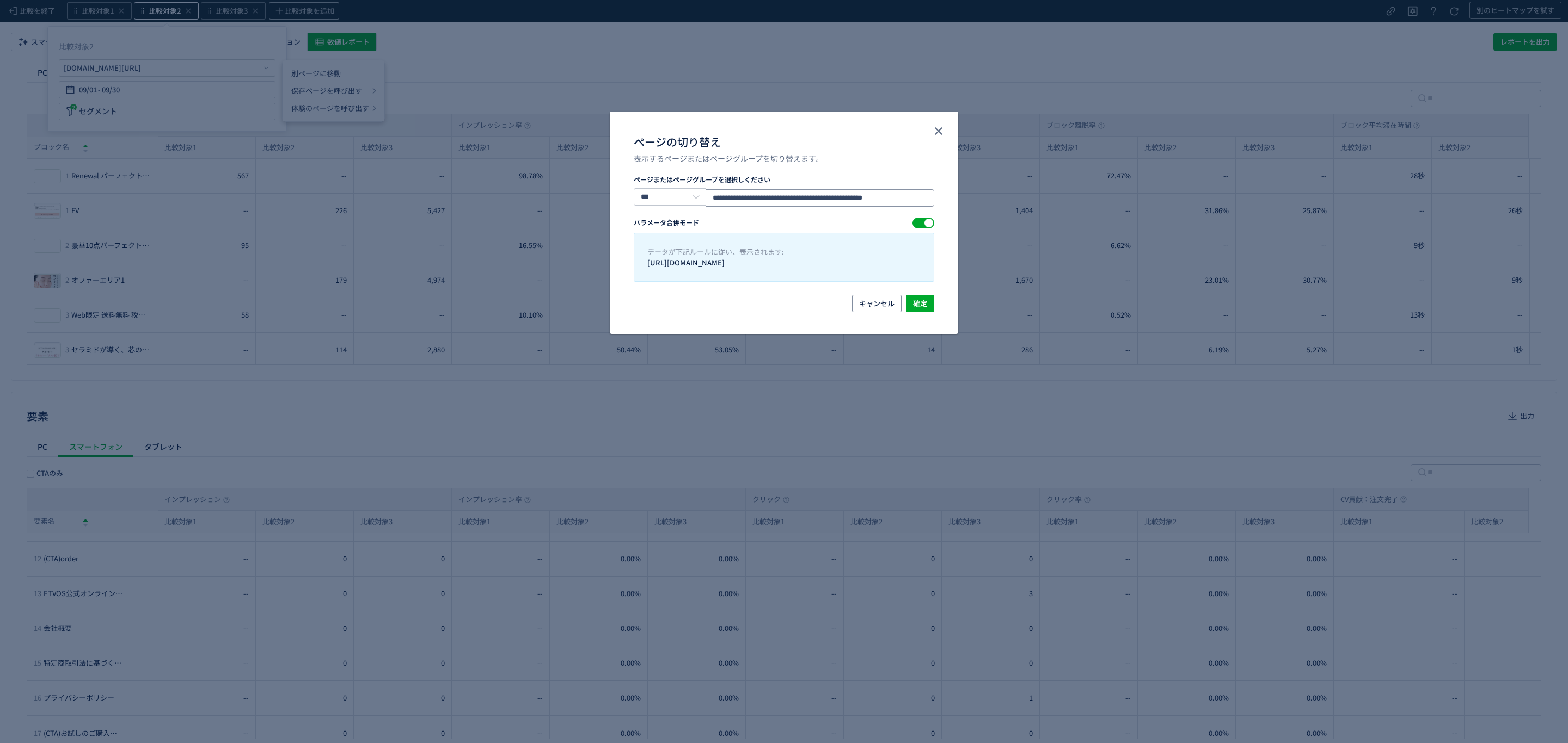
click at [906, 195] on input "**********" at bounding box center [820, 197] width 229 height 17
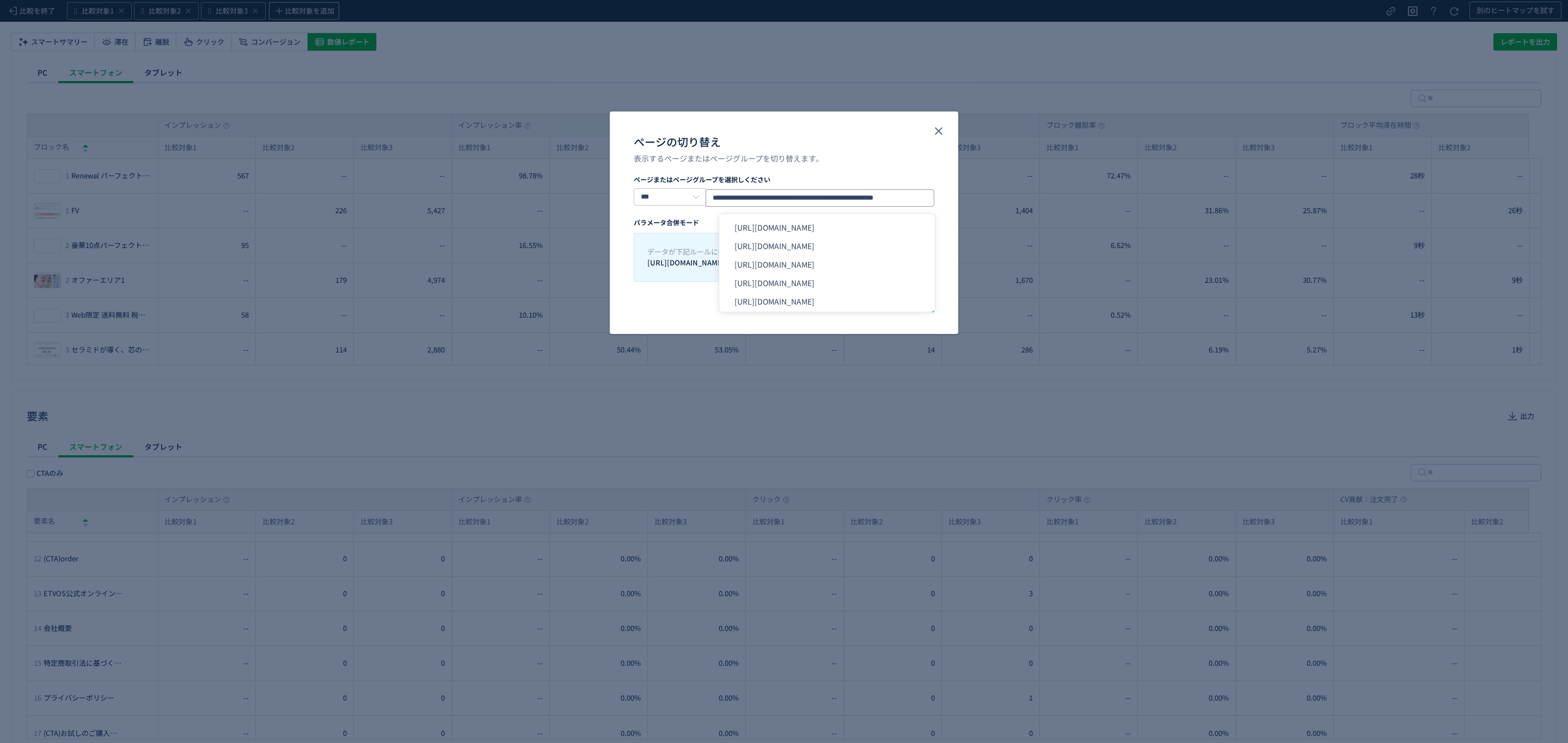
scroll to position [0, 5]
type input "**********"
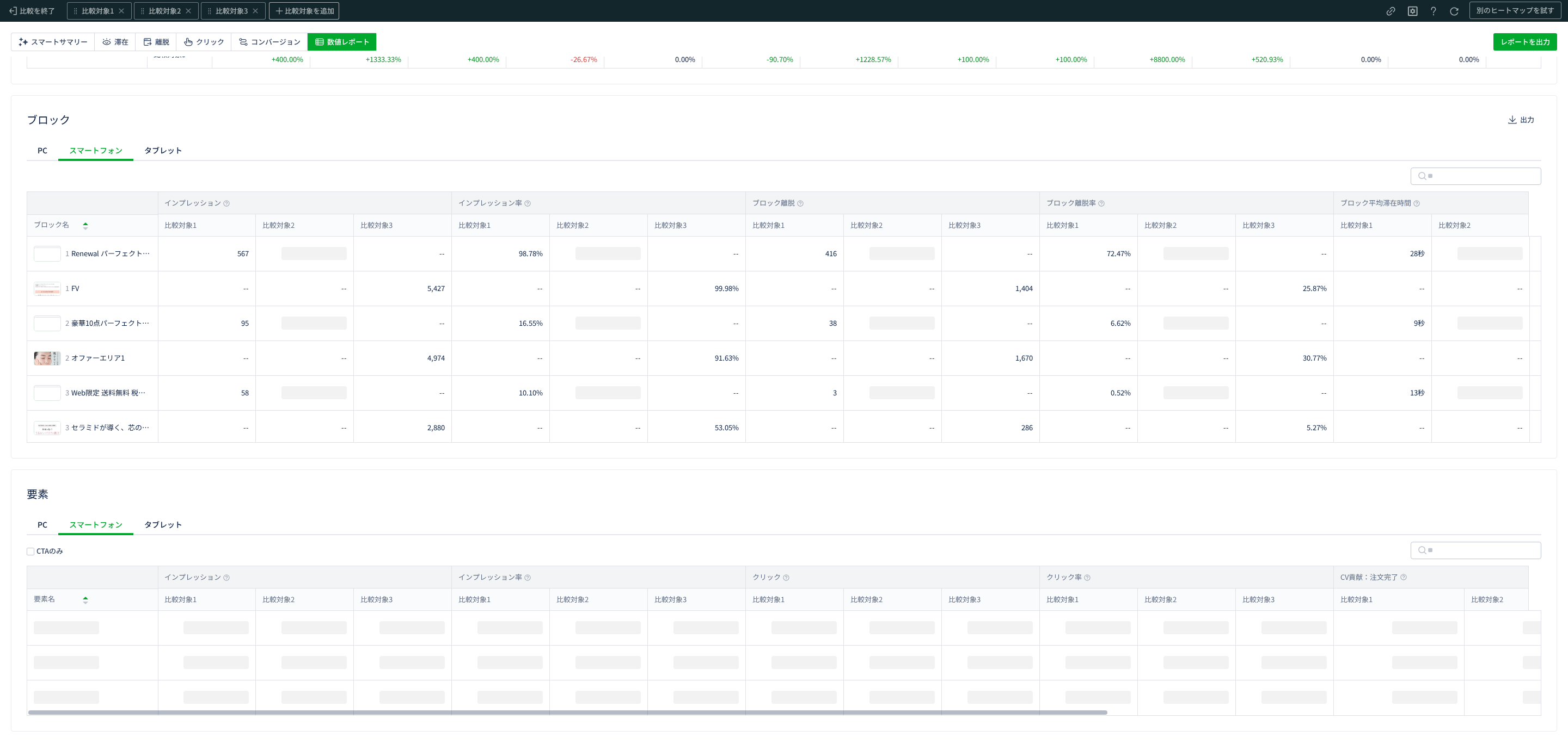
scroll to position [567, 0]
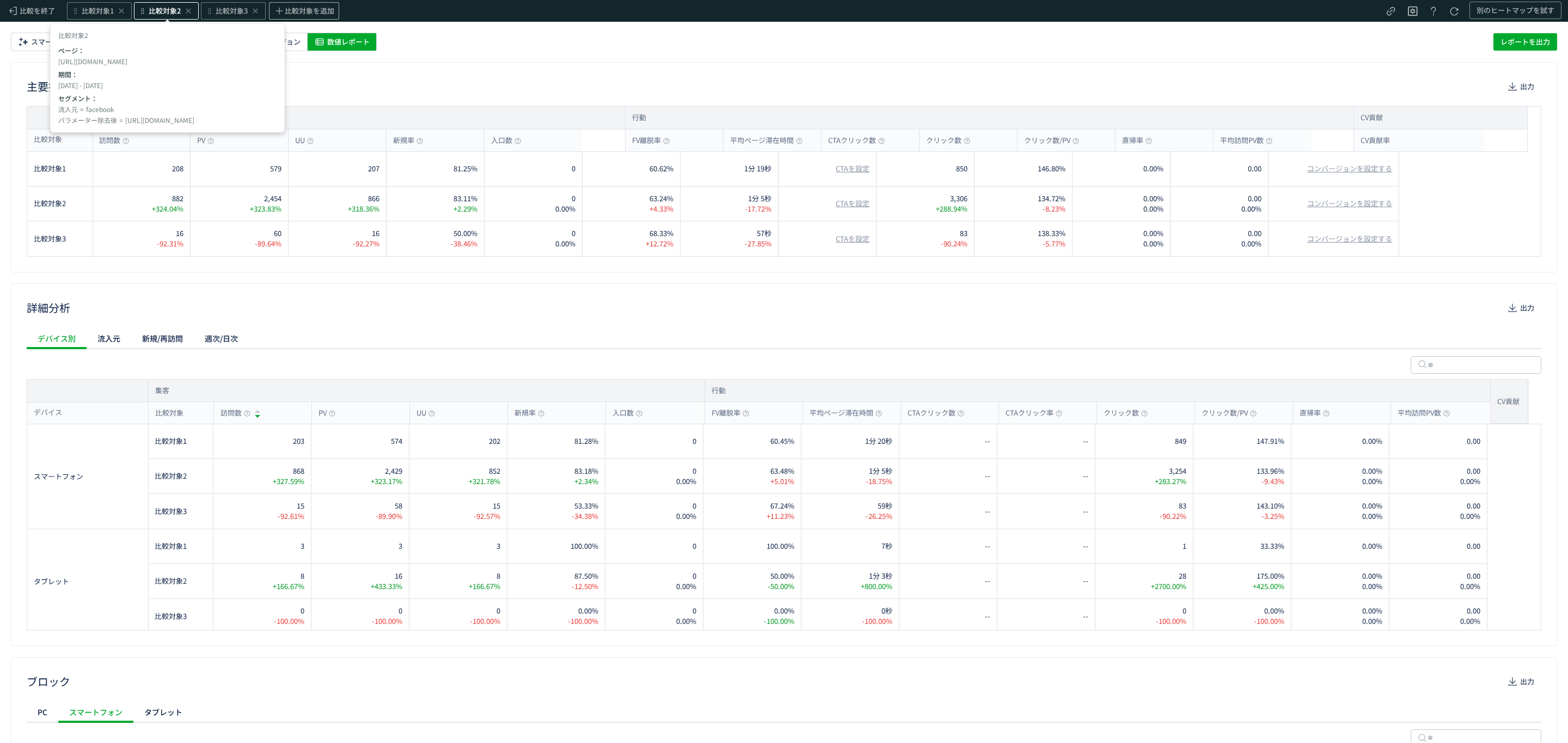
click at [172, 9] on span "比較対象2" at bounding box center [165, 11] width 32 height 11
click at [149, 103] on div "2 セグメント" at bounding box center [166, 111] width 217 height 17
click at [314, 209] on span "[URL][DOMAIN_NAME]" at bounding box center [331, 207] width 69 height 9
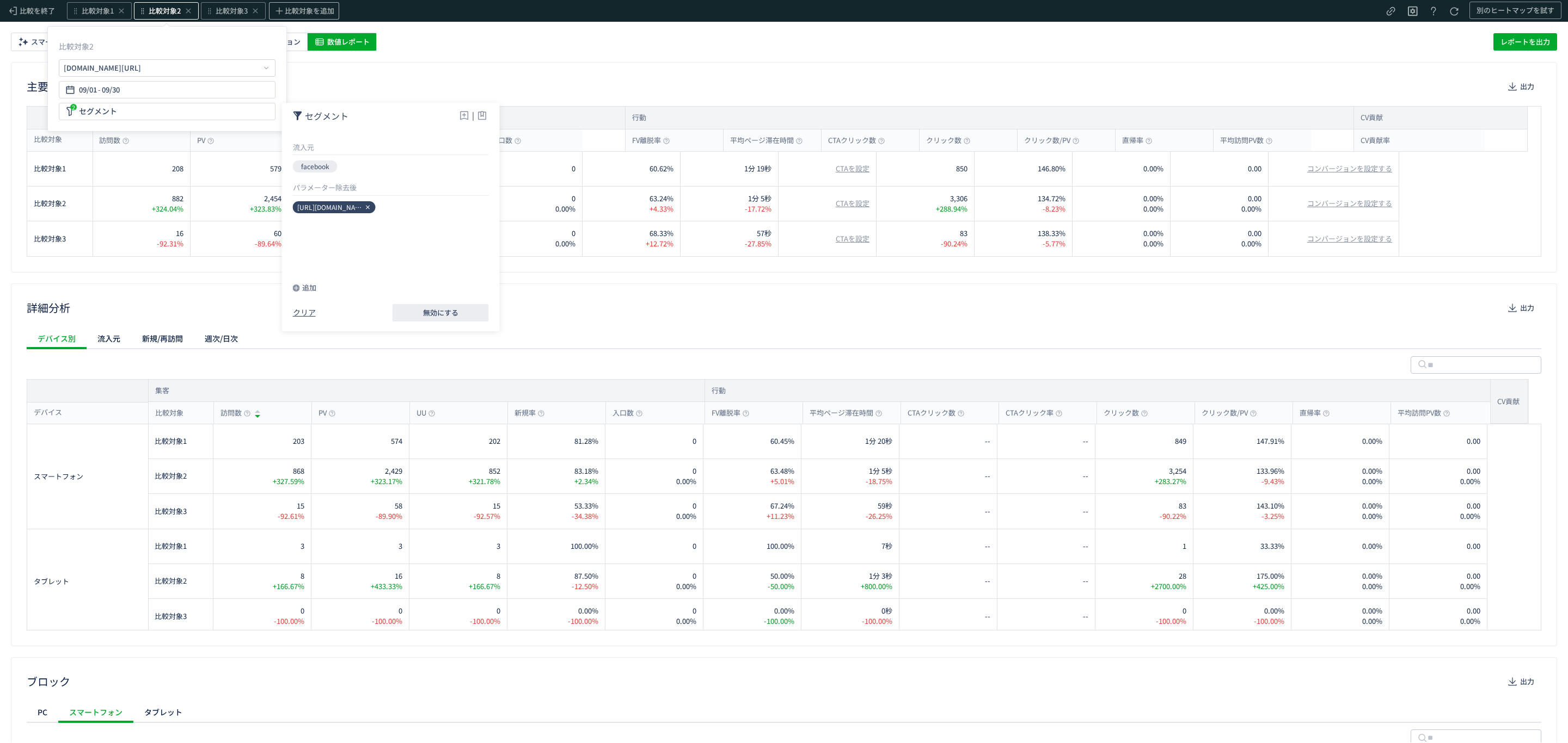
click at [314, 209] on span "[URL][DOMAIN_NAME]" at bounding box center [331, 207] width 69 height 9
click at [492, 286] on div "セグメント 流入元 facebook パラメーター除去後 [URL][DOMAIN_NAME] 追加 クリア 無効にする" at bounding box center [390, 217] width 218 height 229
click at [520, 295] on div "詳細分析 出力 デバイス別 流入元 新規/再訪問 週次/日次 集客 比較対象 訪問数 PV UU 新規率 入口数 行動 FV離脱率 平均ページ滞在時間 CTA…" at bounding box center [783, 465] width 1546 height 363
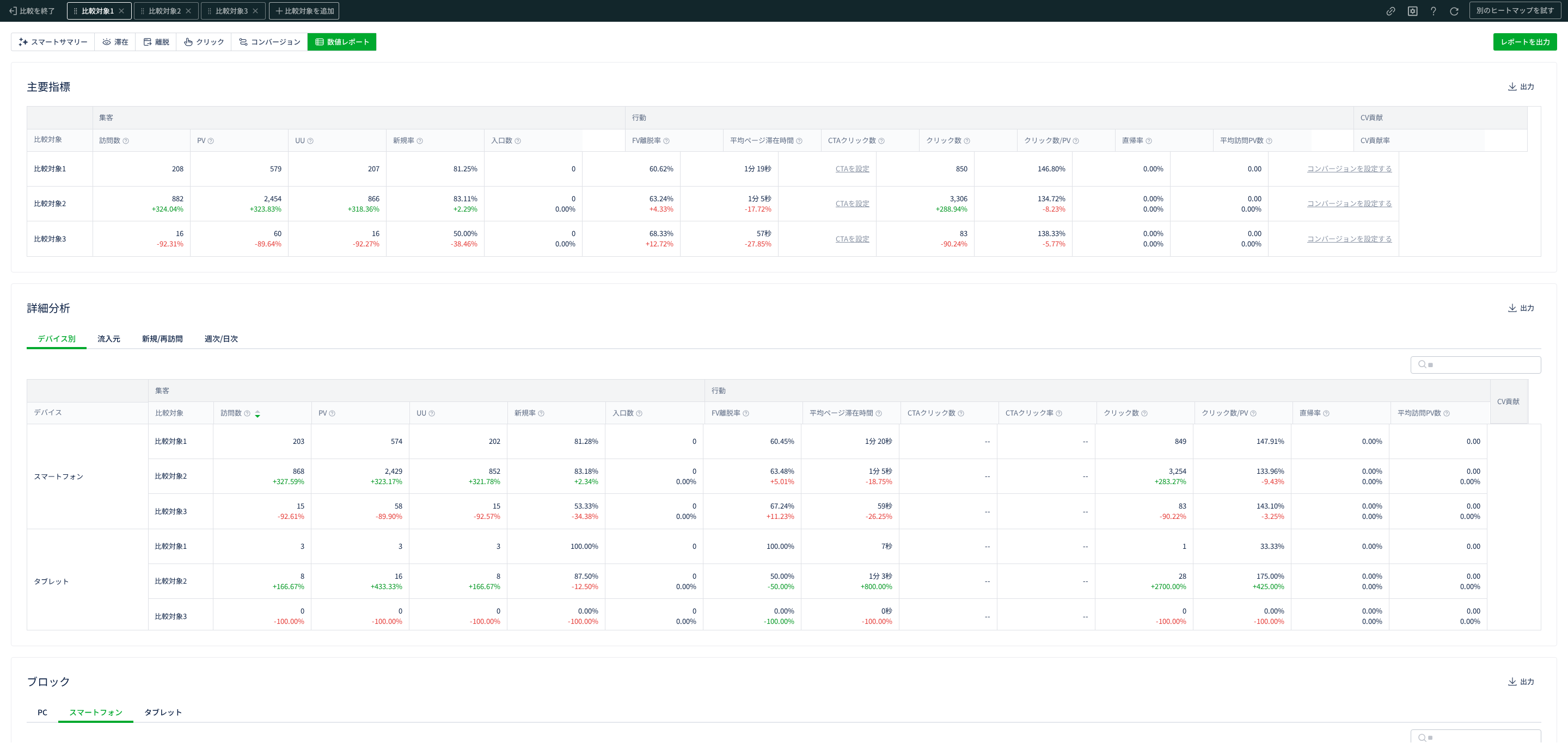
click at [85, 14] on span "比較対象1" at bounding box center [98, 11] width 32 height 11
click at [52, 92] on span "09/01" at bounding box center [43, 89] width 18 height 22
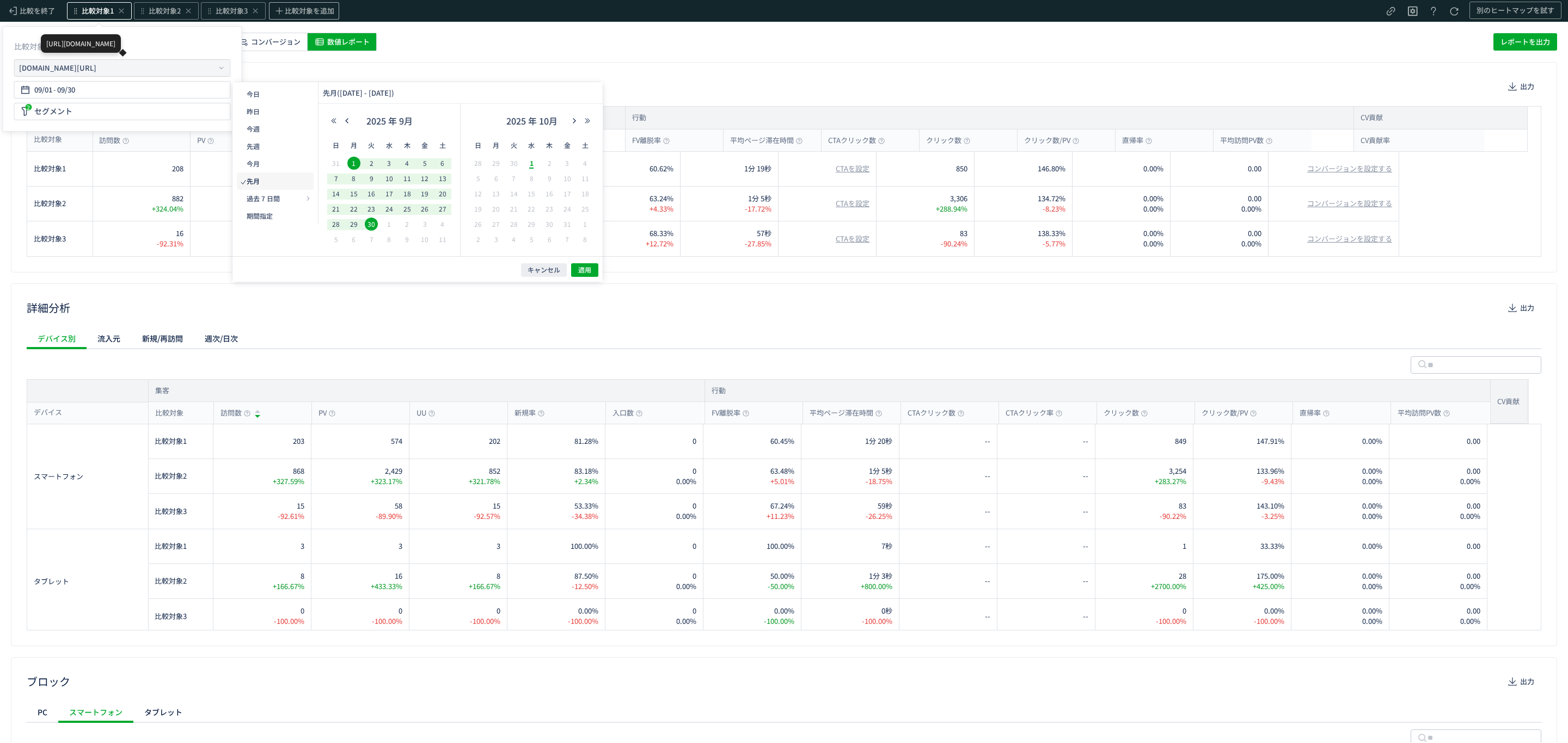
click at [87, 72] on div "[URL][DOMAIN_NAME]" at bounding box center [57, 67] width 77 height 11
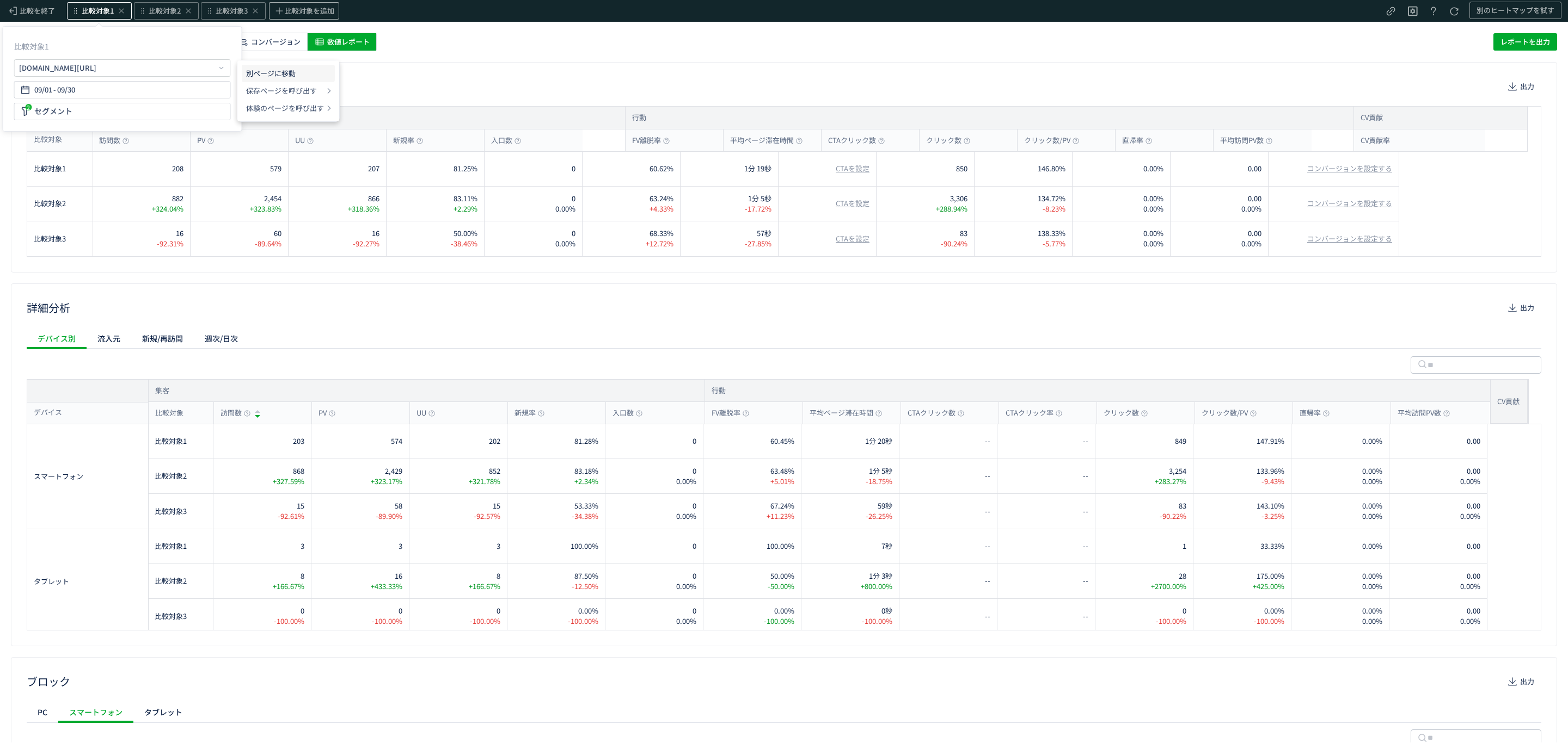
click at [266, 74] on li "別ページに移動" at bounding box center [288, 73] width 93 height 17
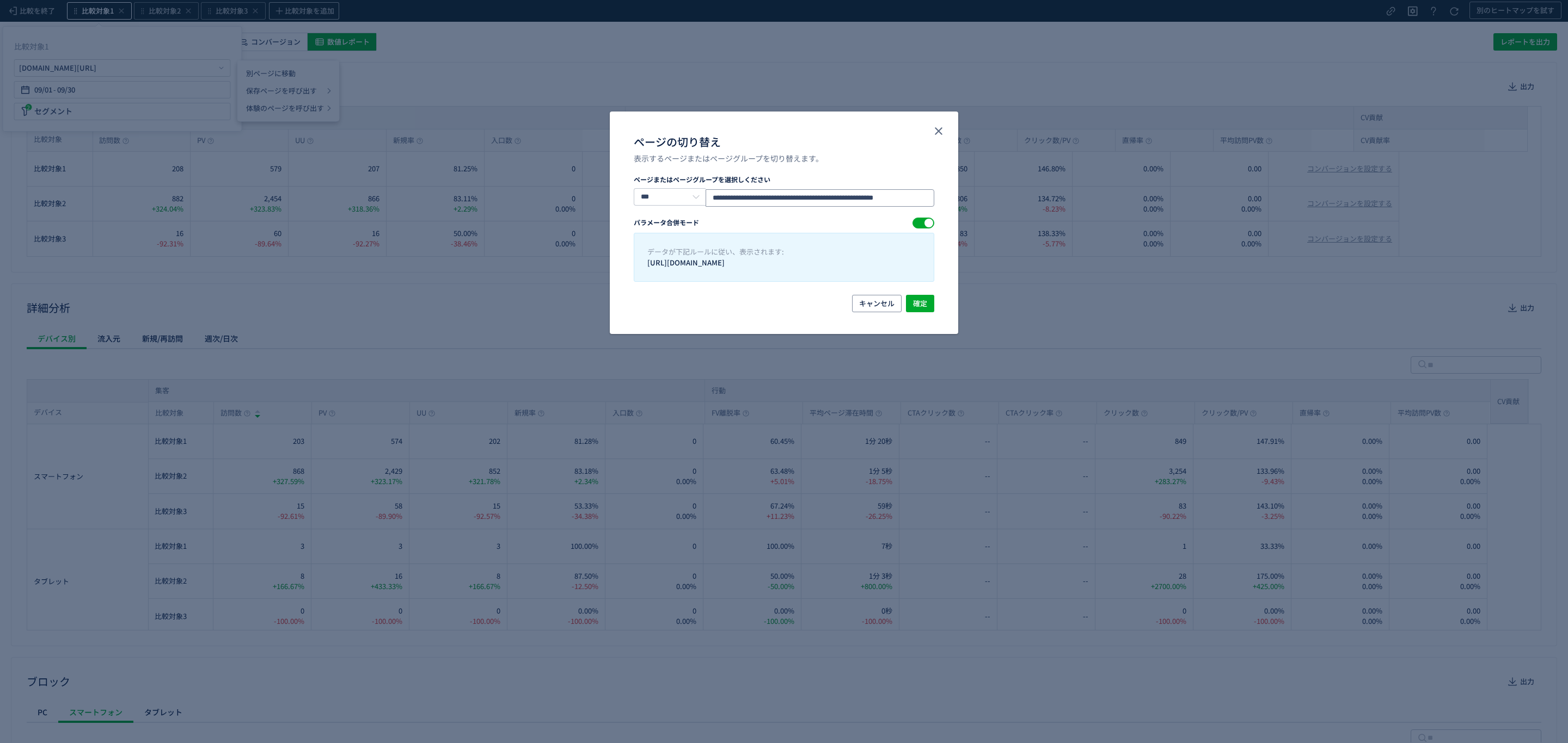
click at [798, 201] on input "**********" at bounding box center [820, 197] width 229 height 17
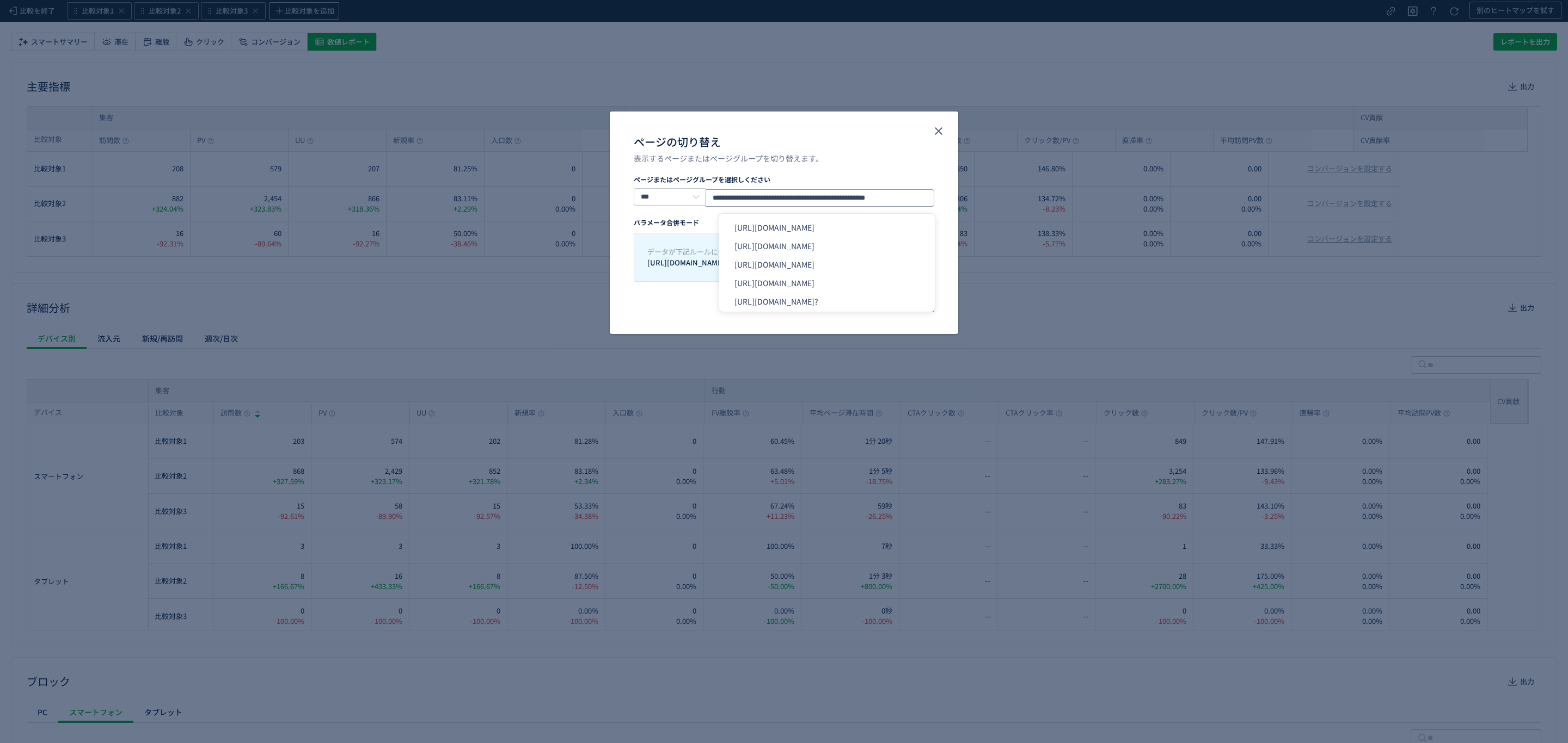
type input "**********"
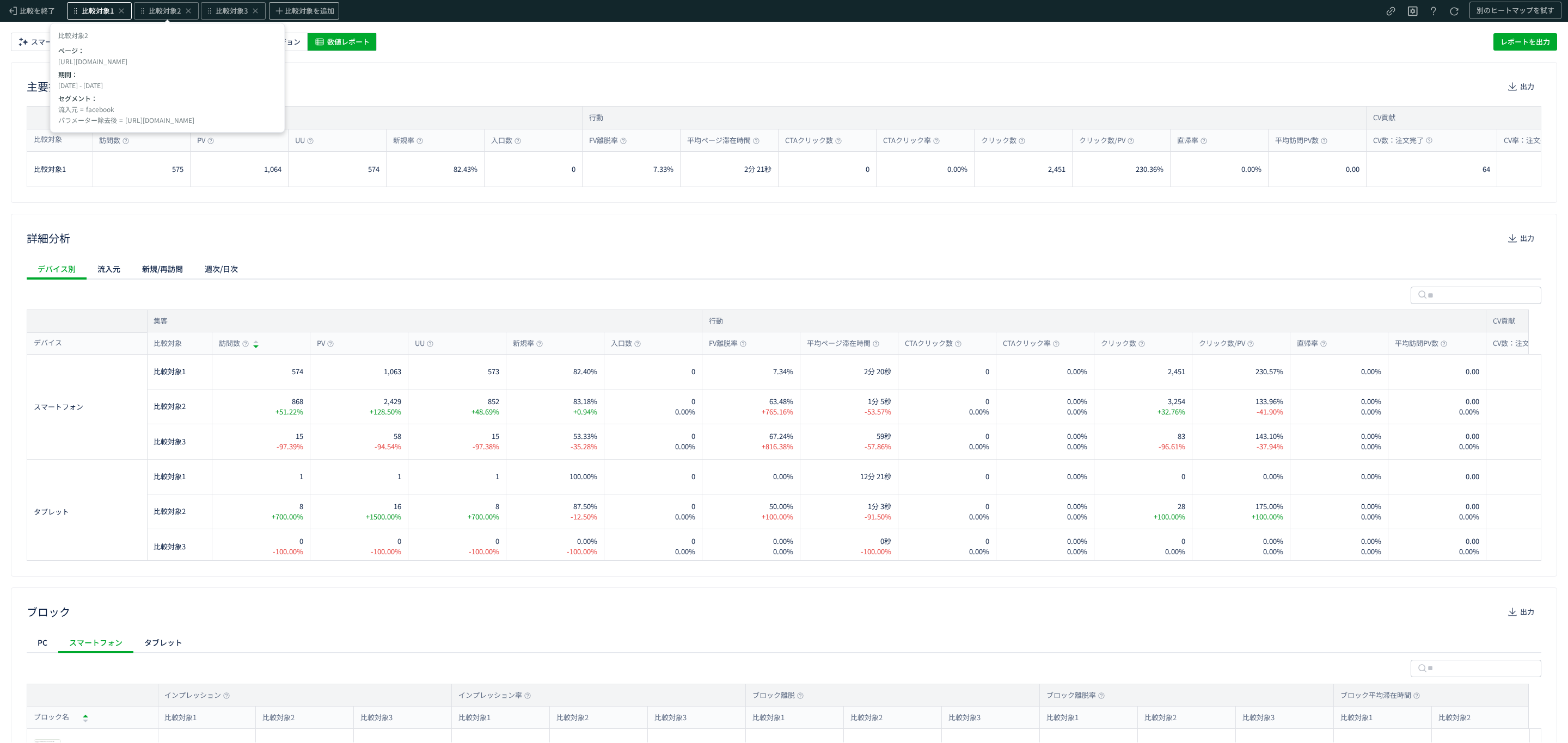
scroll to position [0, 0]
click at [166, 9] on span "比較対象2" at bounding box center [165, 11] width 32 height 11
click at [141, 64] on div "[URL][DOMAIN_NAME]" at bounding box center [101, 67] width 77 height 11
click at [303, 69] on li "別ページに移動" at bounding box center [334, 73] width 93 height 17
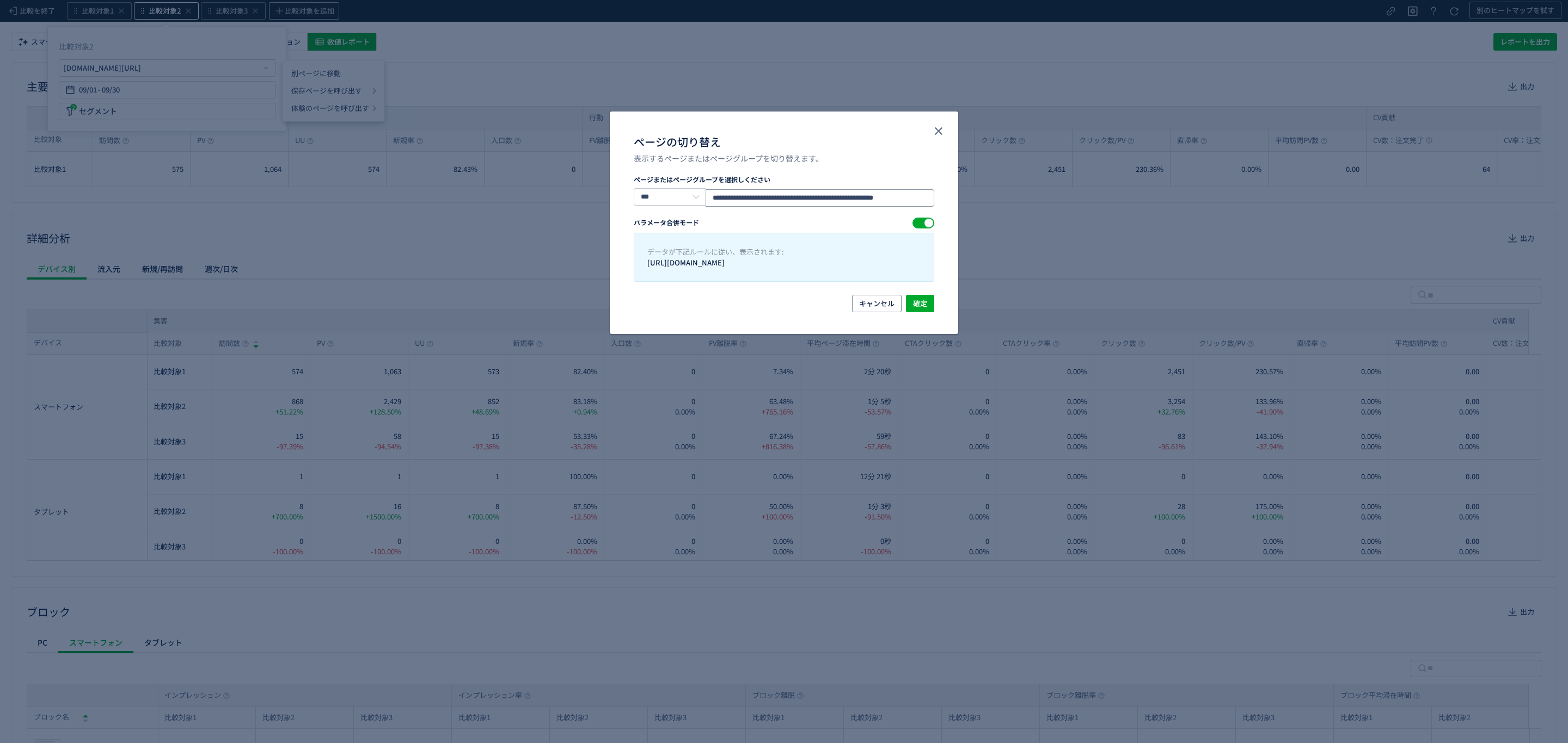
click at [920, 203] on input "**********" at bounding box center [820, 197] width 229 height 17
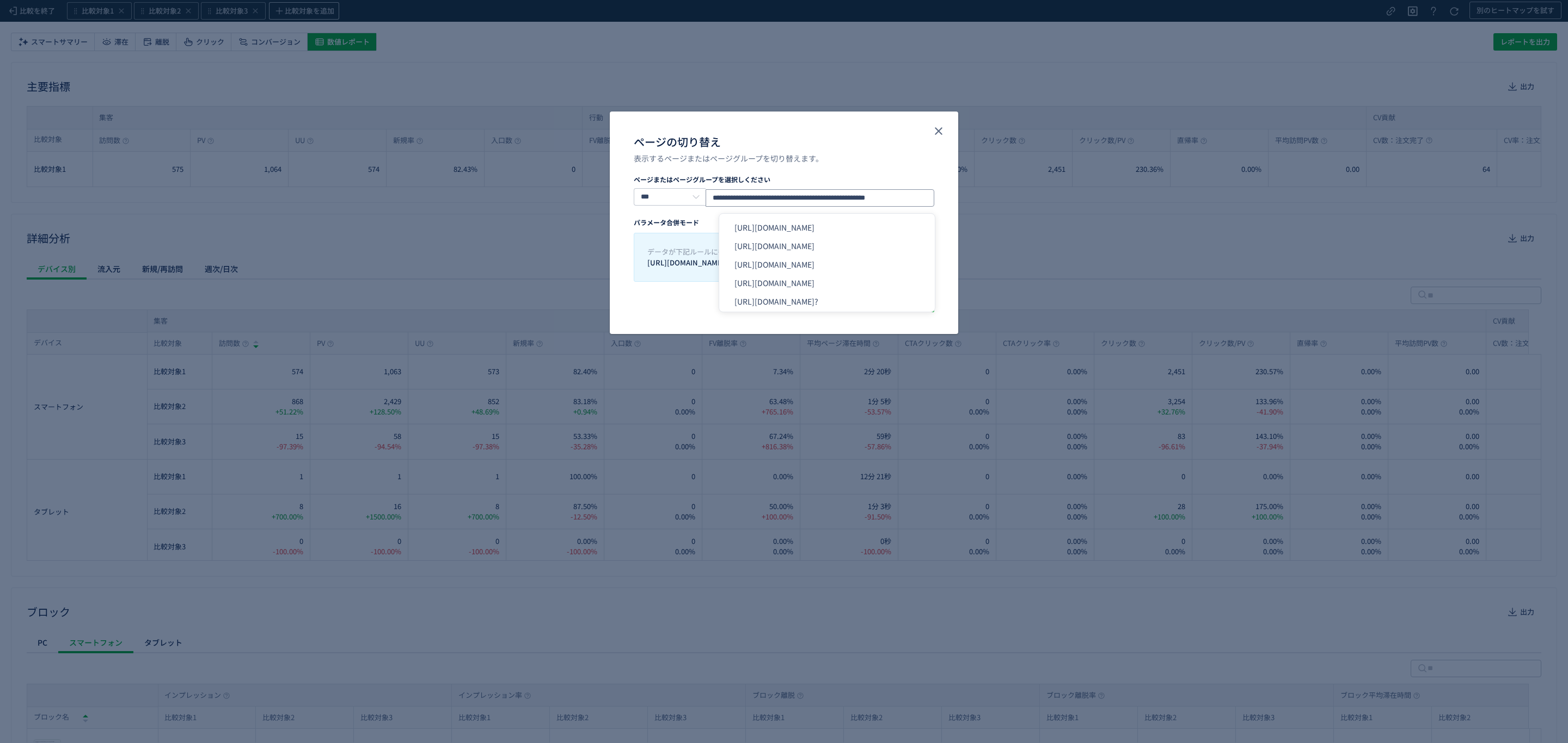
type input "**********"
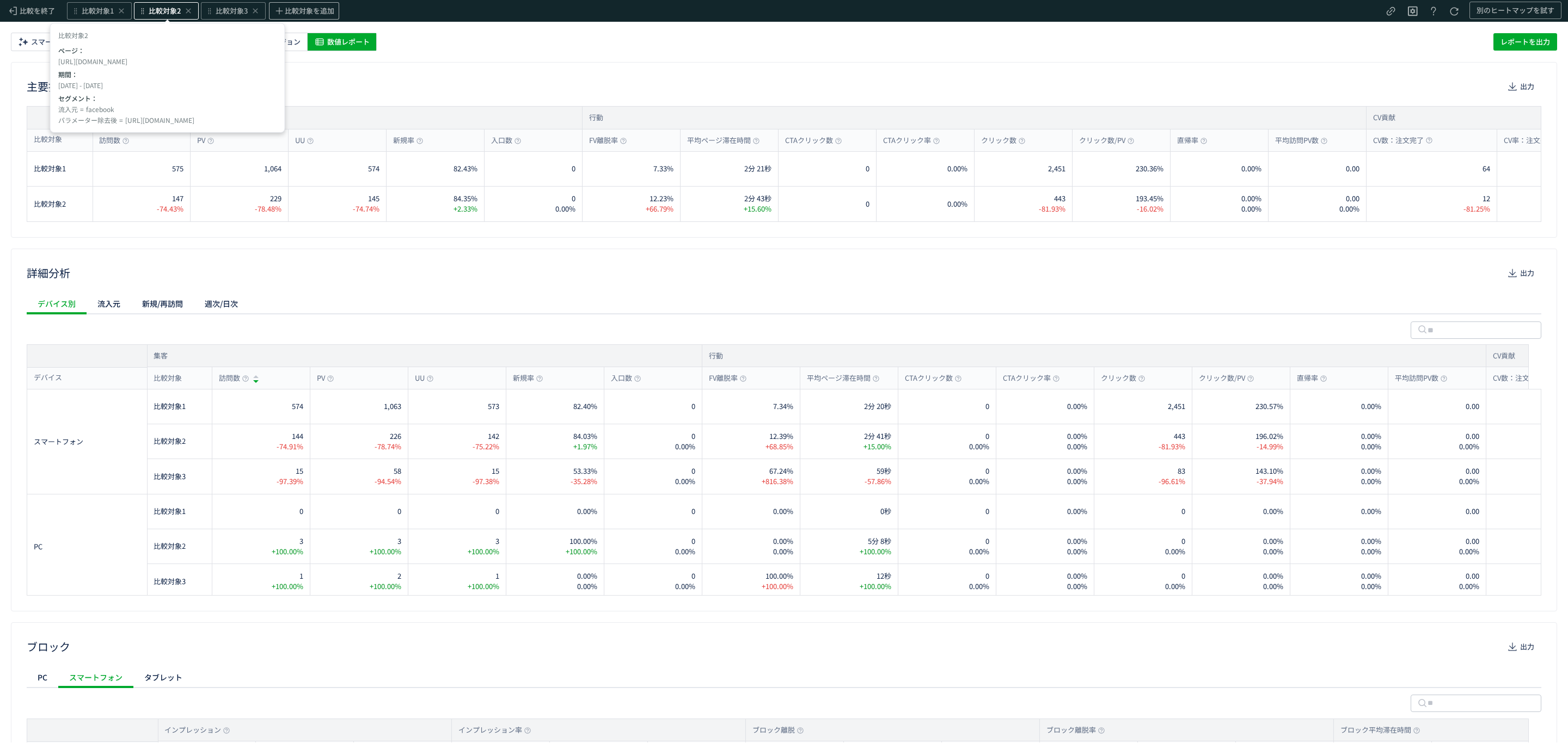
click at [156, 15] on span "比較対象2" at bounding box center [165, 11] width 32 height 11
click at [97, 13] on span "比較対象1" at bounding box center [98, 11] width 32 height 11
click at [79, 88] on div "09/01 - 09/30" at bounding box center [122, 89] width 207 height 17
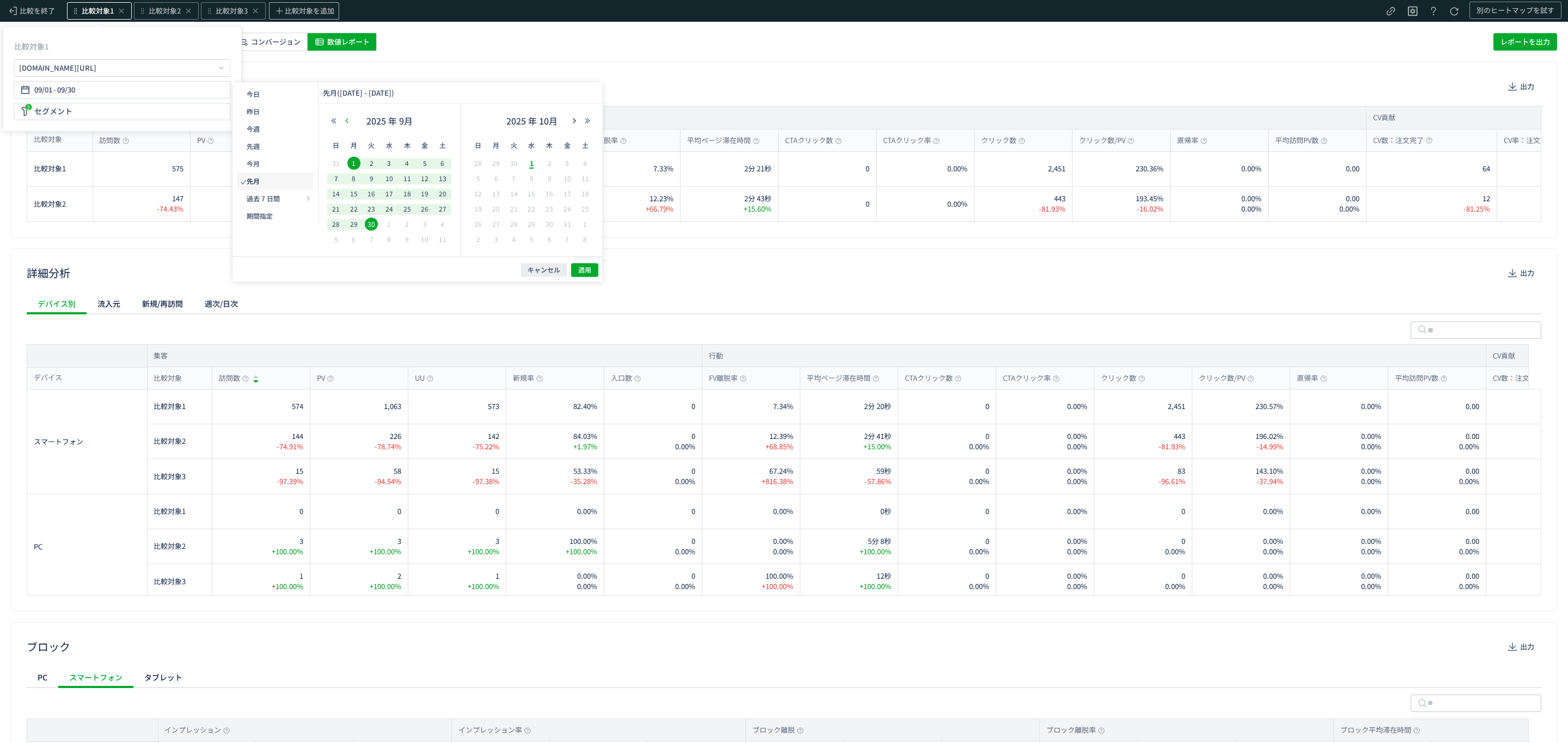
click at [347, 122] on use "button" at bounding box center [346, 121] width 2 height 5
click at [347, 126] on div "[DATE]" at bounding box center [389, 123] width 124 height 22
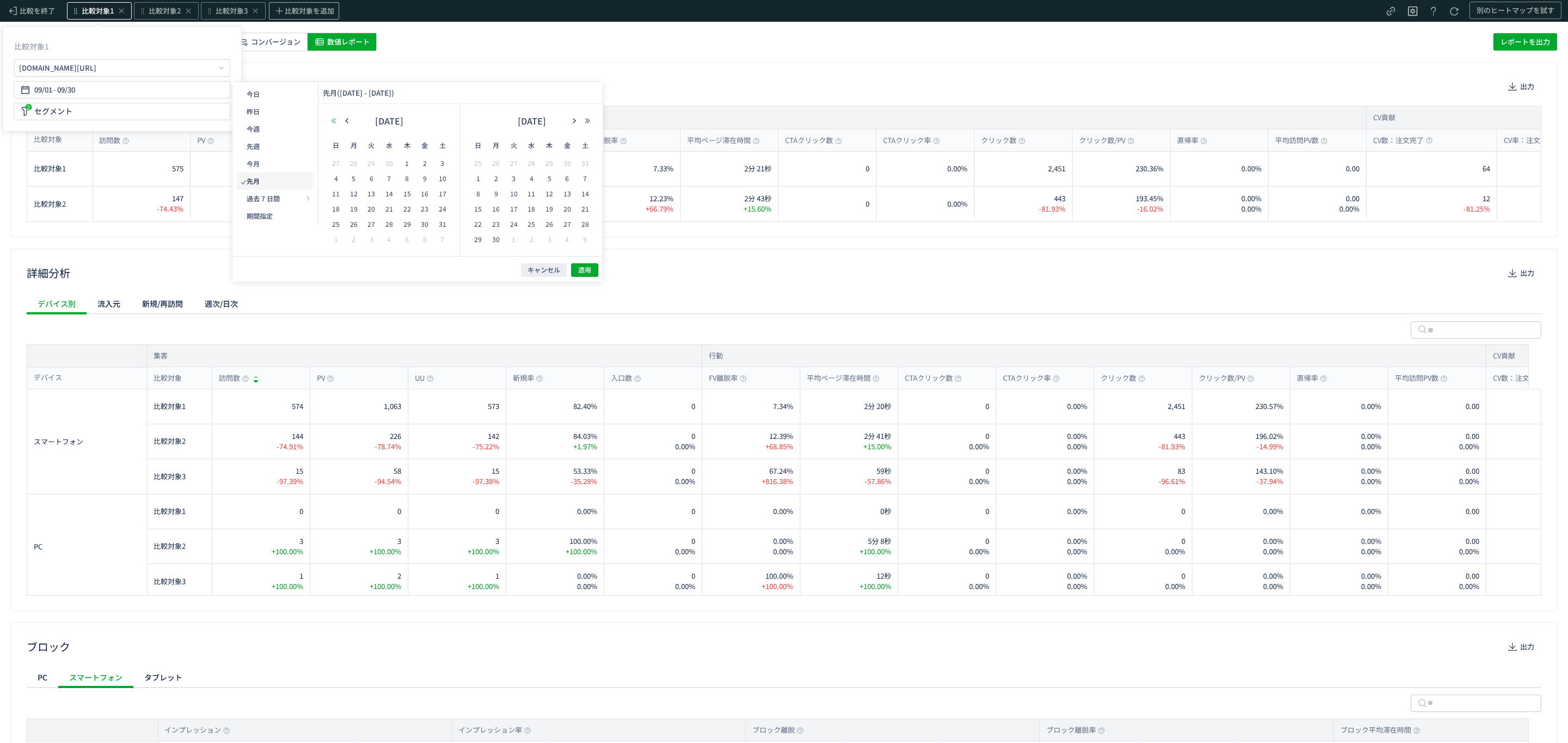
click at [335, 122] on icon "button" at bounding box center [334, 121] width 6 height 6
click at [571, 119] on icon "button" at bounding box center [575, 121] width 6 height 6
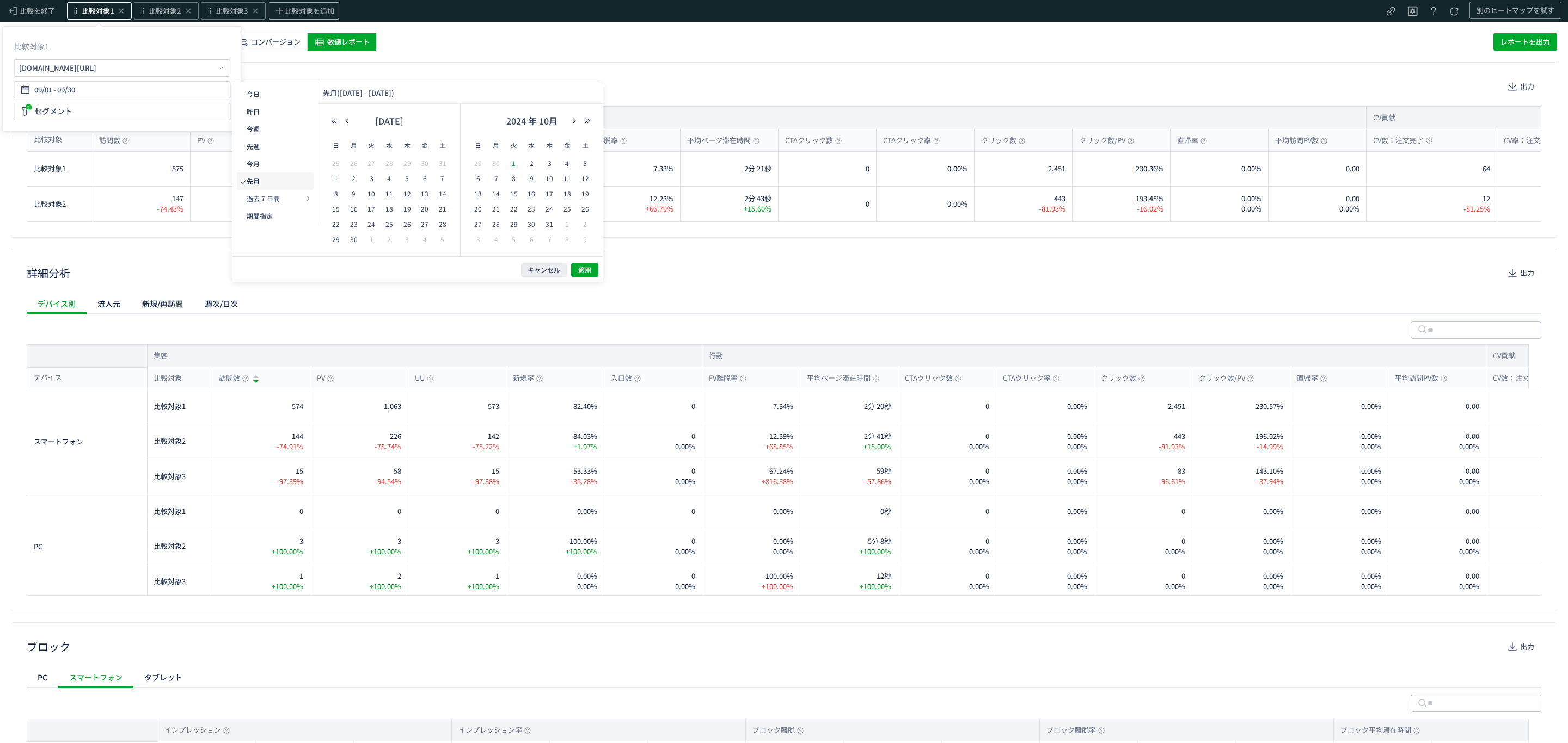
click at [512, 161] on span "1" at bounding box center [514, 163] width 13 height 13
click at [550, 222] on span "31" at bounding box center [549, 224] width 13 height 13
click at [584, 269] on span "適用" at bounding box center [584, 269] width 13 height 9
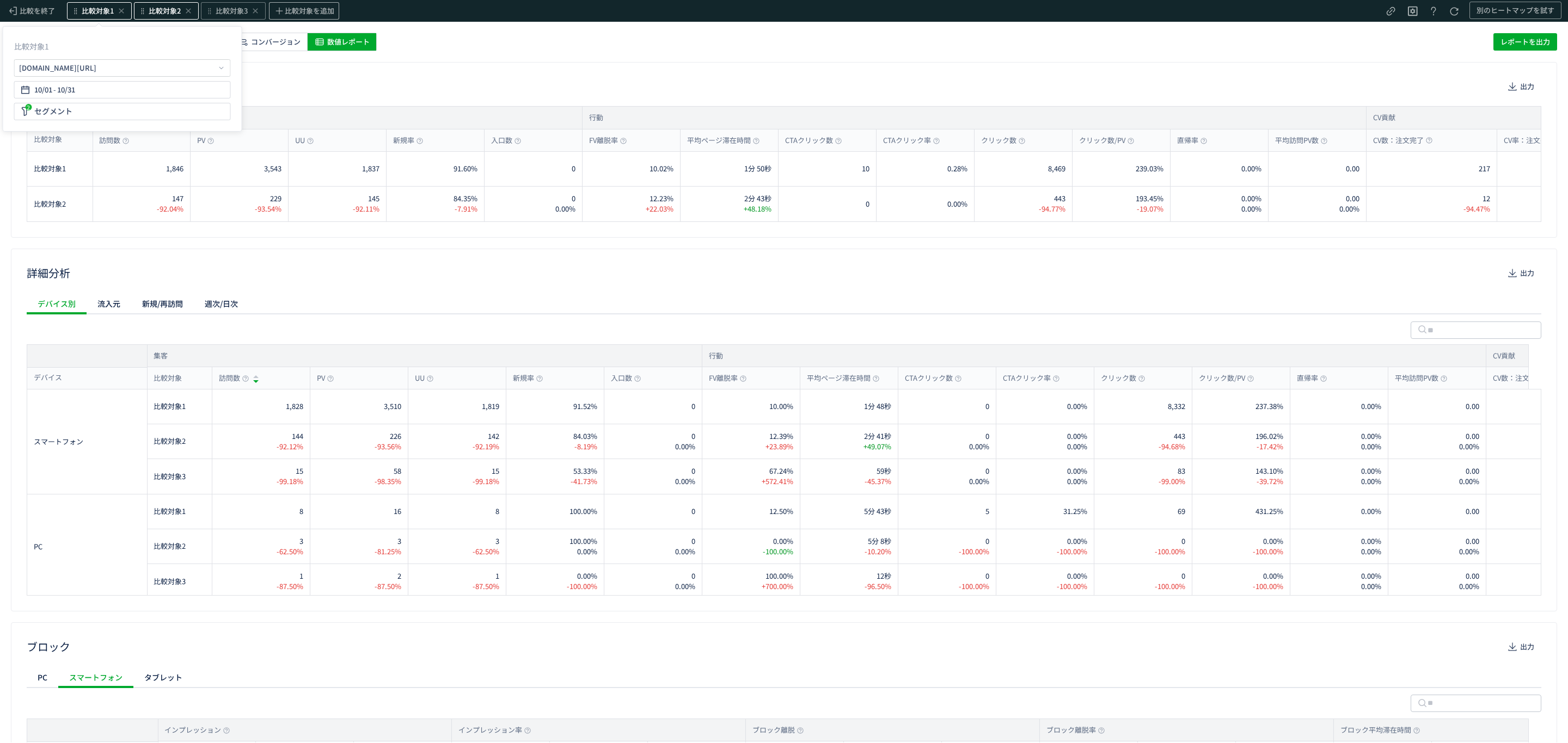
click at [159, 9] on span "比較対象2" at bounding box center [165, 11] width 32 height 11
click at [134, 61] on div "[URL][DOMAIN_NAME]" at bounding box center [166, 67] width 217 height 17
click at [297, 74] on li "別ページに移動" at bounding box center [334, 73] width 93 height 17
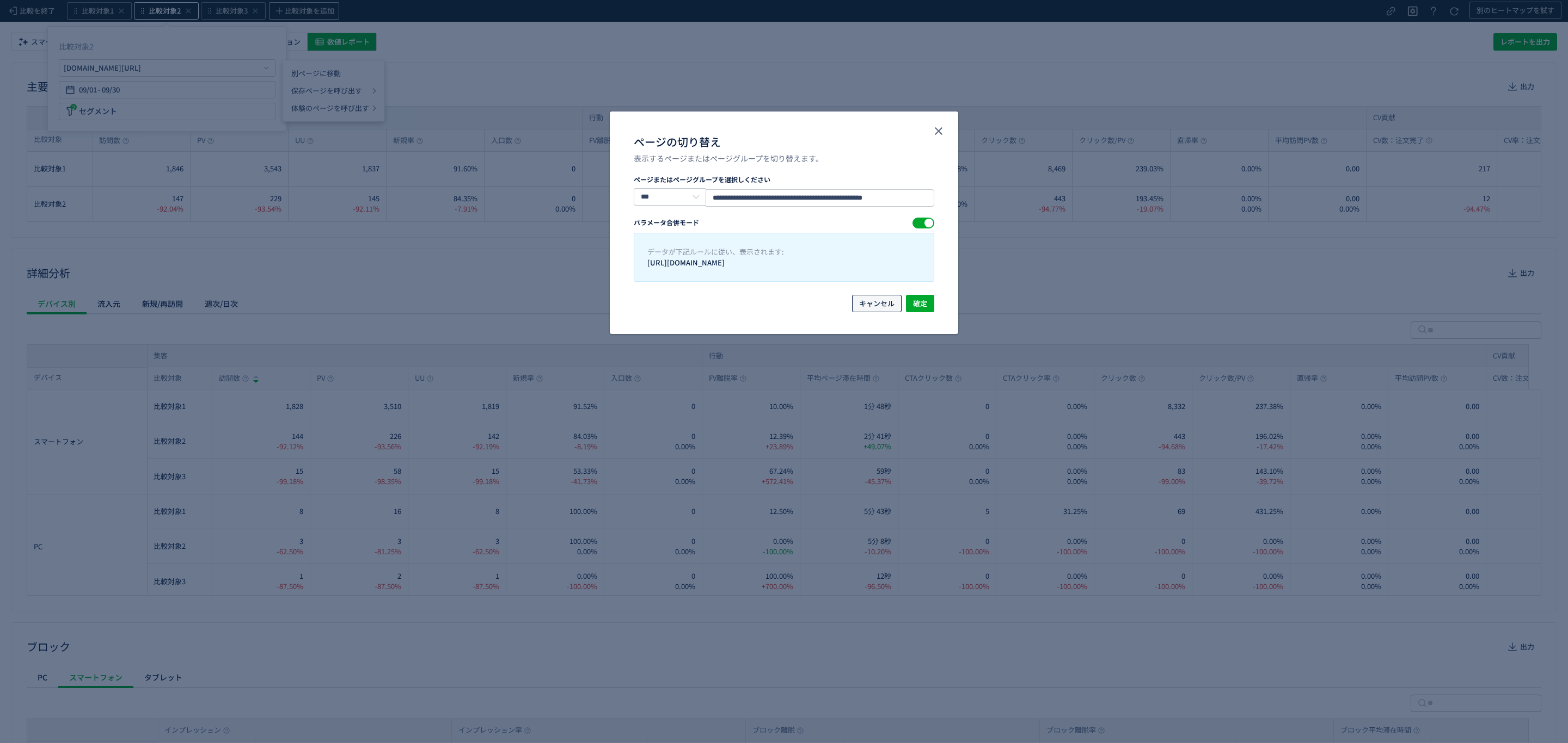
click at [885, 306] on span "キャンセル" at bounding box center [877, 303] width 36 height 17
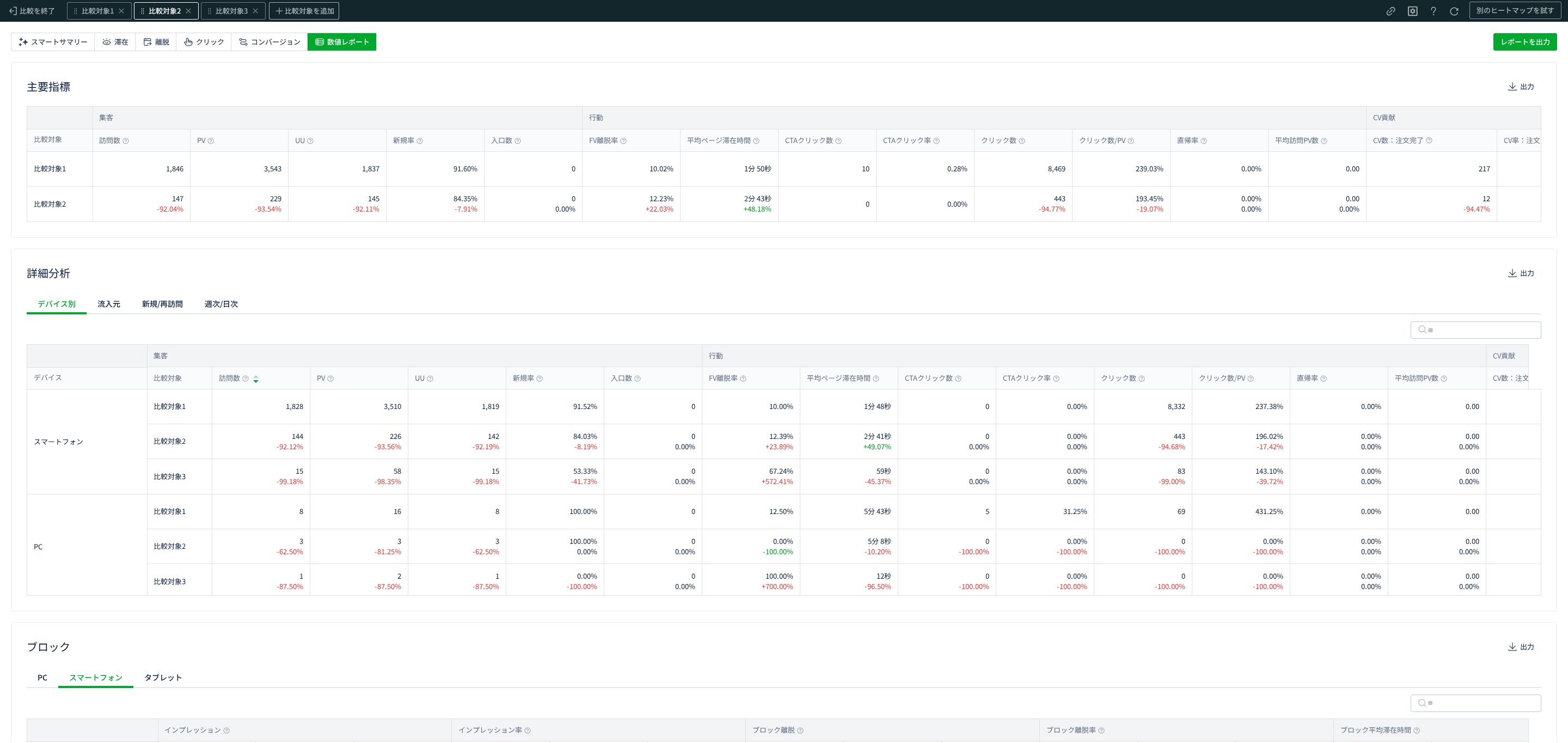
click at [170, 11] on span "比較対象2" at bounding box center [165, 11] width 32 height 11
click at [110, 85] on span "09/30" at bounding box center [110, 89] width 18 height 22
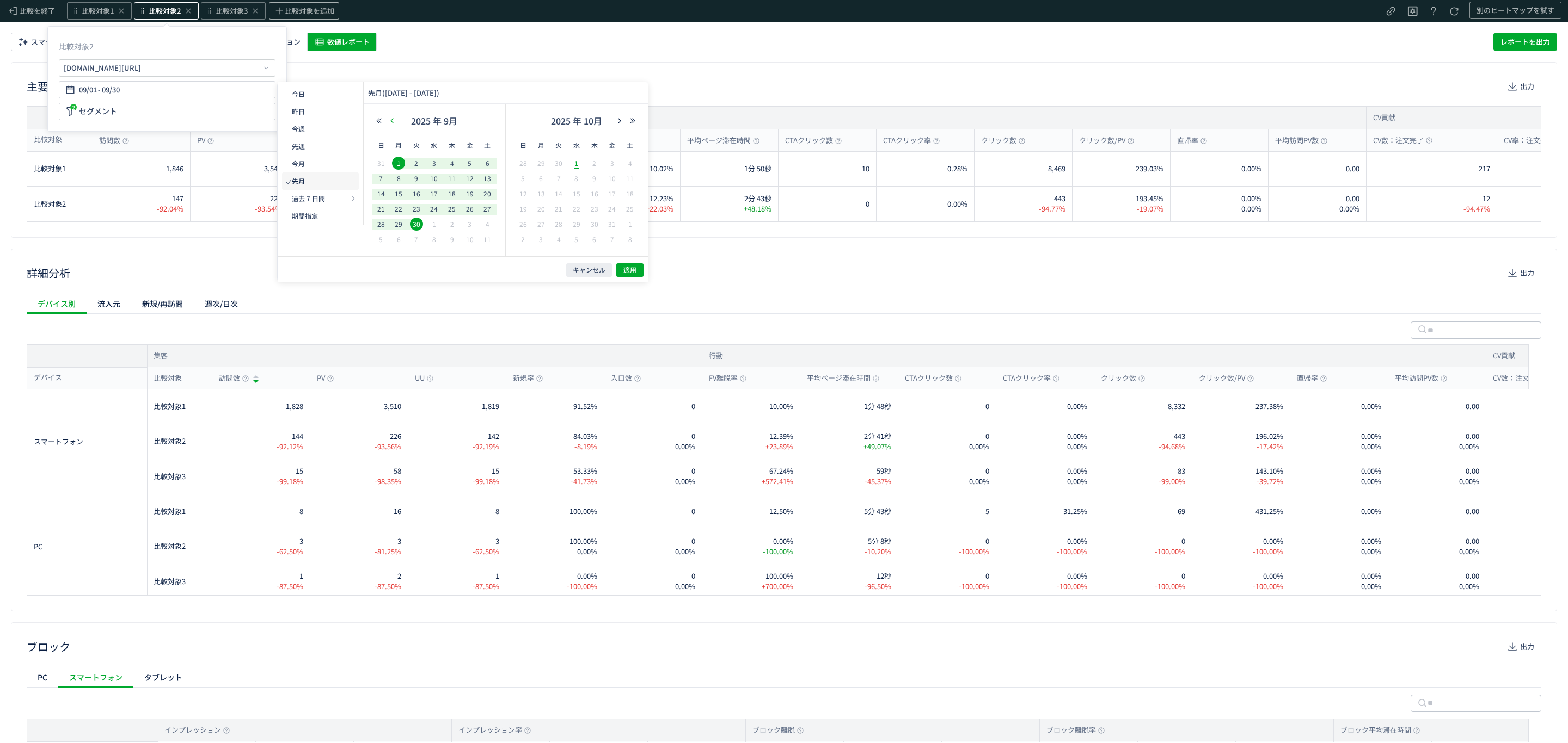
click at [393, 122] on use "button" at bounding box center [391, 121] width 2 height 5
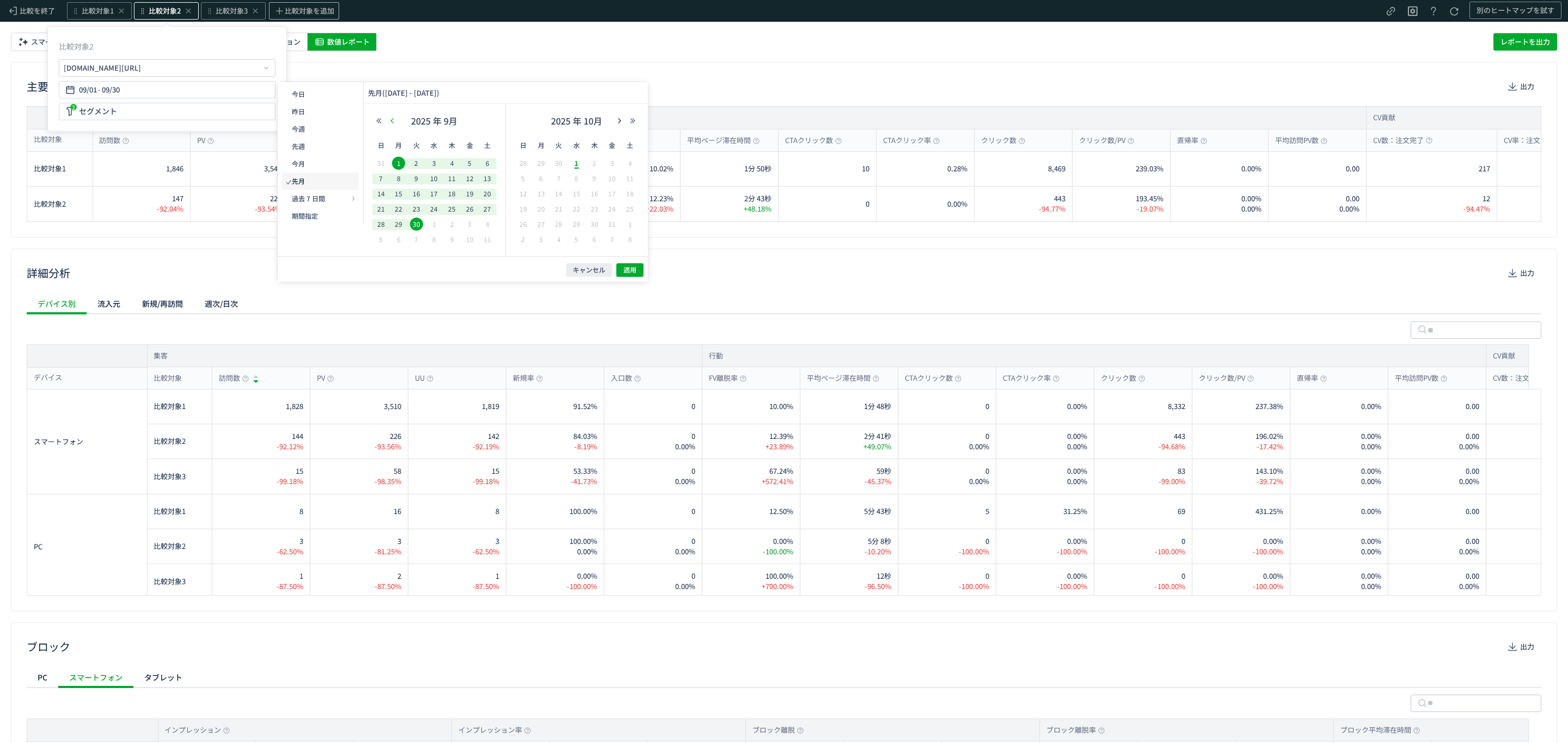
click at [393, 122] on use "button" at bounding box center [391, 121] width 2 height 5
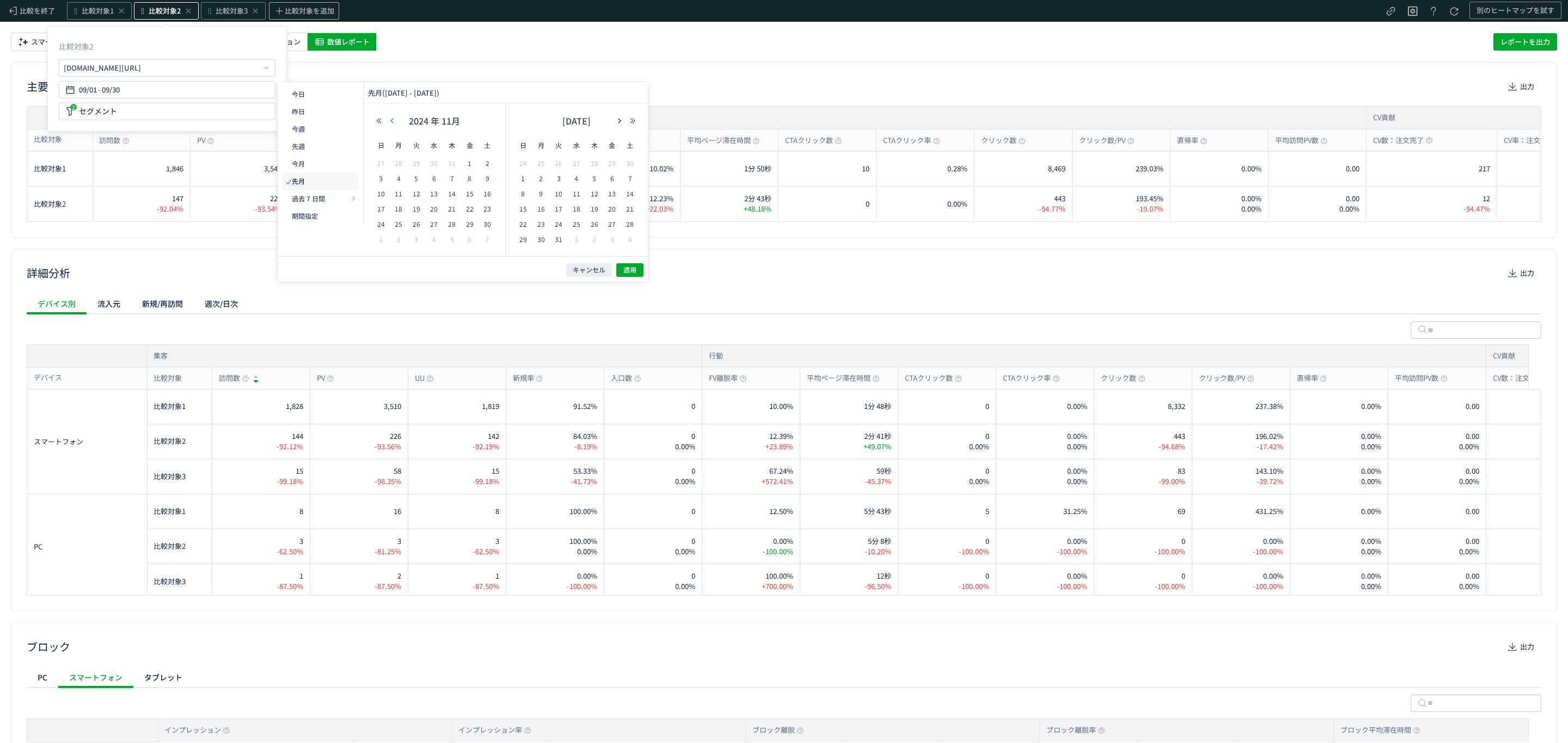
click at [393, 122] on use "button" at bounding box center [391, 121] width 2 height 5
click at [415, 162] on span "1" at bounding box center [416, 163] width 13 height 13
click at [452, 221] on span "31" at bounding box center [452, 224] width 13 height 13
click at [629, 276] on button "適用" at bounding box center [630, 270] width 28 height 14
click at [566, 90] on div "主要指標 出力" at bounding box center [784, 86] width 1514 height 17
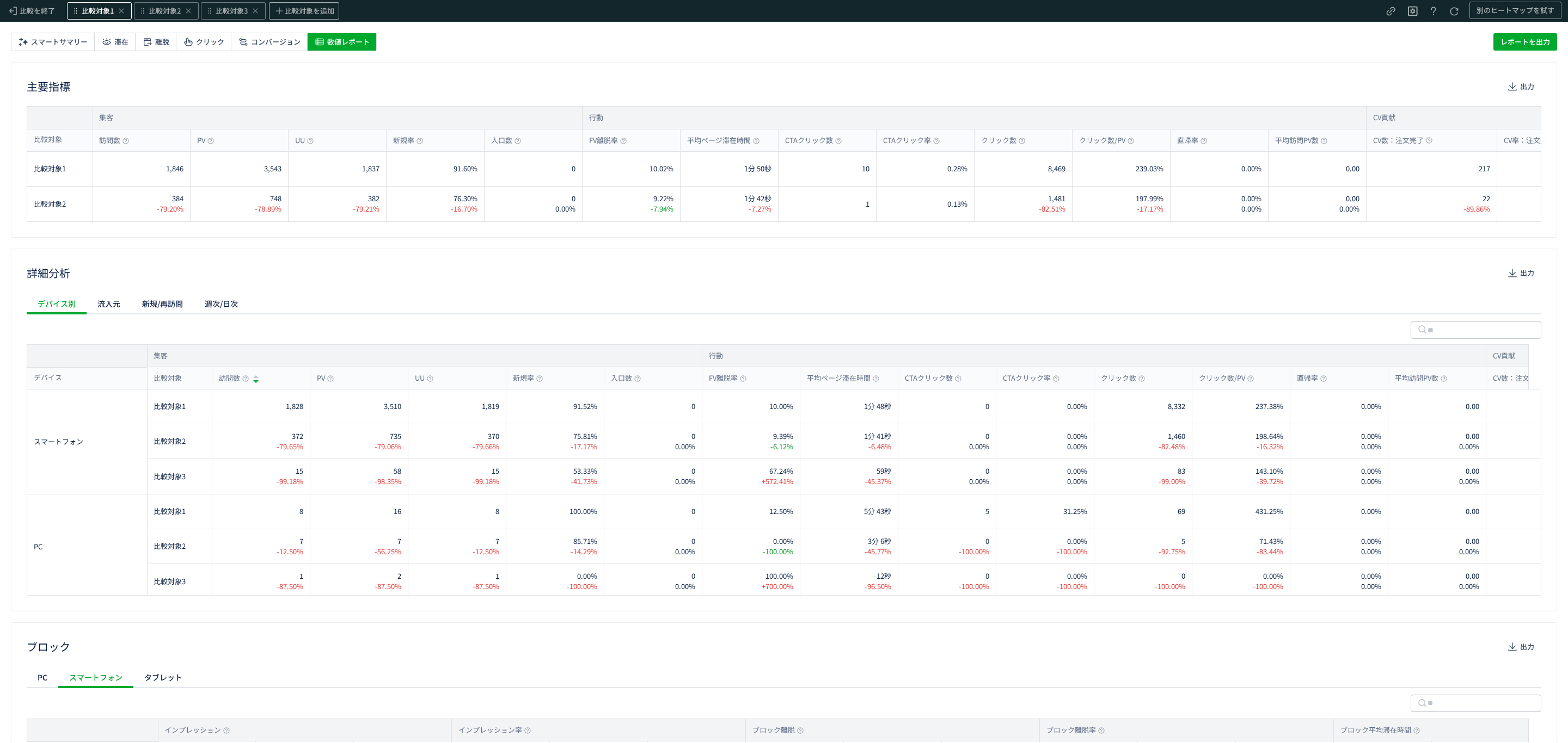
click at [98, 15] on span "比較対象1" at bounding box center [98, 11] width 32 height 11
click at [174, 11] on span "比較対象2" at bounding box center [165, 11] width 32 height 11
click at [307, 237] on div "主要指標 出力 集客 訪問数 PV UU 新規率 入口数 行動 FV離脱率 平均ページ滞在時間 CTAクリック数 CTAクリック率 クリック数 クリック数/P…" at bounding box center [783, 149] width 1546 height 176
drag, startPoint x: 241, startPoint y: 9, endPoint x: 293, endPoint y: 54, distance: 68.8
click at [241, 9] on span "比較対象3" at bounding box center [232, 11] width 32 height 11
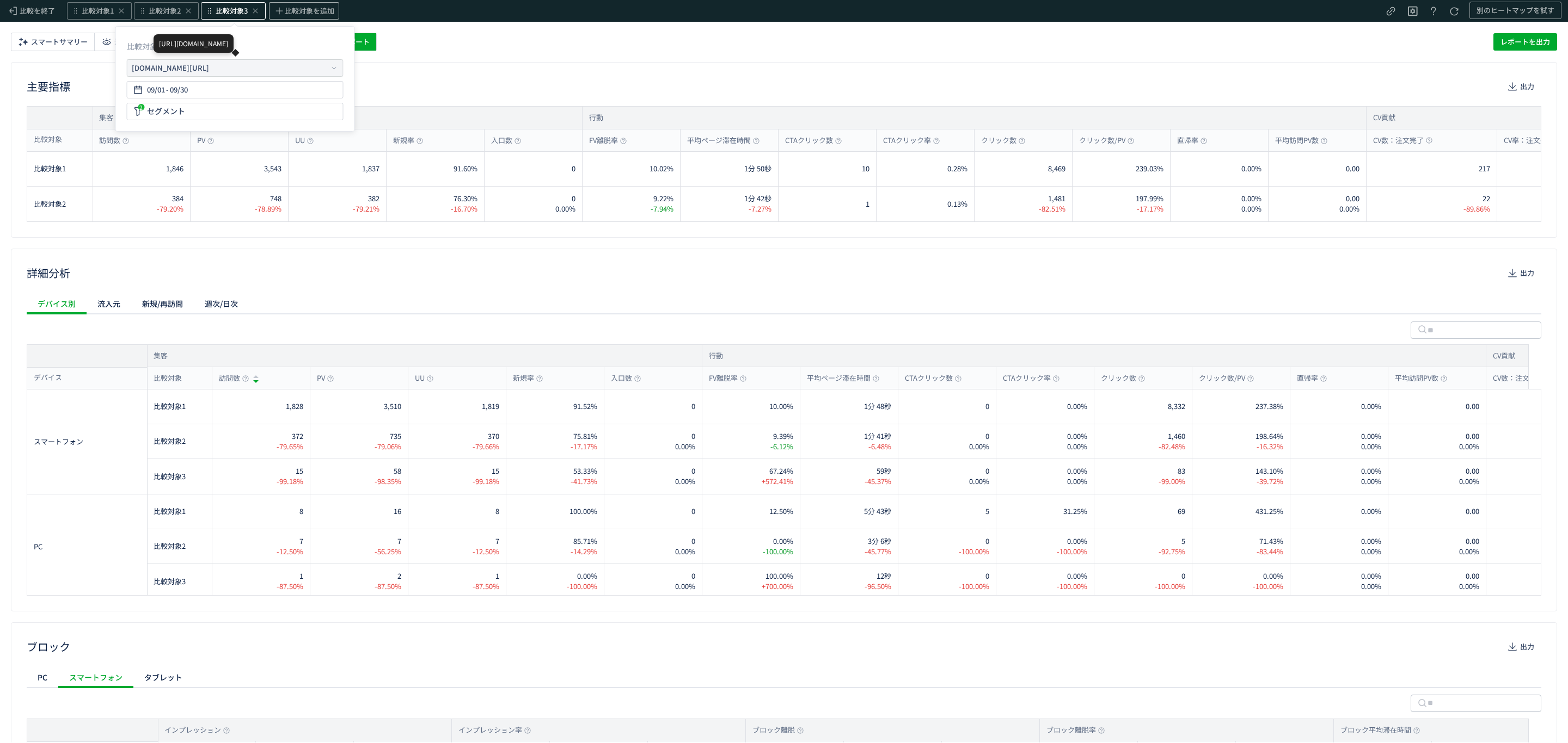
click at [209, 65] on div "[URL][DOMAIN_NAME]" at bounding box center [170, 67] width 77 height 11
click at [381, 77] on li "別ページに移動" at bounding box center [401, 73] width 93 height 17
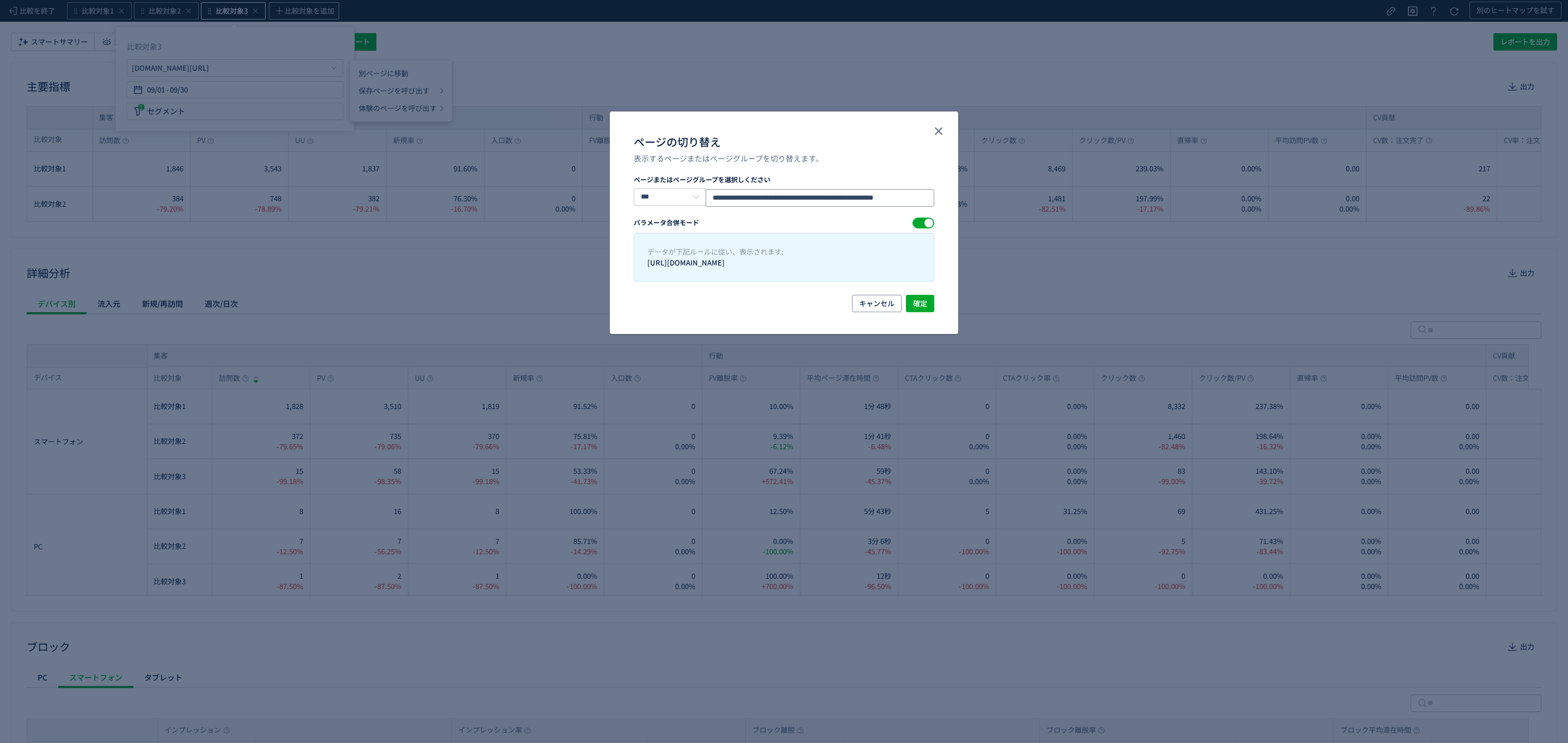
click at [849, 198] on input "**********" at bounding box center [820, 197] width 229 height 17
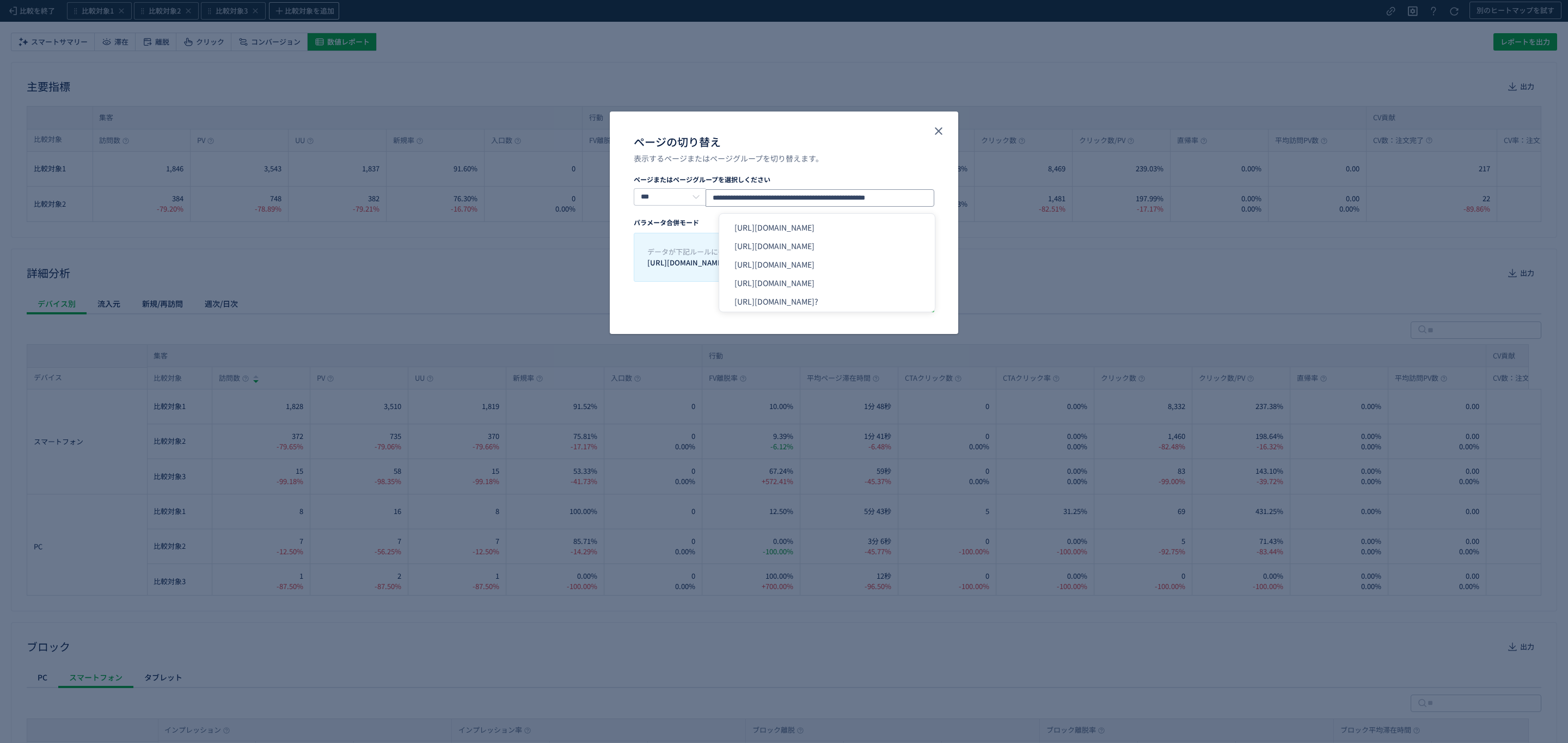
type input "**********"
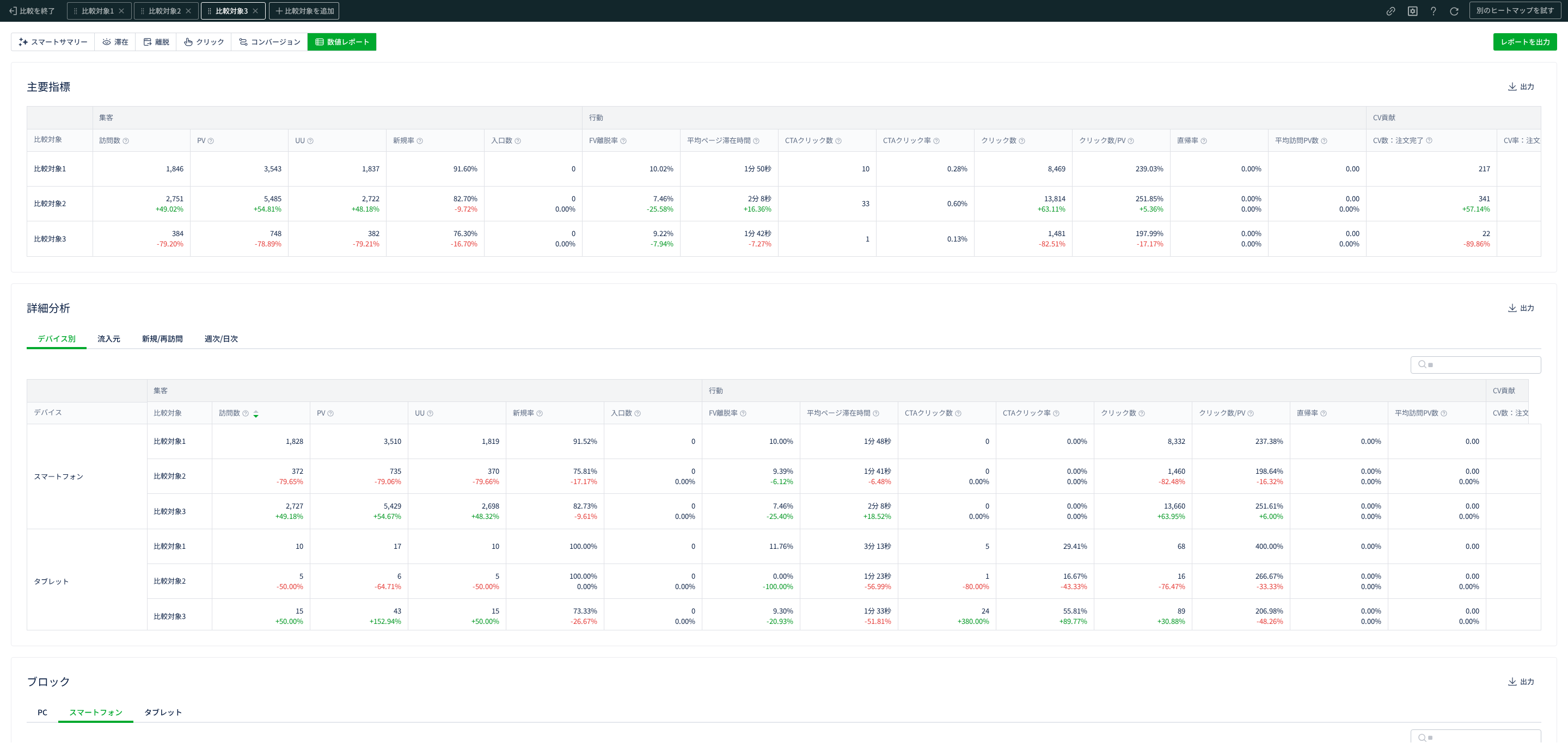
click at [241, 11] on span "比較対象3" at bounding box center [232, 11] width 32 height 11
click at [171, 90] on span "09/30" at bounding box center [179, 89] width 18 height 22
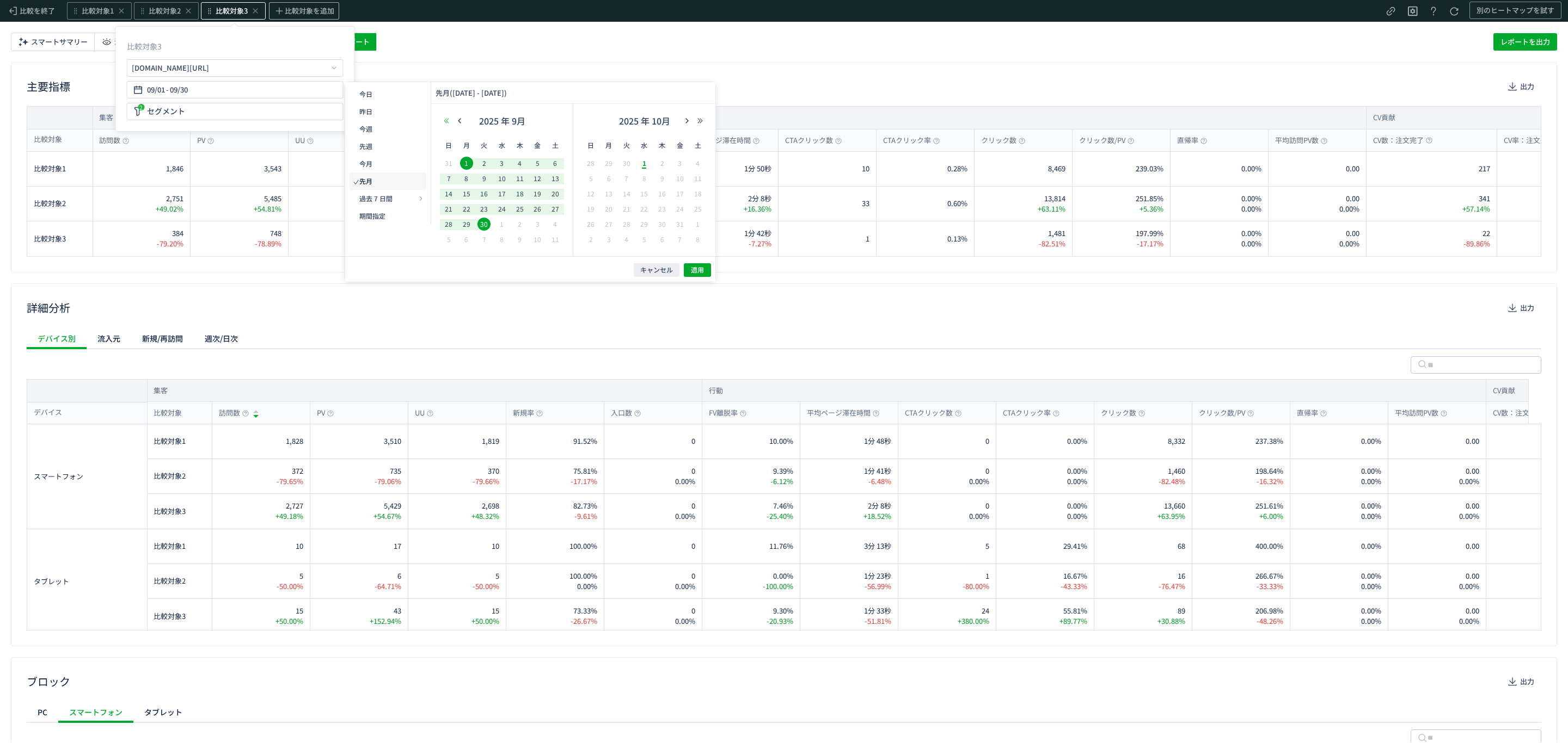
click at [445, 122] on use "button" at bounding box center [446, 121] width 5 height 5
click at [629, 160] on span "1" at bounding box center [627, 163] width 13 height 13
click at [661, 225] on span "31" at bounding box center [662, 224] width 13 height 13
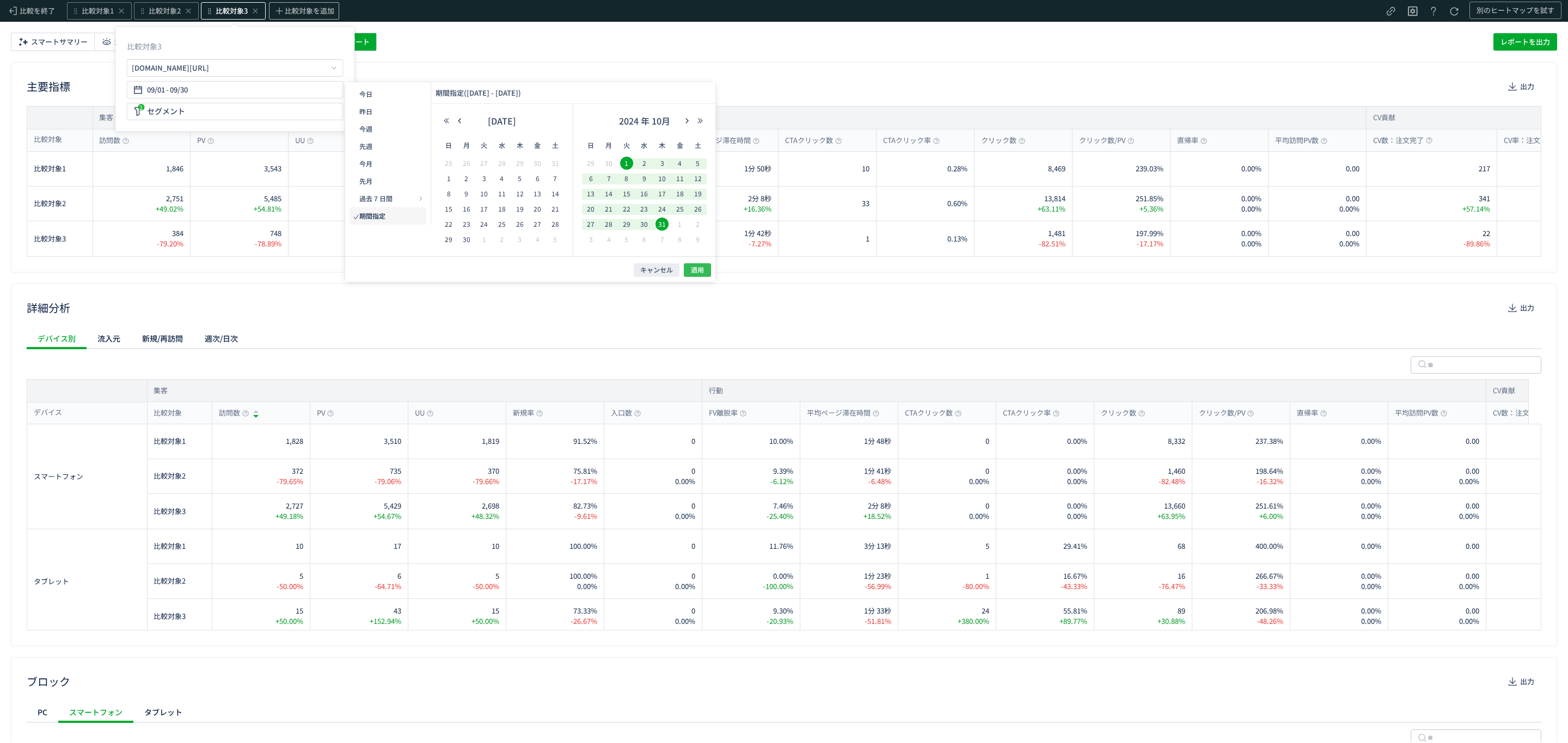
click at [696, 272] on span "適用" at bounding box center [697, 269] width 13 height 9
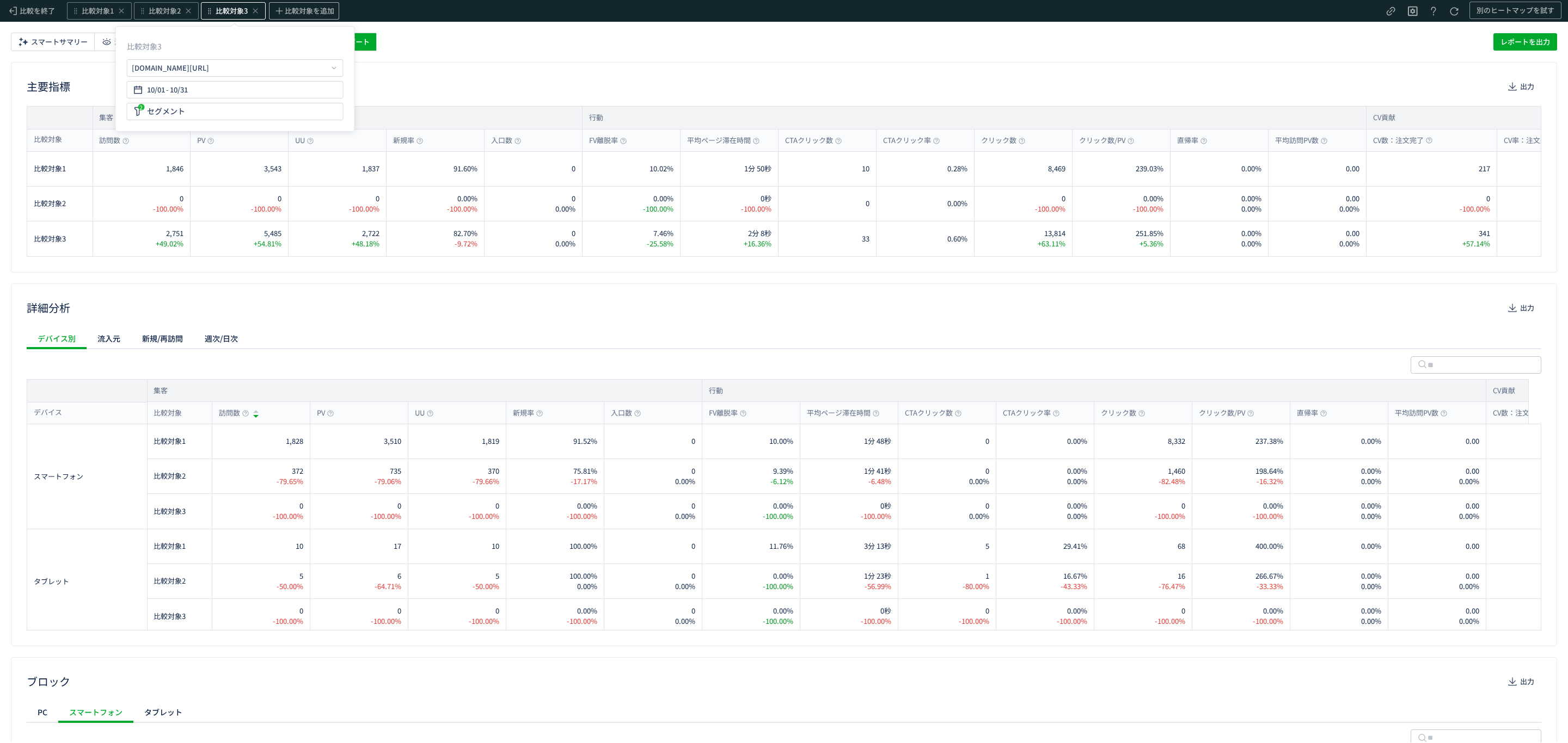
click at [696, 272] on div "主要指標 出力 集客 訪問数 PV UU 新規率 入口数 行動 FV離脱率 平均ページ滞在時間 CTAクリック数 CTAクリック率 クリック数 クリック数/P…" at bounding box center [783, 167] width 1546 height 211
click at [221, 11] on span "比較対象3" at bounding box center [232, 11] width 32 height 11
click at [165, 15] on span "比較対象2" at bounding box center [165, 11] width 32 height 11
click at [128, 106] on div "2 セグメント" at bounding box center [166, 111] width 217 height 17
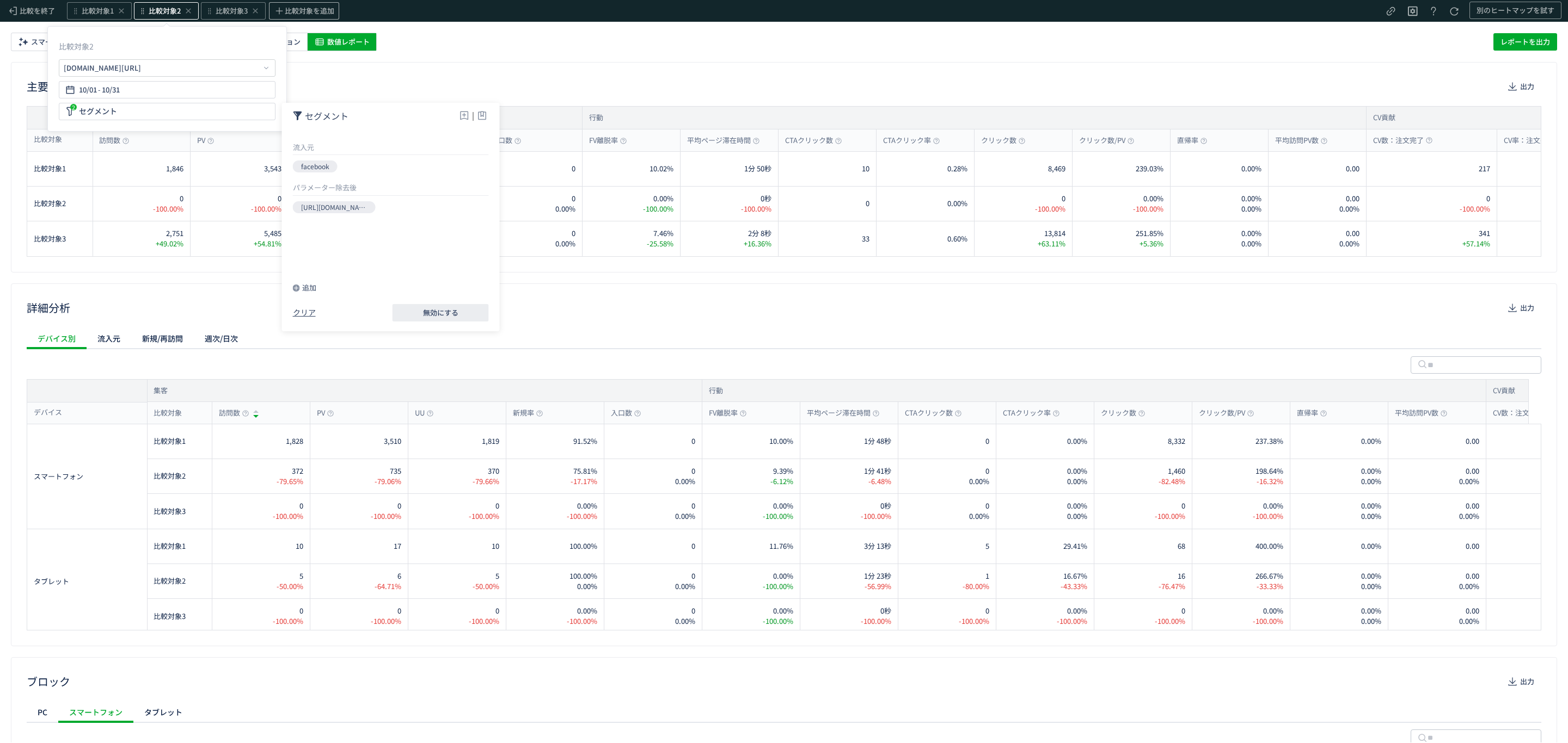
click at [538, 74] on div "主要指標 出力 集客 訪問数 PV UU 新規率 入口数 行動 FV離脱率 平均ページ滞在時間 CTAクリック数 CTAクリック率 クリック数 クリック数/P…" at bounding box center [783, 167] width 1546 height 211
click at [152, 11] on span "比較対象2" at bounding box center [165, 11] width 32 height 11
click at [106, 88] on span "10/31" at bounding box center [110, 89] width 18 height 22
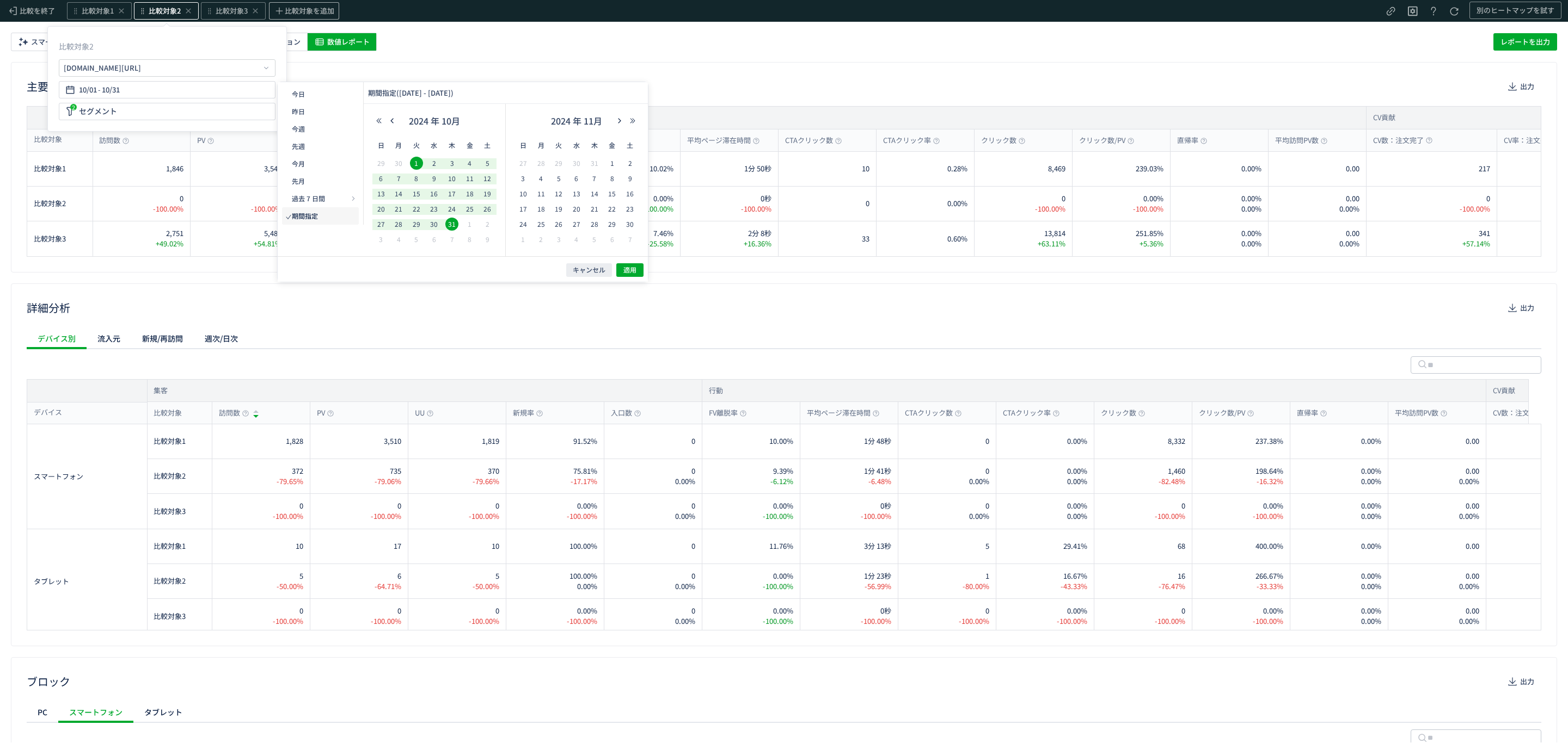
click at [448, 58] on div "主要指標 出力 集客 訪問数 PV UU 新規率 入口数 行動 FV離脱率 平均ページ滞在時間 CTAクリック数 CTAクリック率 クリック数 クリック数/P…" at bounding box center [784, 400] width 1568 height 686
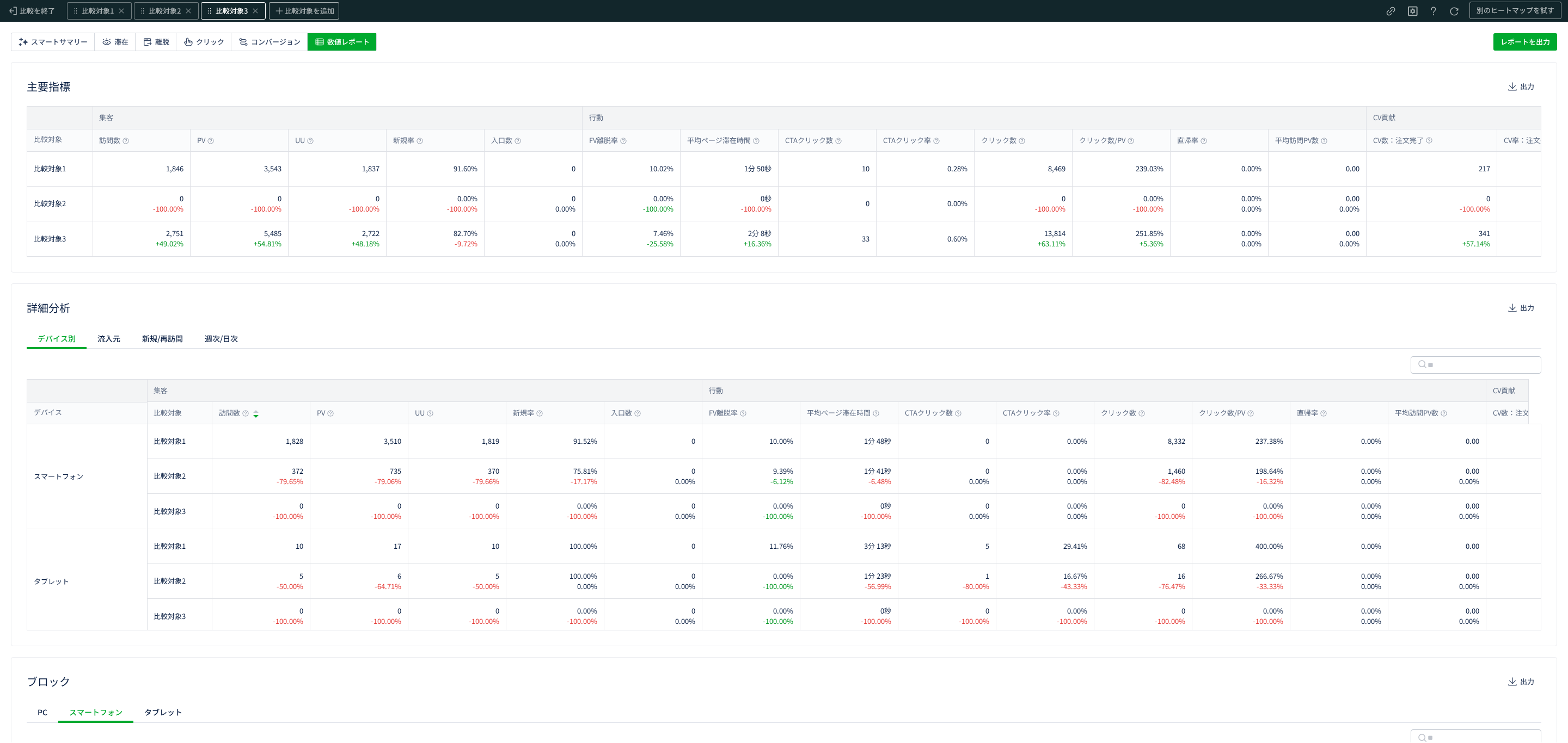
click at [213, 11] on div "比較対象3" at bounding box center [234, 11] width 65 height 17
click at [187, 84] on span "10/31" at bounding box center [179, 89] width 18 height 22
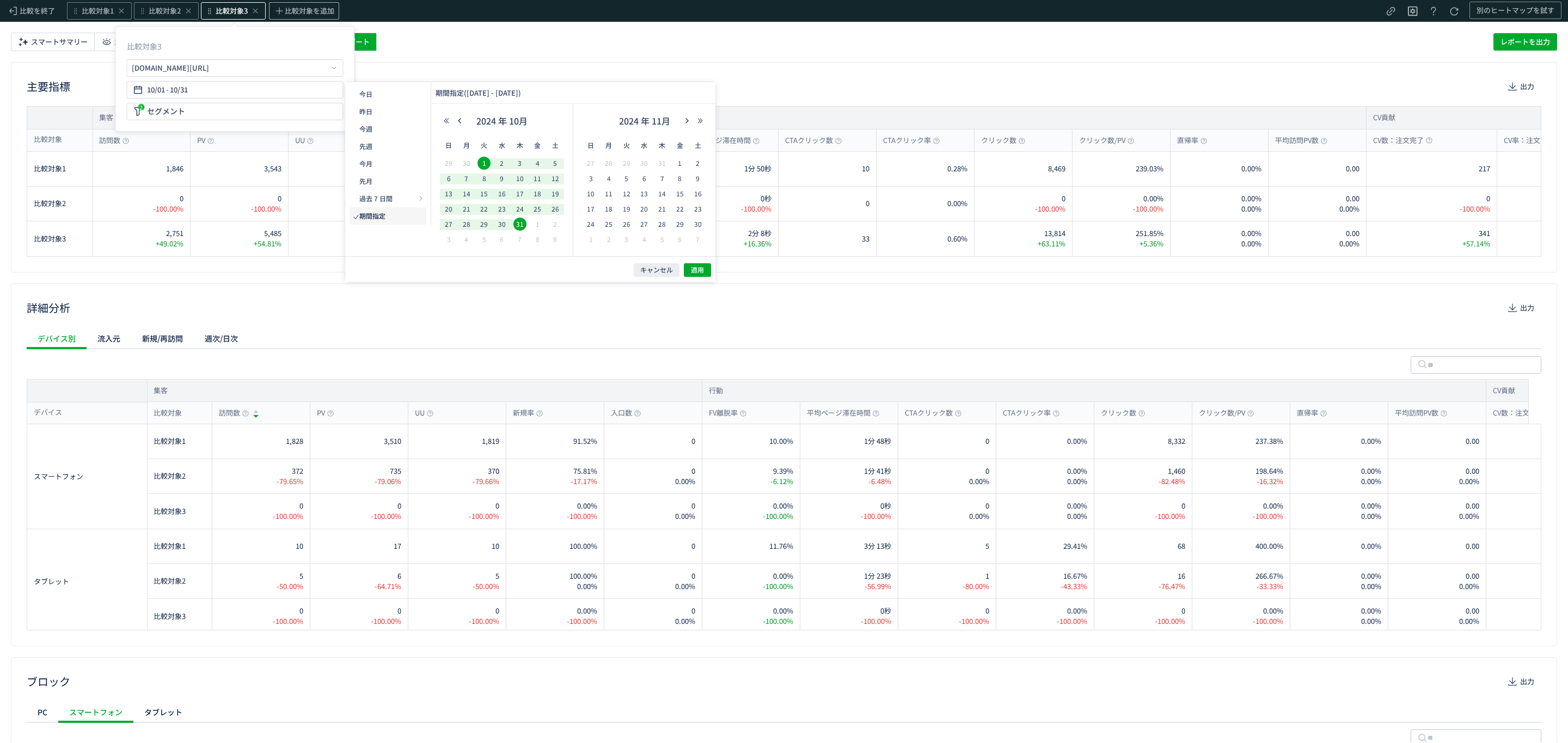
click at [466, 51] on div "スマートサマリー 滞在 離脱 クリック コンバージョン 数値レポート レポートを出力" at bounding box center [783, 45] width 1546 height 24
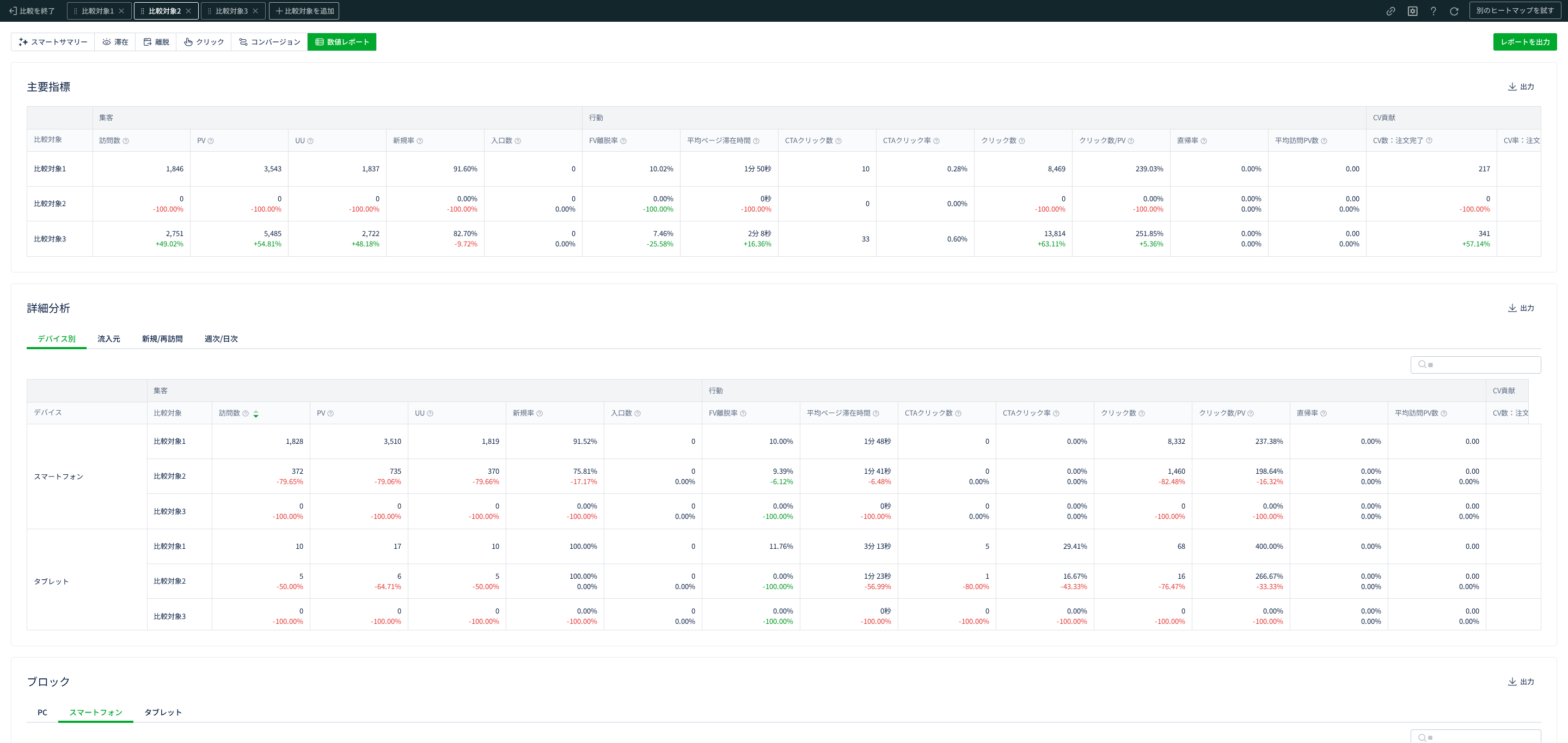
click at [162, 13] on span "比較対象2" at bounding box center [165, 11] width 32 height 11
click at [234, 15] on span "比較対象3" at bounding box center [232, 11] width 32 height 11
click at [151, 7] on span "比較対象2" at bounding box center [165, 11] width 32 height 11
click at [141, 66] on div "[URL][DOMAIN_NAME]" at bounding box center [101, 67] width 77 height 11
click at [308, 66] on li "別ページに移動" at bounding box center [334, 73] width 93 height 17
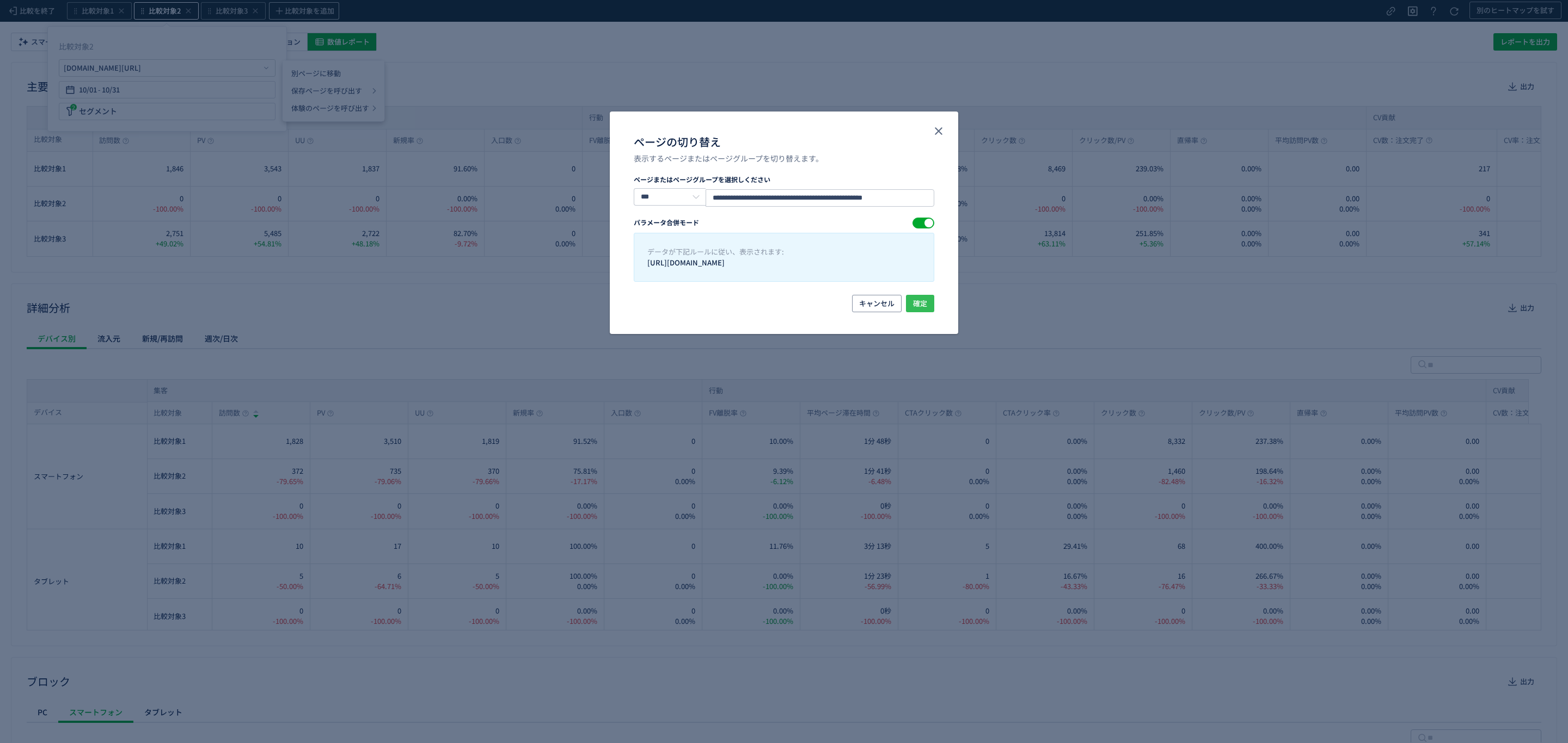
click at [917, 303] on span "確定" at bounding box center [920, 303] width 14 height 17
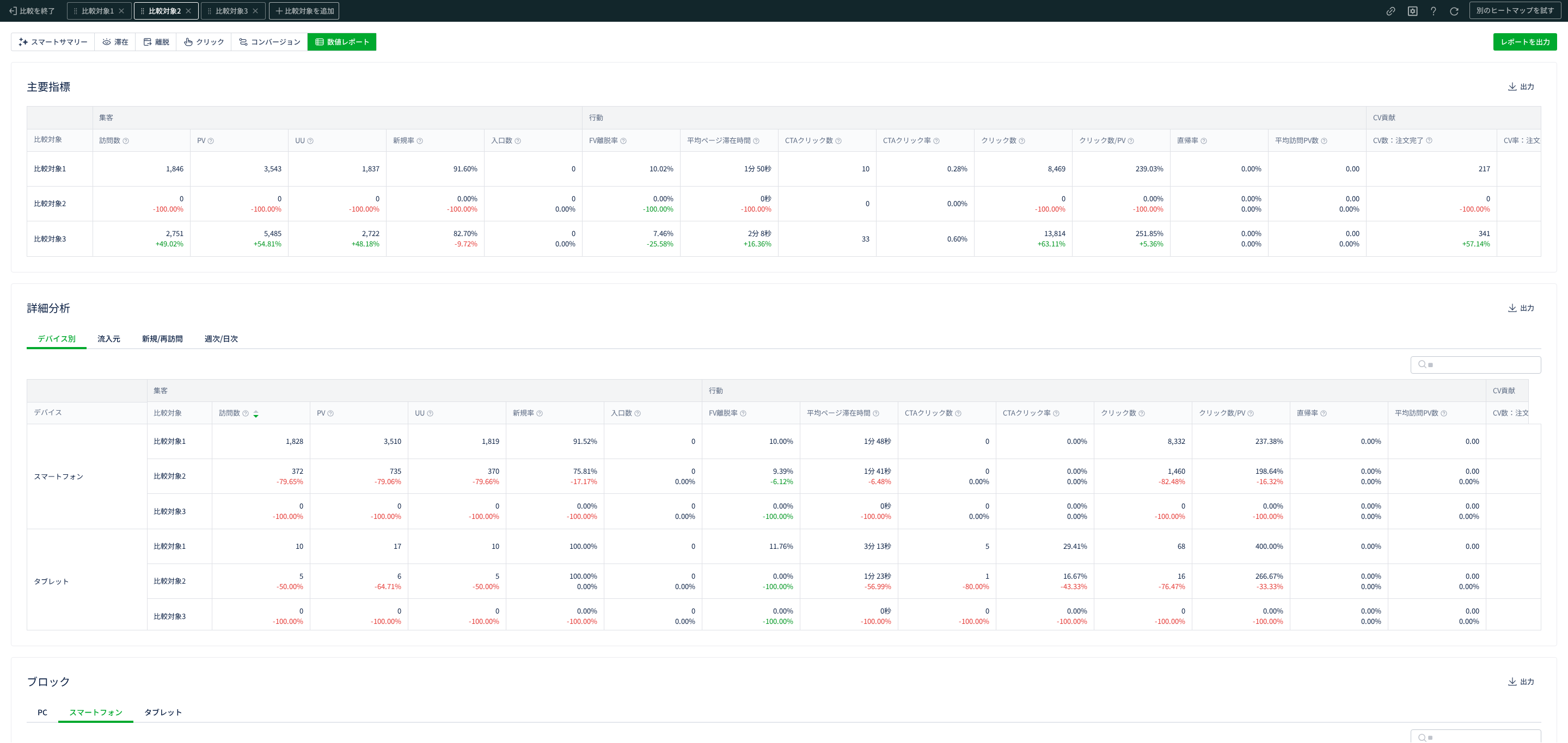
click at [160, 11] on span "比較対象2" at bounding box center [165, 11] width 32 height 11
click at [149, 106] on div "2 セグメント" at bounding box center [166, 111] width 217 height 17
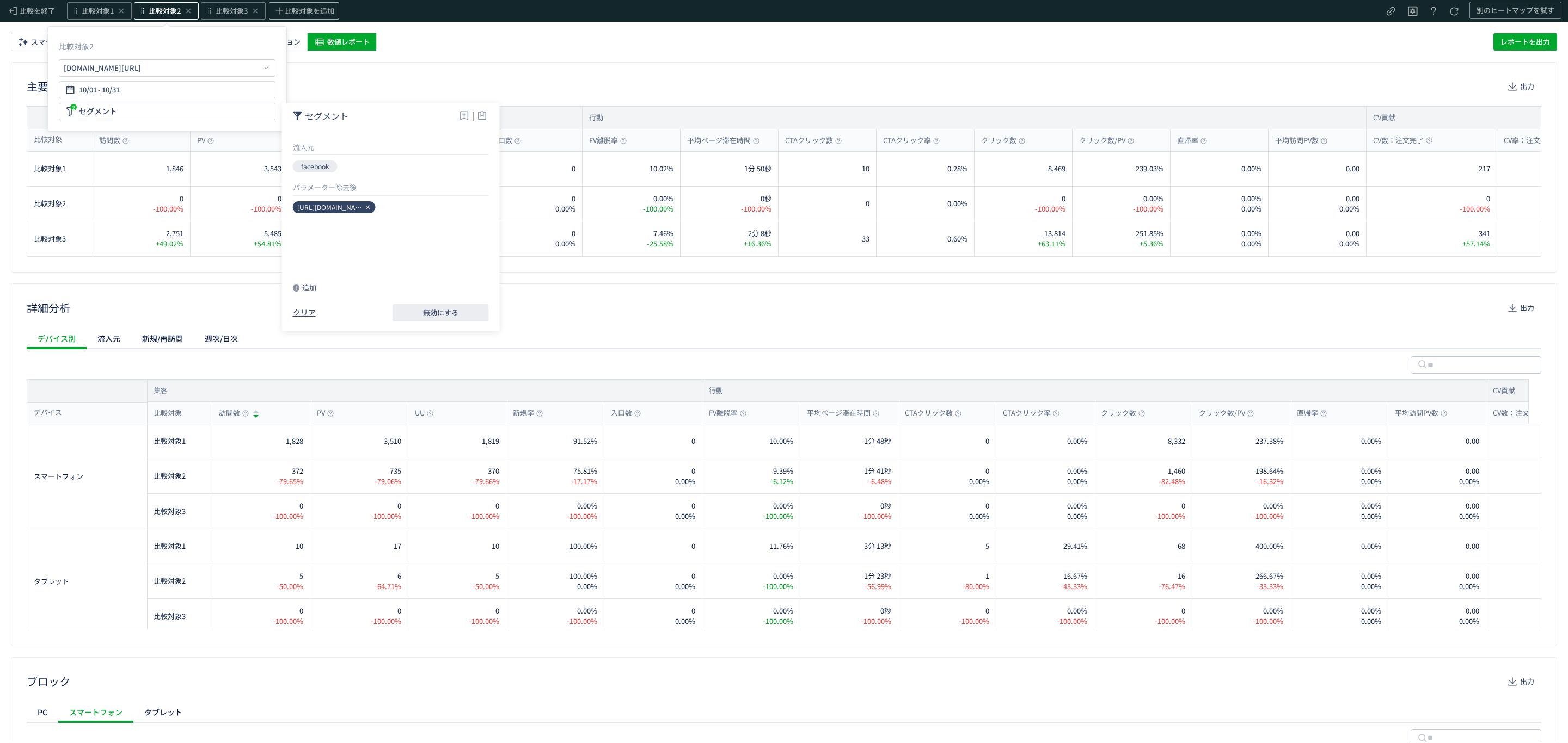
click at [322, 204] on span "[URL][DOMAIN_NAME]" at bounding box center [331, 207] width 69 height 9
click at [364, 208] on span "[URL][DOMAIN_NAME]" at bounding box center [331, 207] width 69 height 9
click at [337, 208] on span "[URL][DOMAIN_NAME]" at bounding box center [331, 207] width 69 height 9
click at [364, 206] on icon at bounding box center [368, 208] width 6 height 6
click at [311, 290] on div "追加" at bounding box center [304, 287] width 24 height 11
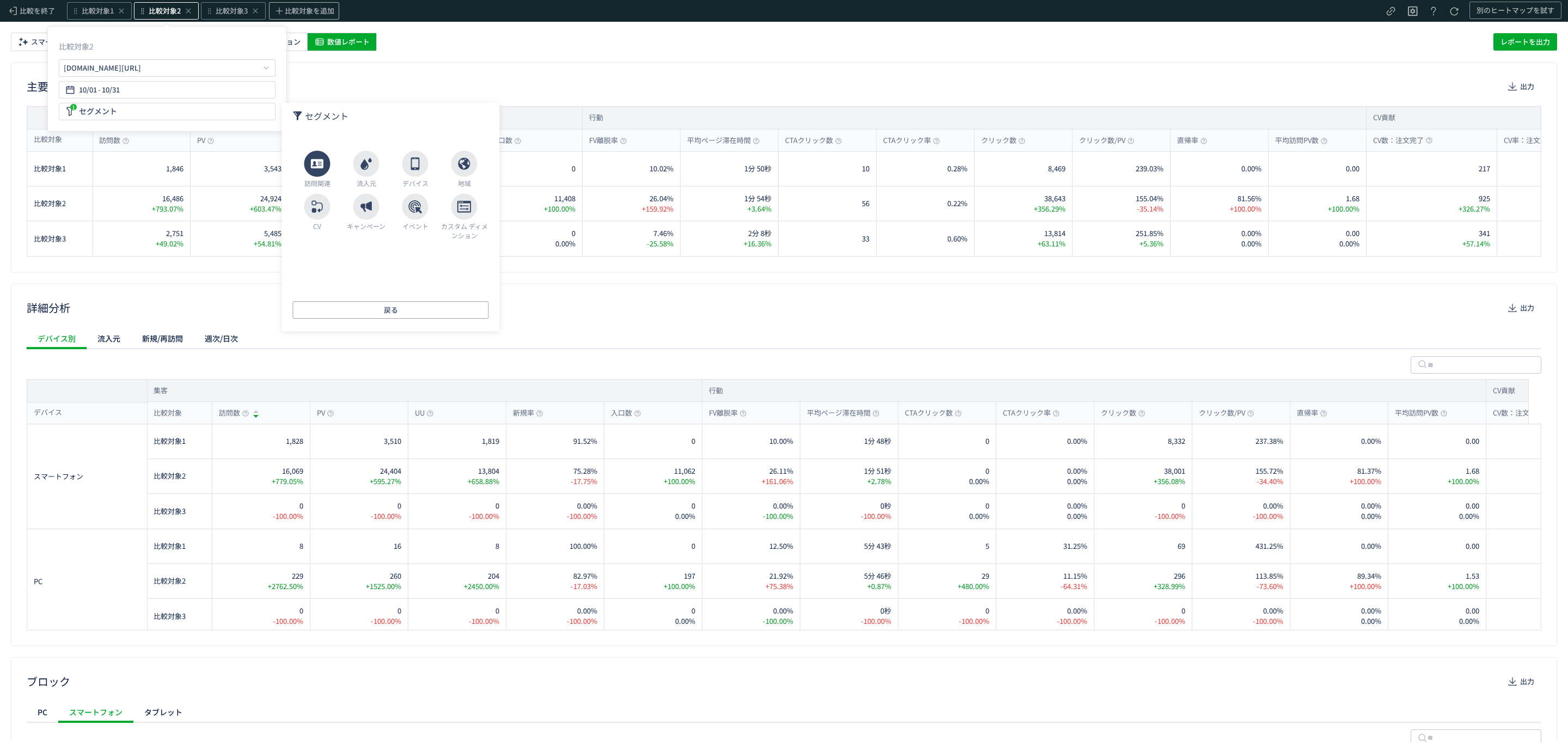
click at [329, 170] on div "訪問関連" at bounding box center [317, 170] width 49 height 37
click at [326, 164] on li "入口ページ" at bounding box center [390, 165] width 196 height 16
click at [334, 162] on li "パラメーター除去後" at bounding box center [390, 165] width 196 height 16
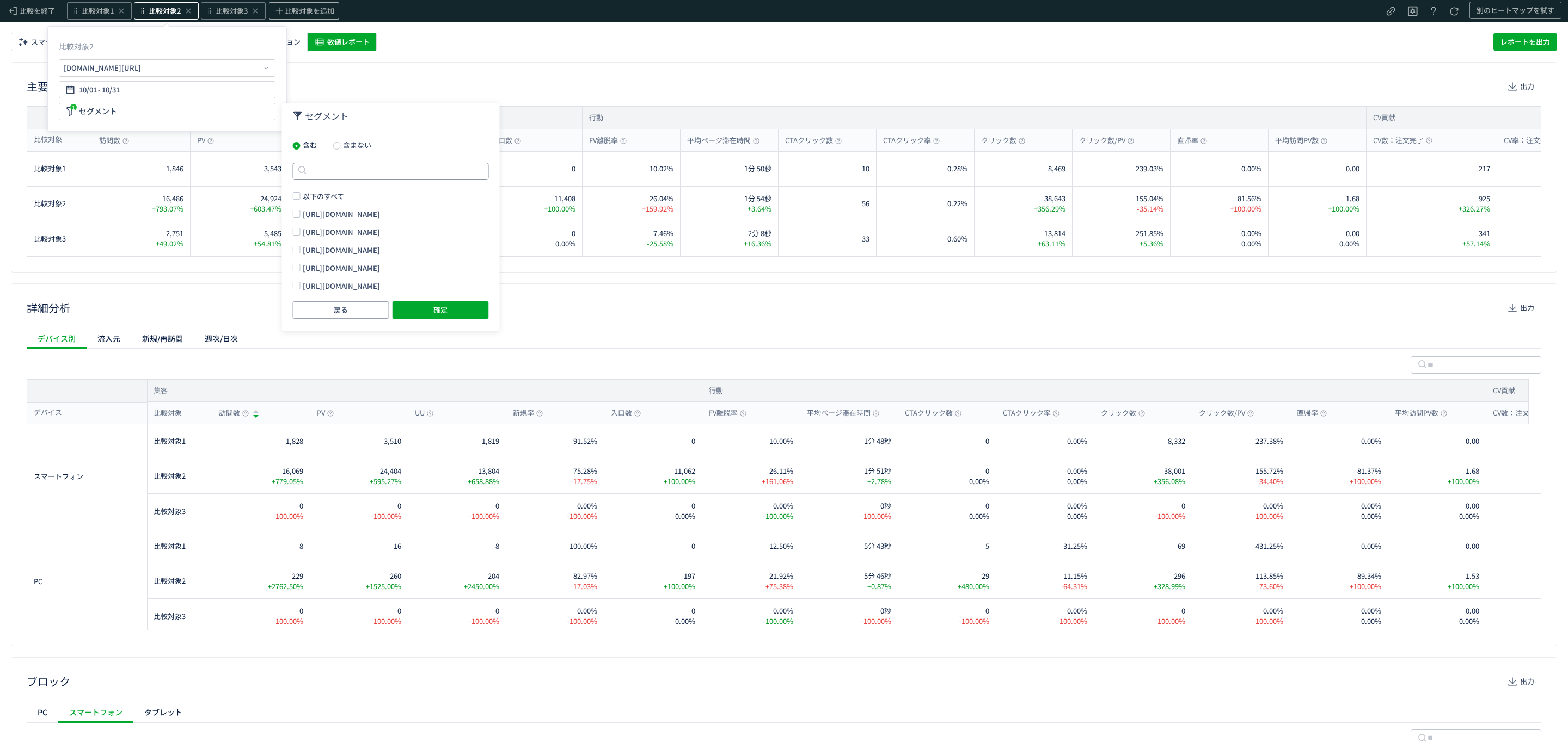
click at [374, 172] on input "text" at bounding box center [390, 171] width 196 height 17
paste input "**********"
type input "**********"
click at [342, 196] on span "以下のすべて" at bounding box center [322, 195] width 44 height 11
click at [434, 305] on span "確定" at bounding box center [440, 310] width 14 height 17
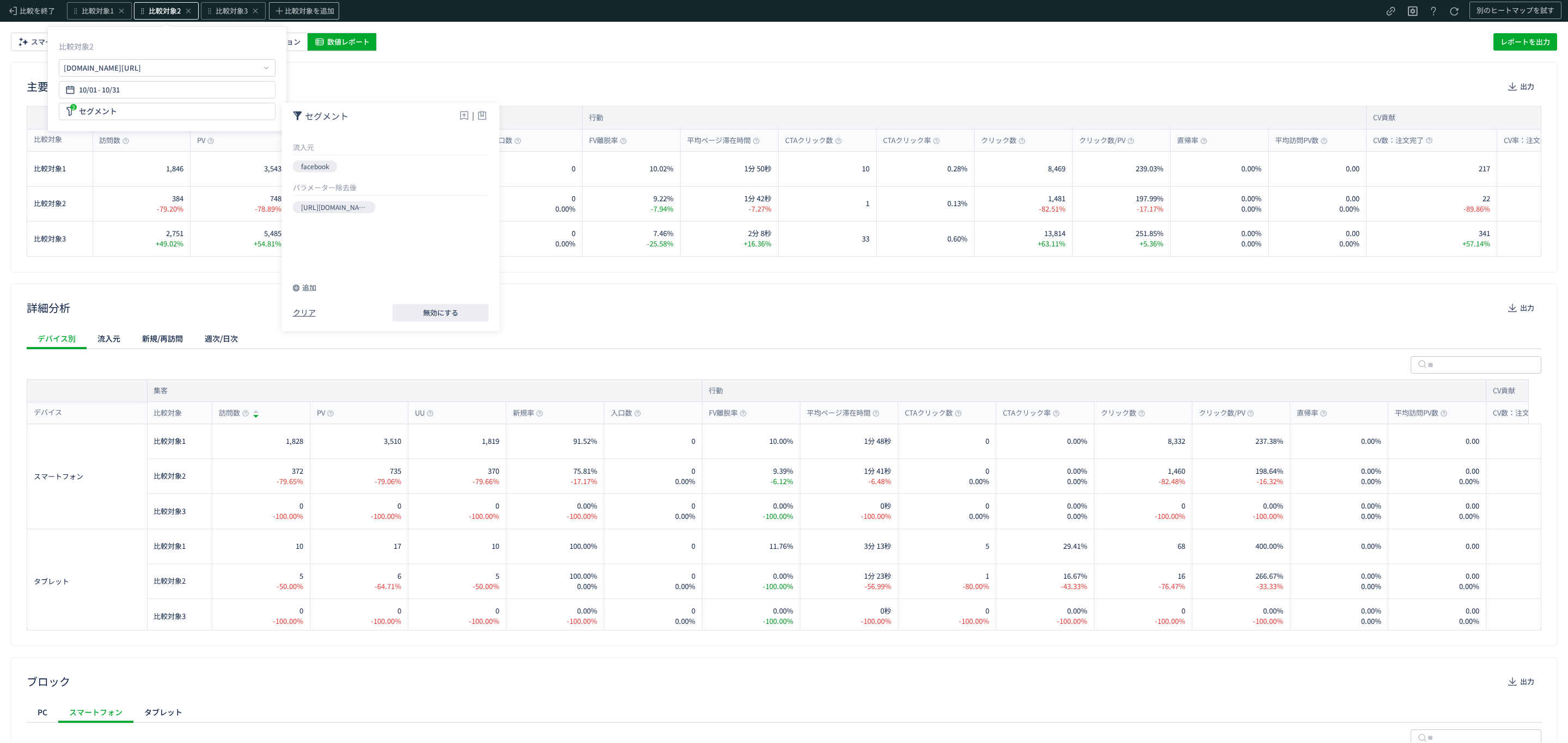
click at [553, 306] on div "詳細分析 出力" at bounding box center [784, 307] width 1514 height 17
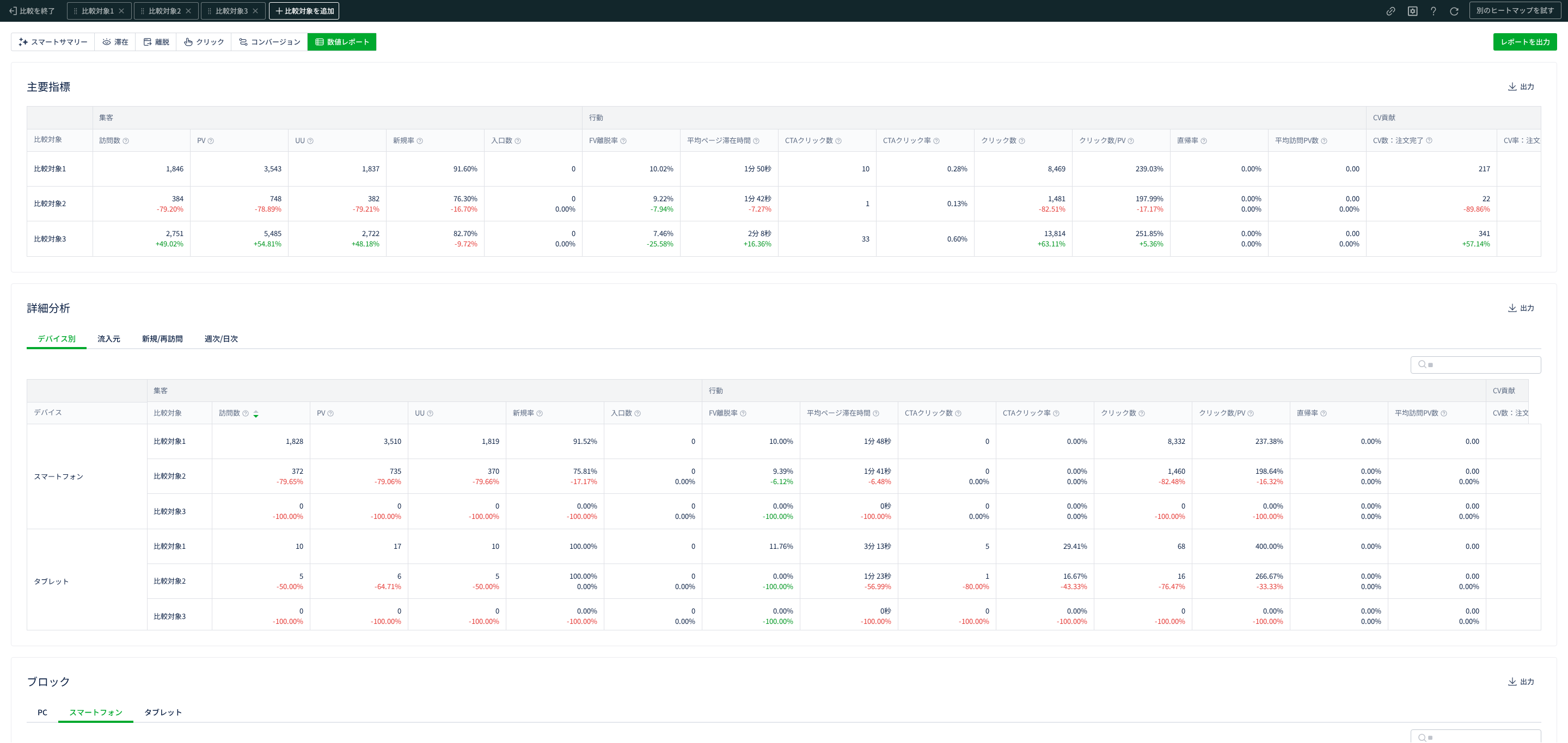
click at [299, 11] on span "比較対象を追加" at bounding box center [309, 11] width 50 height 11
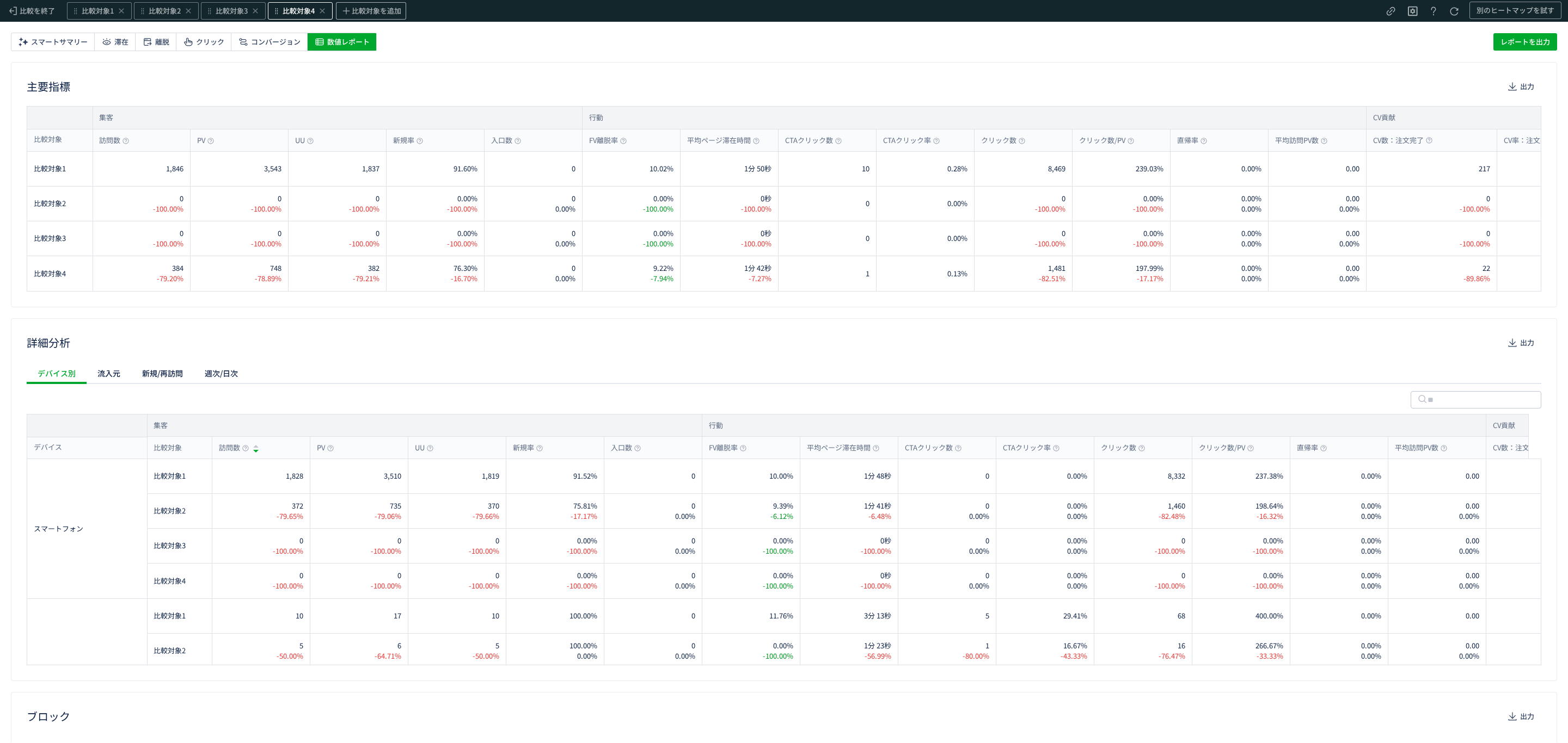
click at [284, 12] on span "比較対象4" at bounding box center [299, 11] width 32 height 11
click at [304, 108] on div "2 セグメント" at bounding box center [302, 111] width 217 height 17
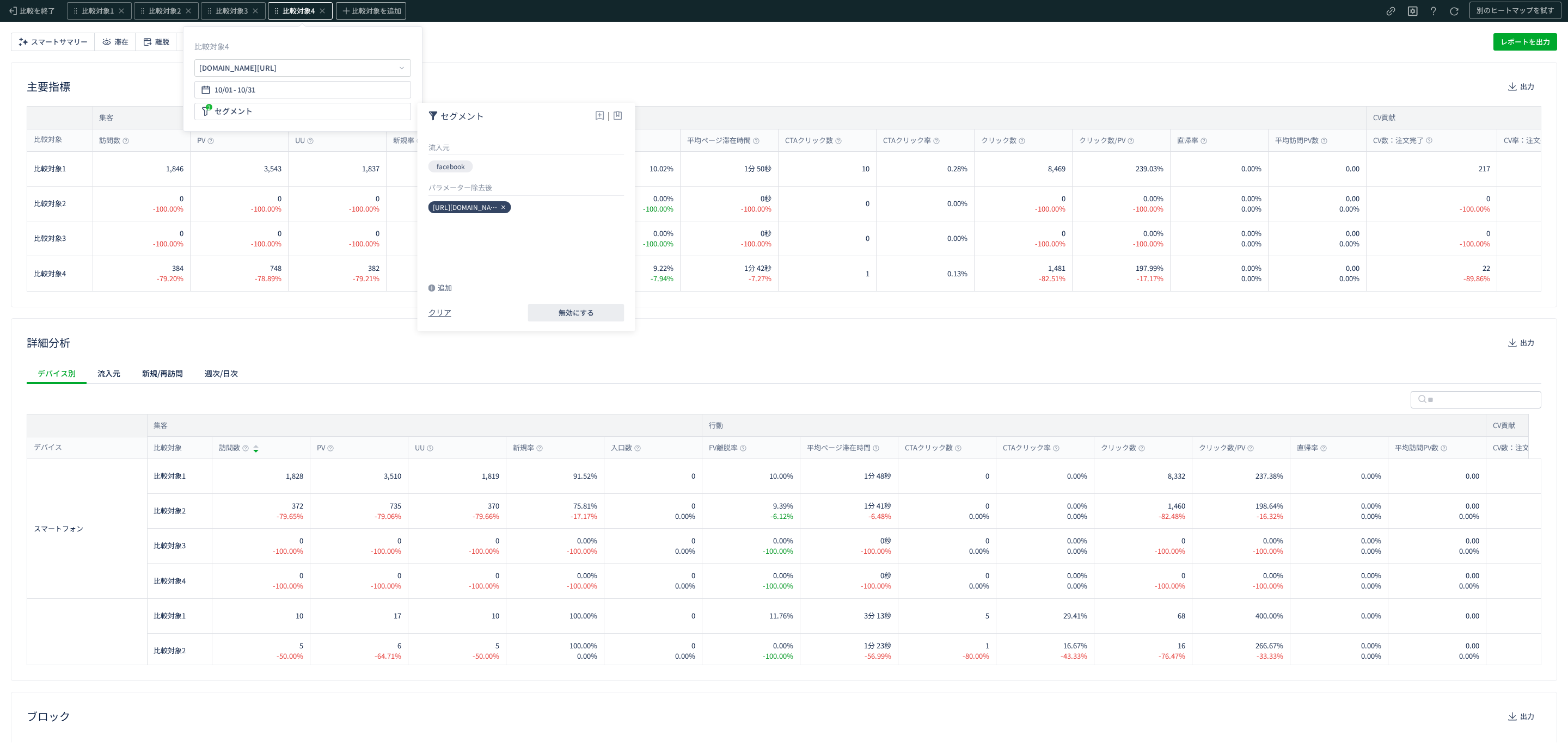
click at [504, 206] on icon at bounding box center [503, 208] width 6 height 6
click at [443, 291] on div "追加" at bounding box center [440, 287] width 24 height 11
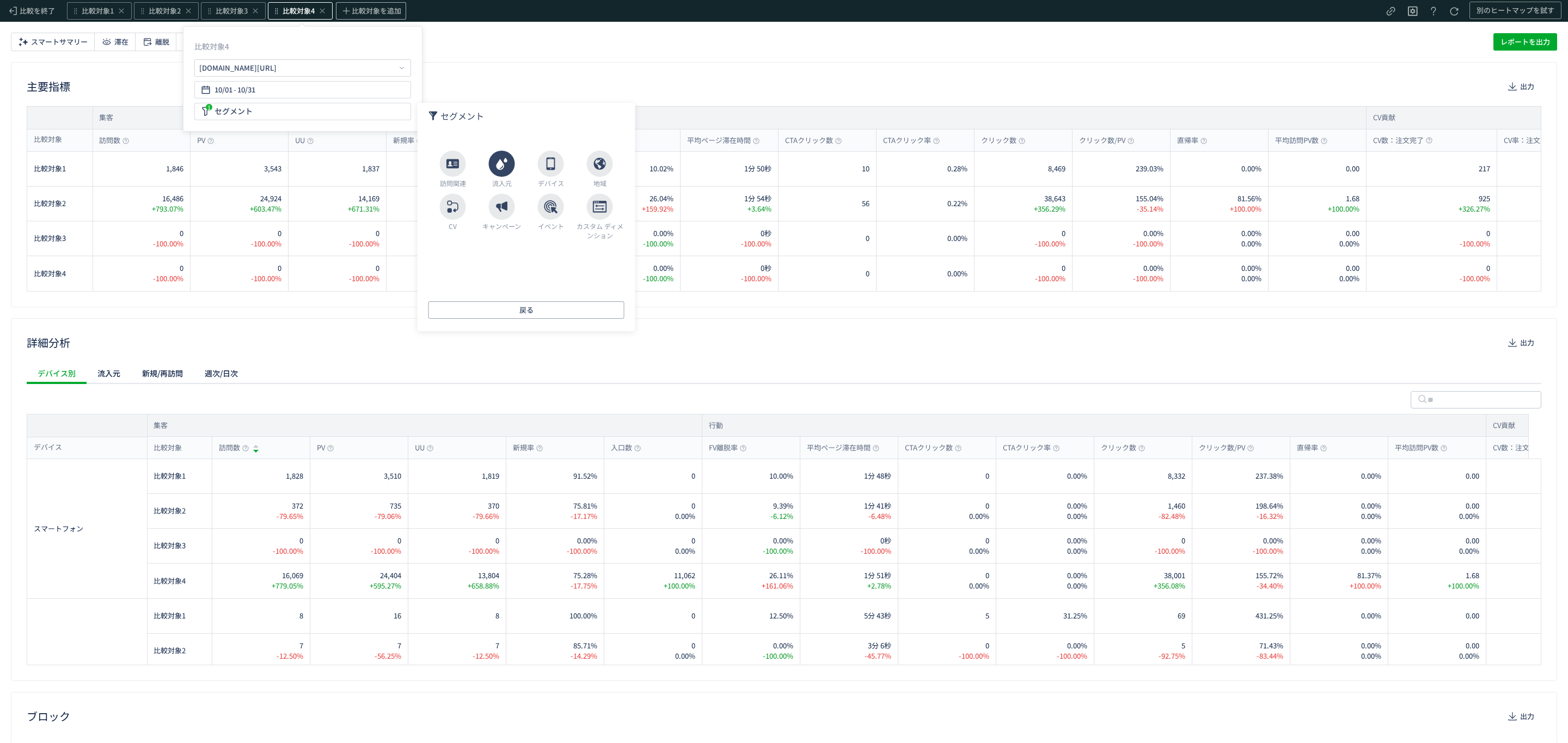
click at [510, 156] on span at bounding box center [502, 164] width 26 height 26
click at [479, 302] on button "戻る" at bounding box center [526, 310] width 196 height 17
click at [507, 216] on span at bounding box center [502, 207] width 26 height 26
click at [474, 170] on li "流入元" at bounding box center [526, 165] width 196 height 16
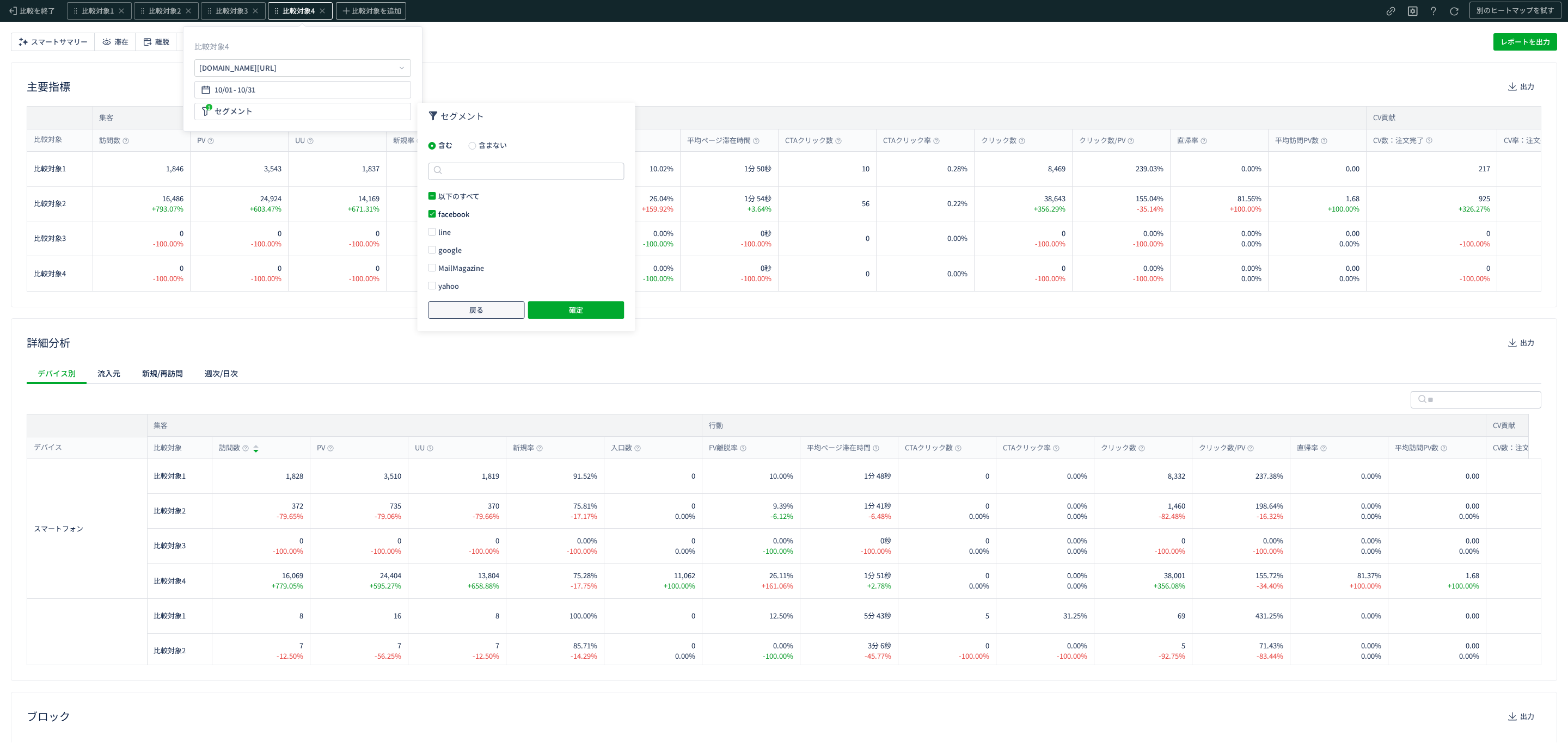
click at [492, 303] on button "戻る" at bounding box center [476, 310] width 97 height 17
click at [474, 209] on li "コンテンツ" at bounding box center [526, 213] width 196 height 16
click at [472, 170] on input "text" at bounding box center [526, 171] width 196 height 17
click at [474, 195] on div "セグメント 含む 含まない ****** 以下のすべて not set GDN_Find_RM_ES GDN_PCSPTB_RM_ES CV_ETVOSALL…" at bounding box center [527, 217] width 218 height 229
click at [482, 174] on input "******" at bounding box center [526, 171] width 196 height 17
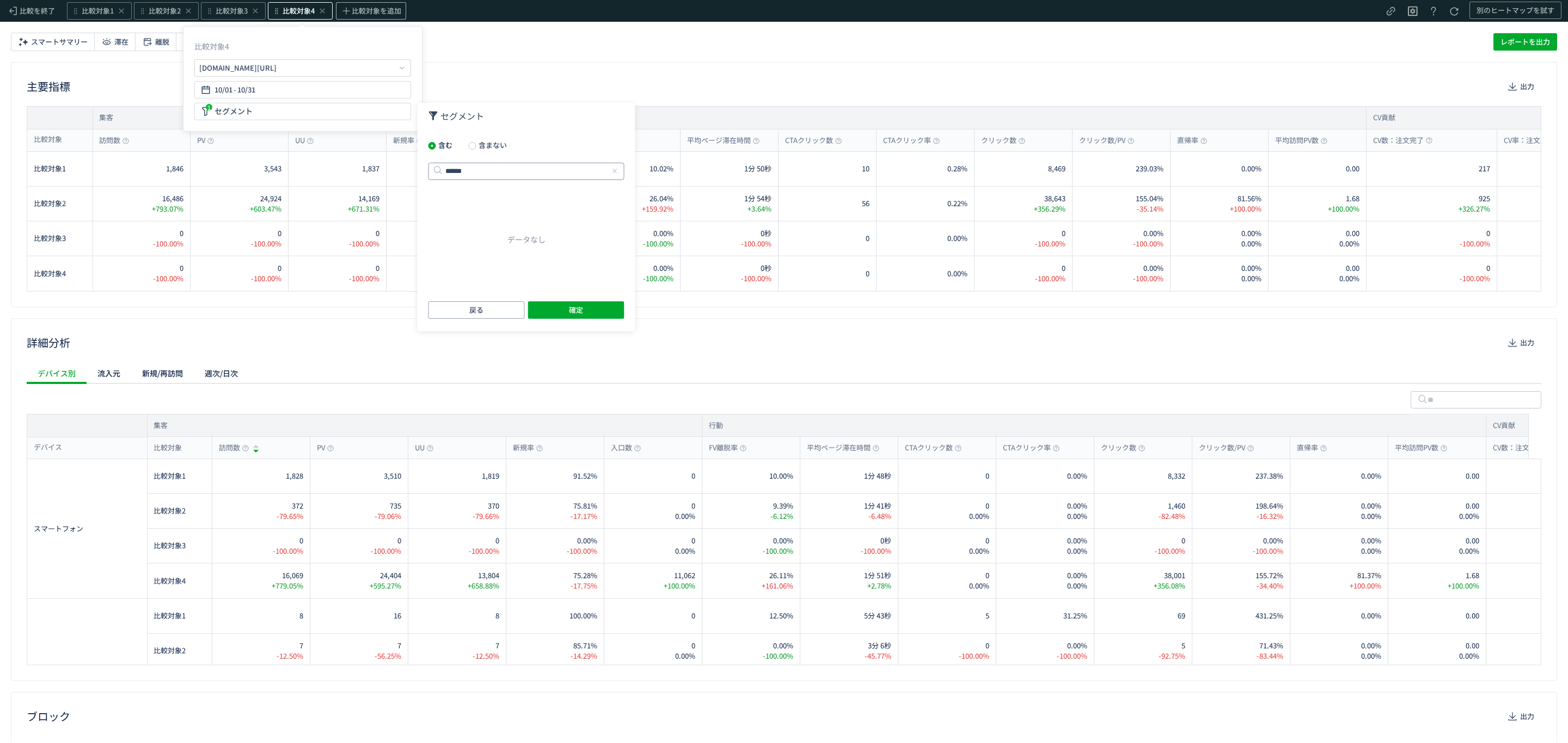
type input "*****"
click at [477, 309] on span "戻る" at bounding box center [476, 310] width 14 height 17
click at [464, 152] on li "キャンペーン名" at bounding box center [526, 148] width 196 height 16
click at [472, 303] on span "戻る" at bounding box center [476, 310] width 14 height 17
click at [461, 209] on li "コンテンツ" at bounding box center [526, 213] width 196 height 16
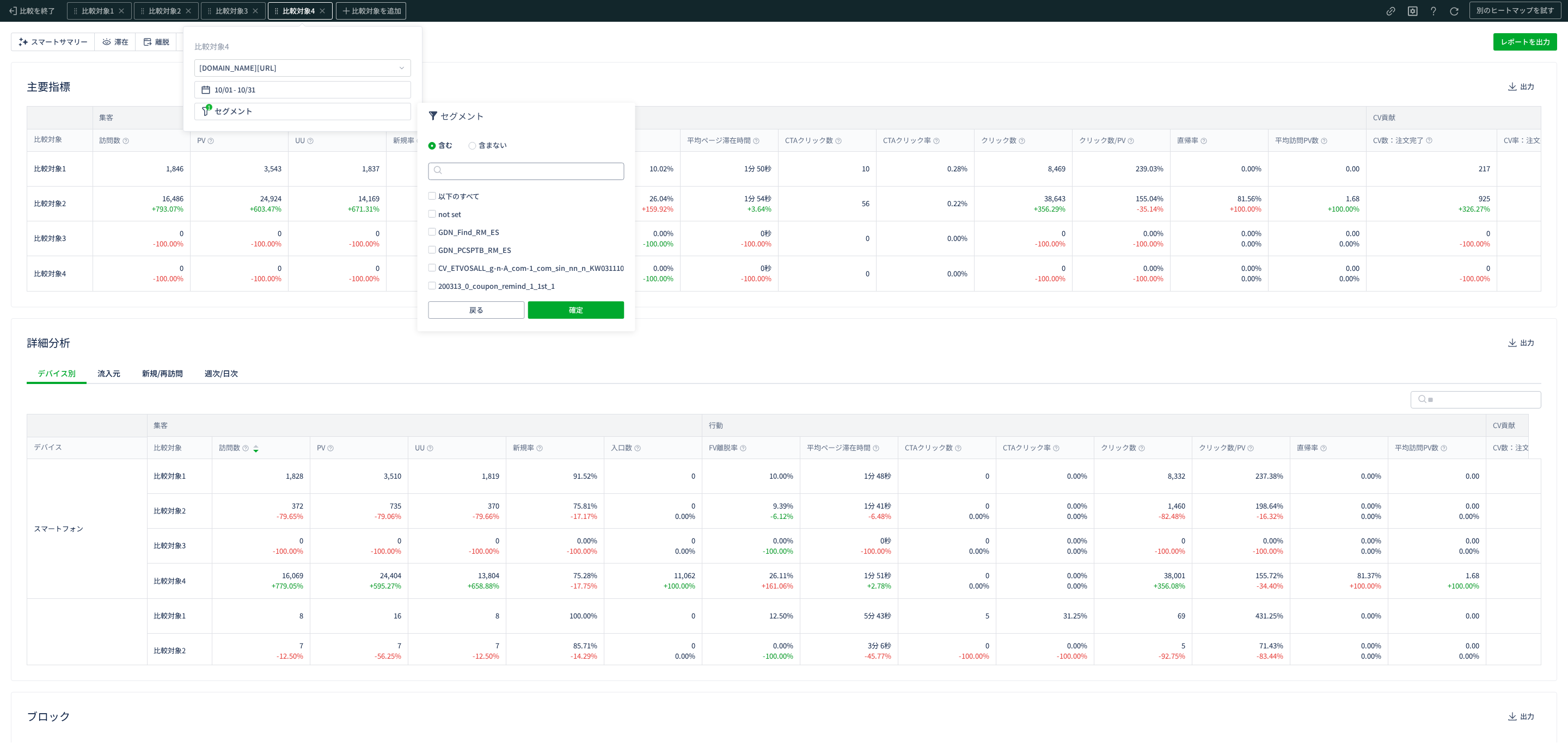
click at [507, 170] on input "text" at bounding box center [526, 171] width 196 height 17
type input "*"
click at [505, 170] on input "**" at bounding box center [526, 171] width 196 height 17
type input "***"
click at [498, 219] on div "以下のすべて CV_ETVOS_MR_F-n-female-25 _BR_tCPA_SP_movie_skin_whitening_standard" at bounding box center [526, 208] width 196 height 36
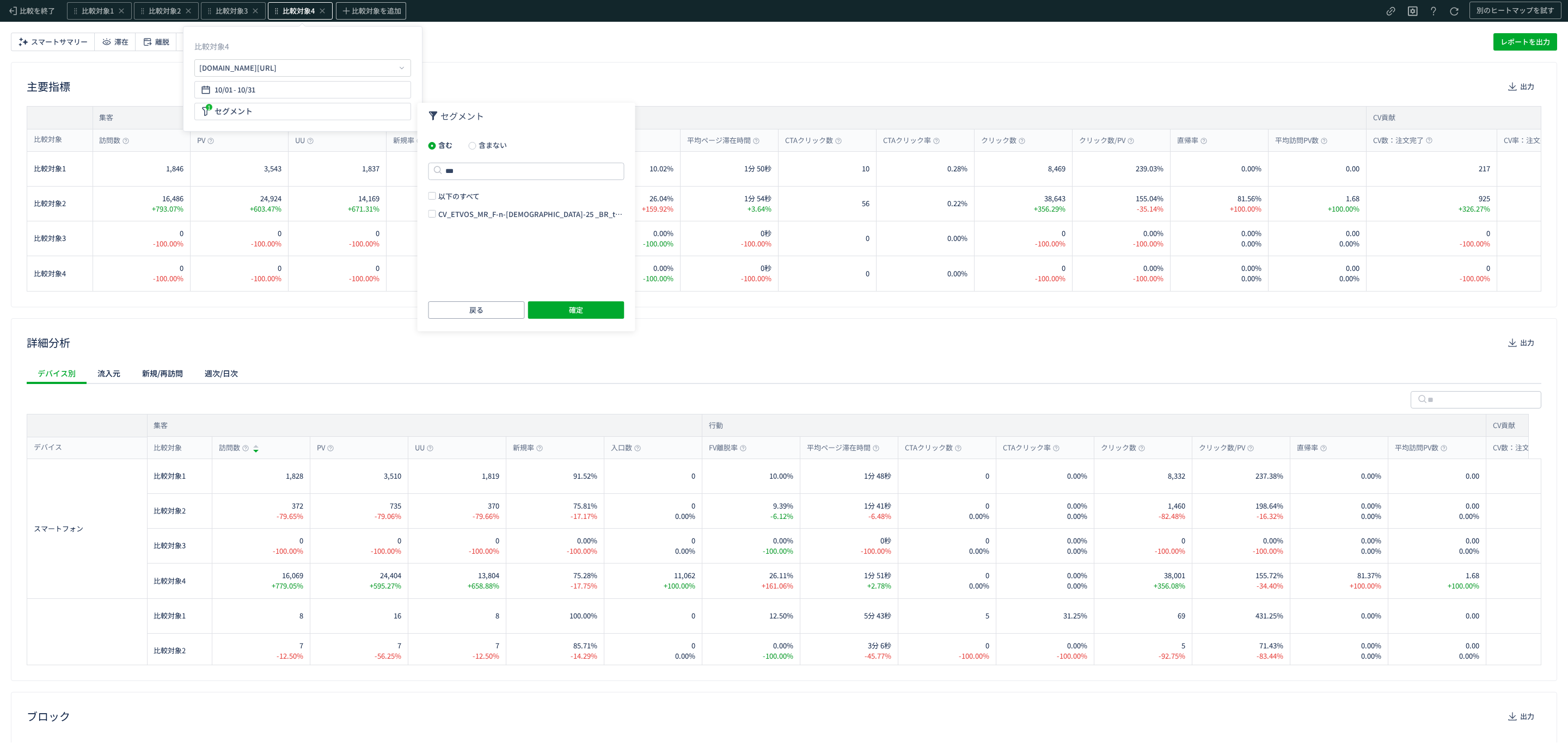
click at [484, 213] on span "CV_ETVOS_MR_F-n-female-25 _BR_tCPA_SP_movie_skin_whitening_standard" at bounding box center [598, 214] width 320 height 11
click at [544, 304] on button "確定" at bounding box center [576, 310] width 97 height 17
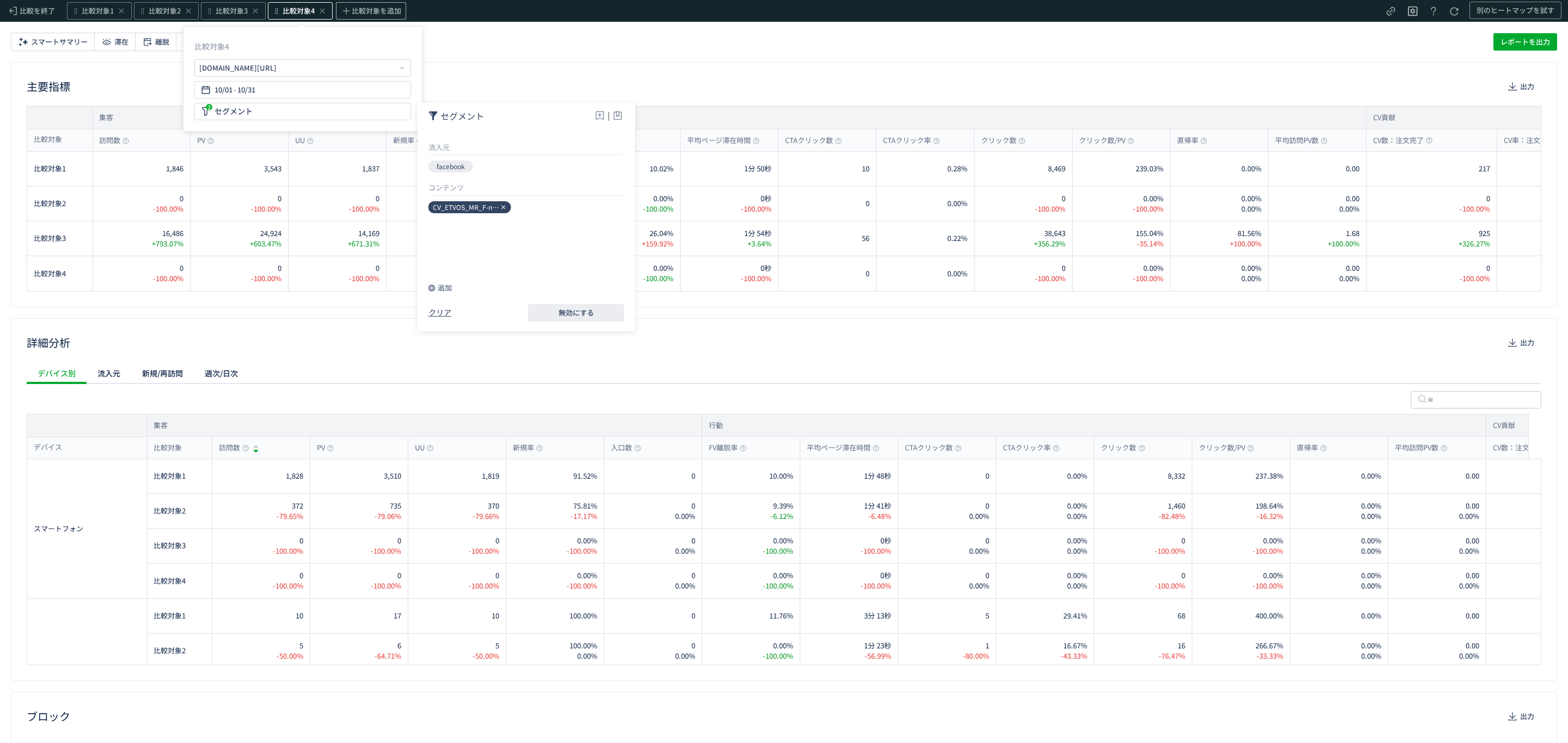
click at [503, 208] on icon at bounding box center [503, 208] width 6 height 6
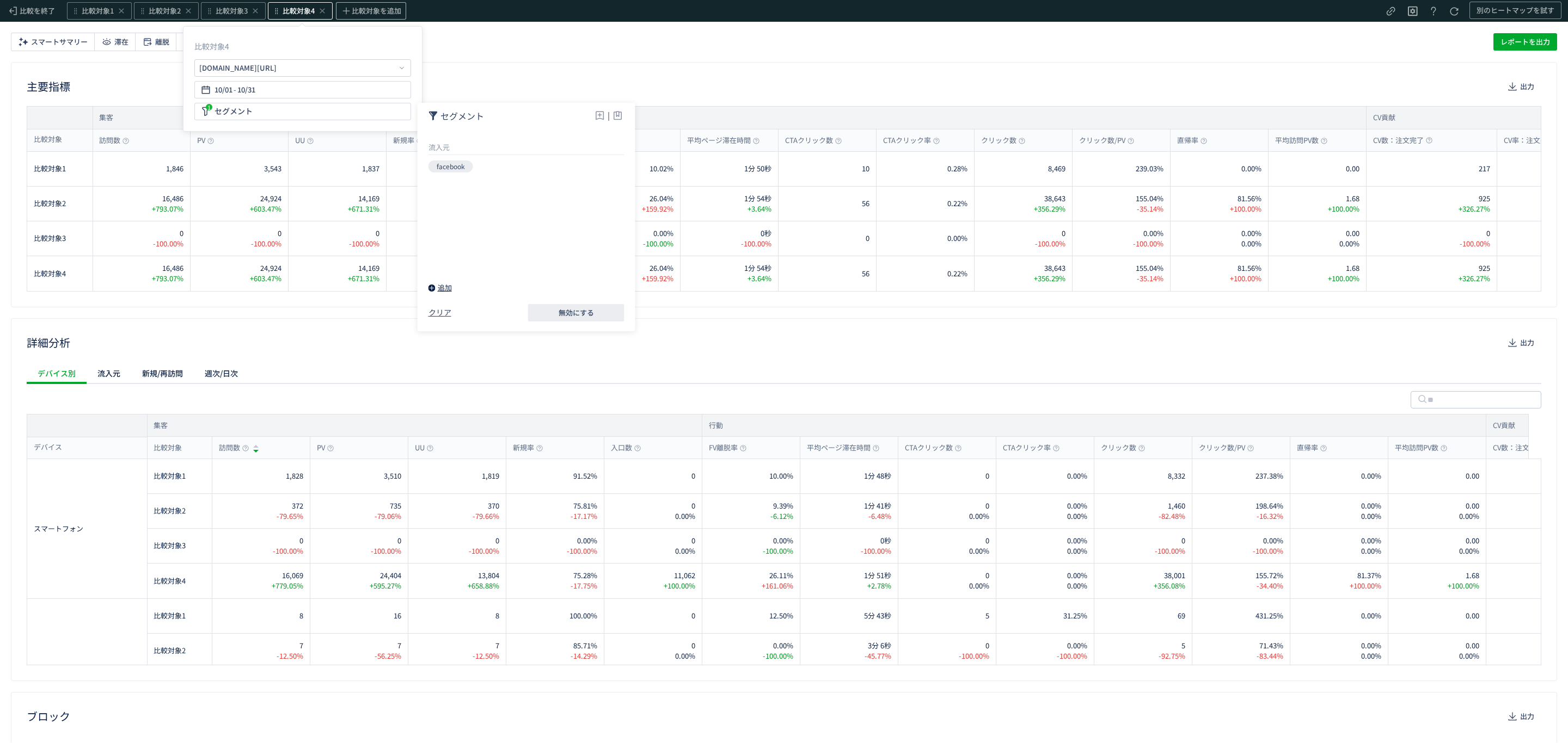
click at [450, 290] on div "追加" at bounding box center [440, 287] width 24 height 11
click at [497, 214] on span at bounding box center [502, 207] width 26 height 26
click at [485, 209] on li "コンテンツ" at bounding box center [526, 213] width 196 height 16
click at [476, 170] on input "text" at bounding box center [526, 171] width 196 height 17
type input "*****"
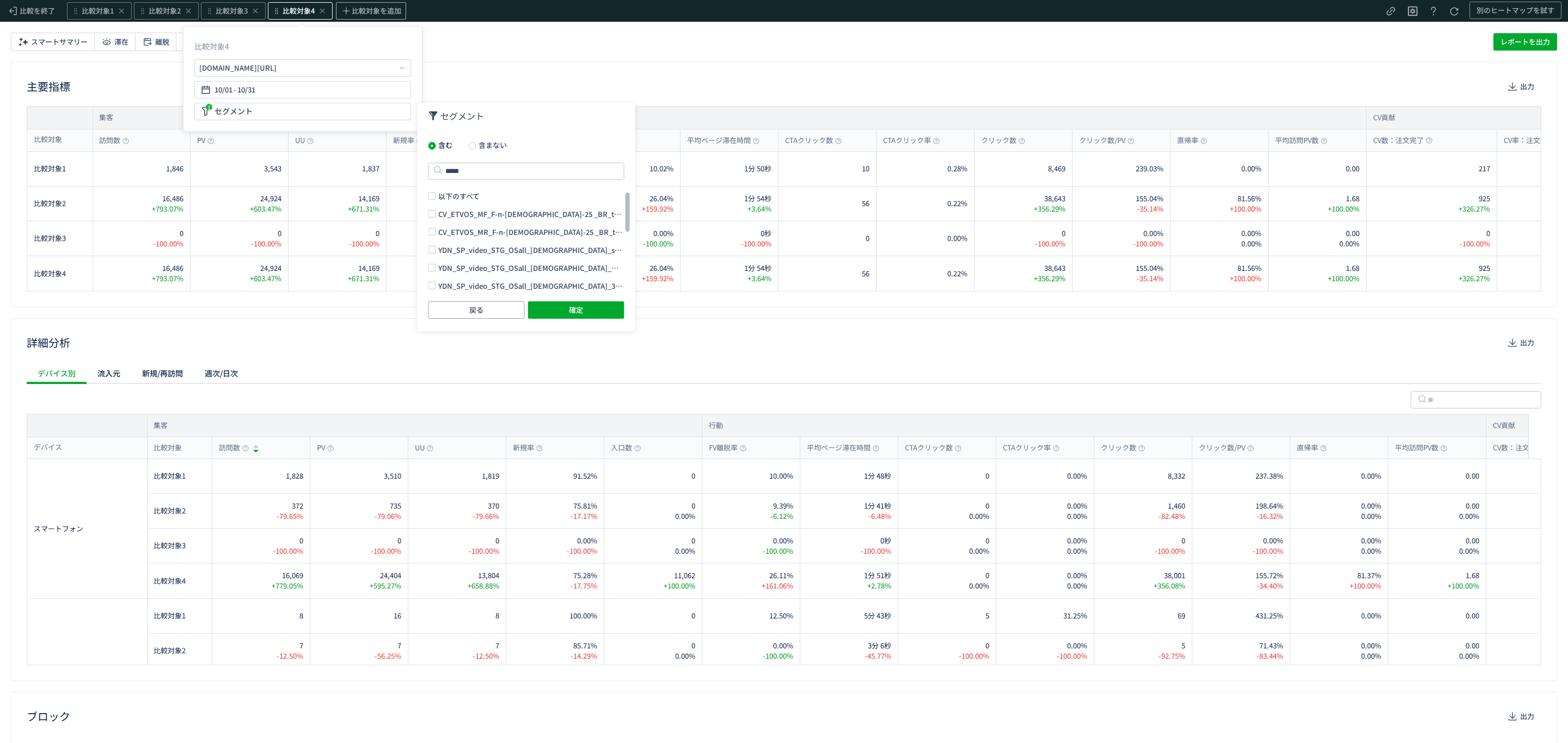
click at [484, 213] on span "CV_ETVOS_MF_F-n-female-25 _BR_tCPA_SP_video_make_perfectkit_standard" at bounding box center [596, 214] width 315 height 11
click at [485, 229] on span "CV_ETVOS_MR_F-n-female-25 _BR_tCPA_SP_video_skin_ultimoist_standard_2020" at bounding box center [602, 232] width 329 height 11
click at [431, 230] on span at bounding box center [432, 231] width 7 height 7
click at [431, 268] on span at bounding box center [432, 268] width 7 height 7
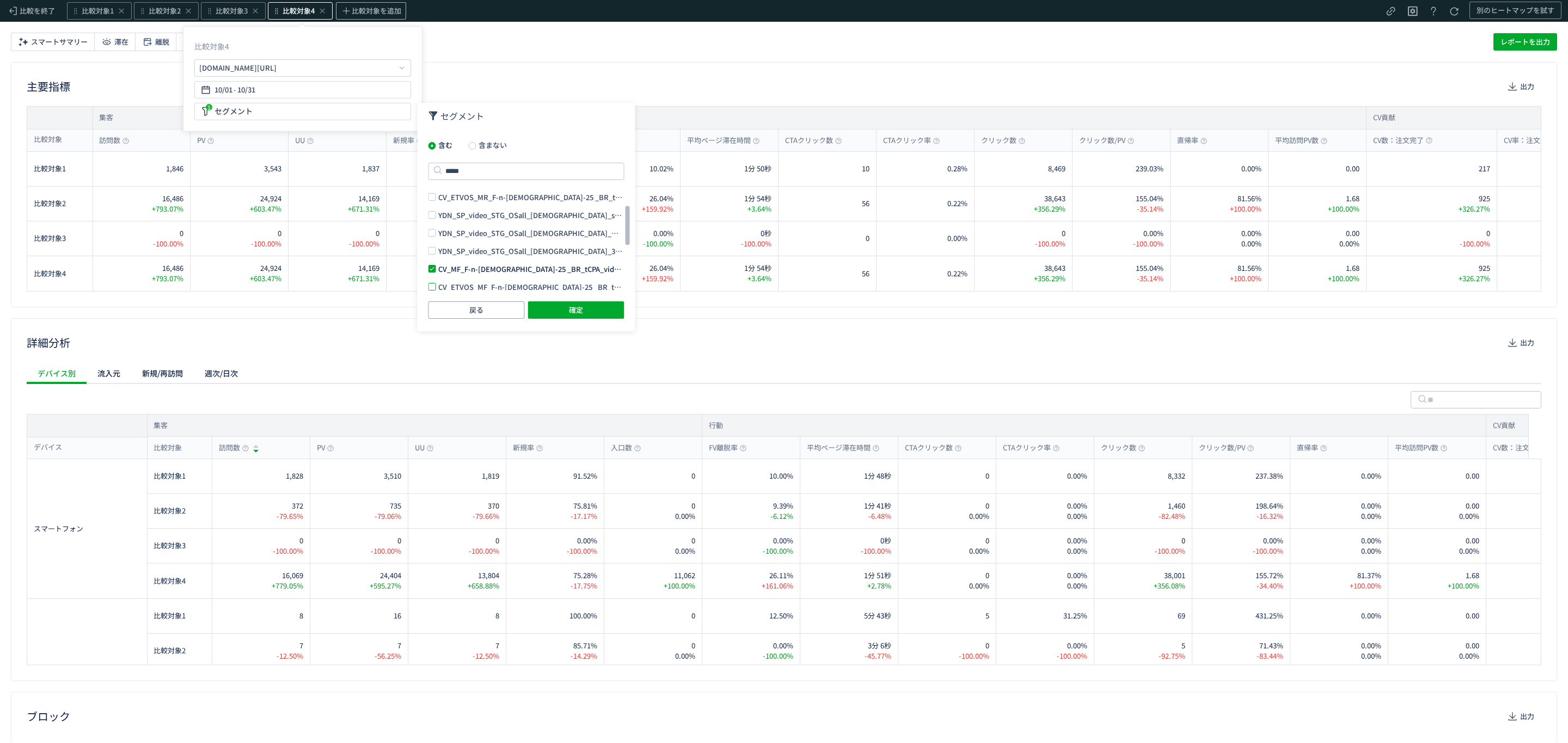
click at [430, 285] on span at bounding box center [432, 286] width 7 height 7
click at [435, 264] on span at bounding box center [432, 264] width 7 height 7
click at [435, 279] on span at bounding box center [432, 281] width 7 height 7
click at [551, 307] on button "確定" at bounding box center [576, 310] width 97 height 17
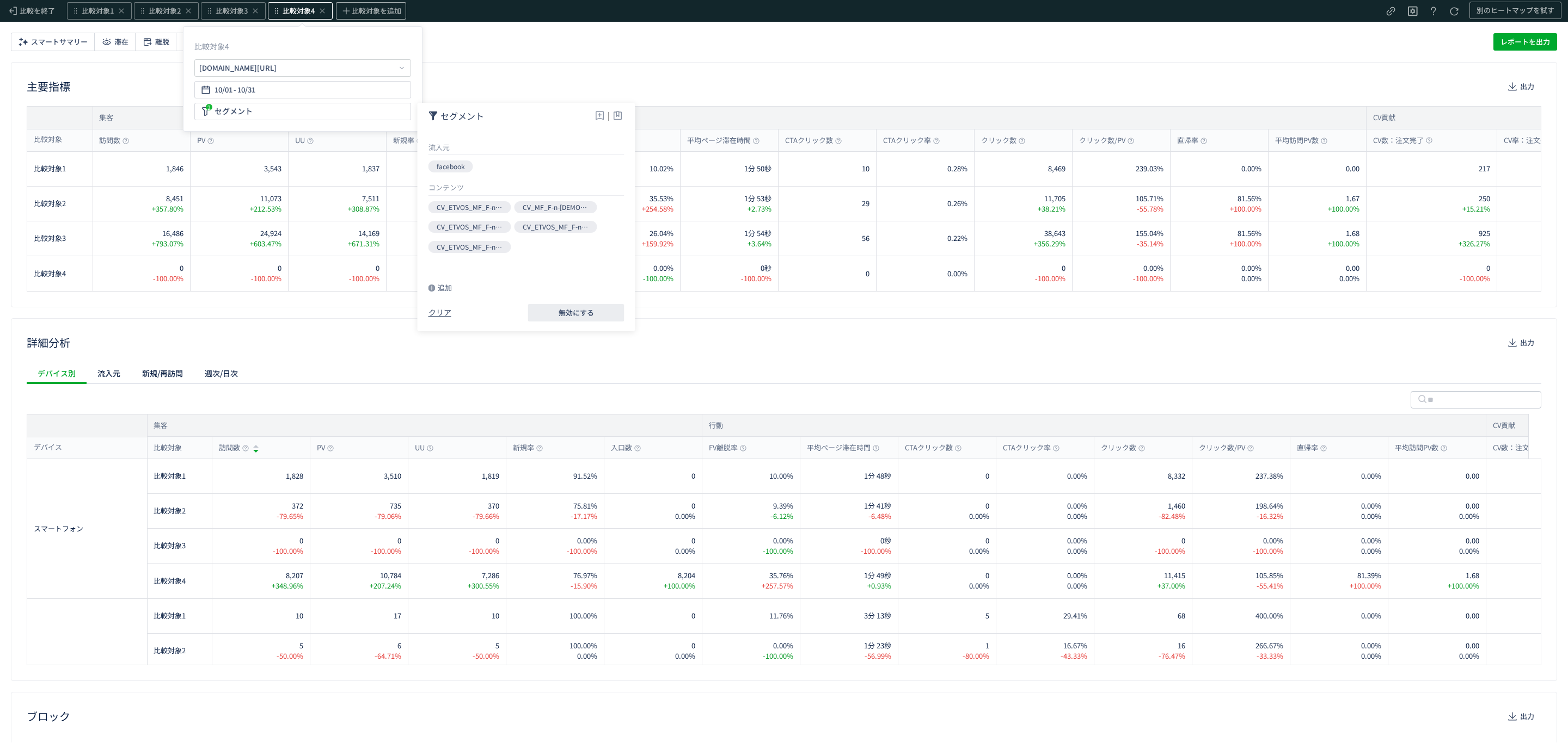
click at [490, 345] on div "詳細分析 出力" at bounding box center [784, 342] width 1514 height 17
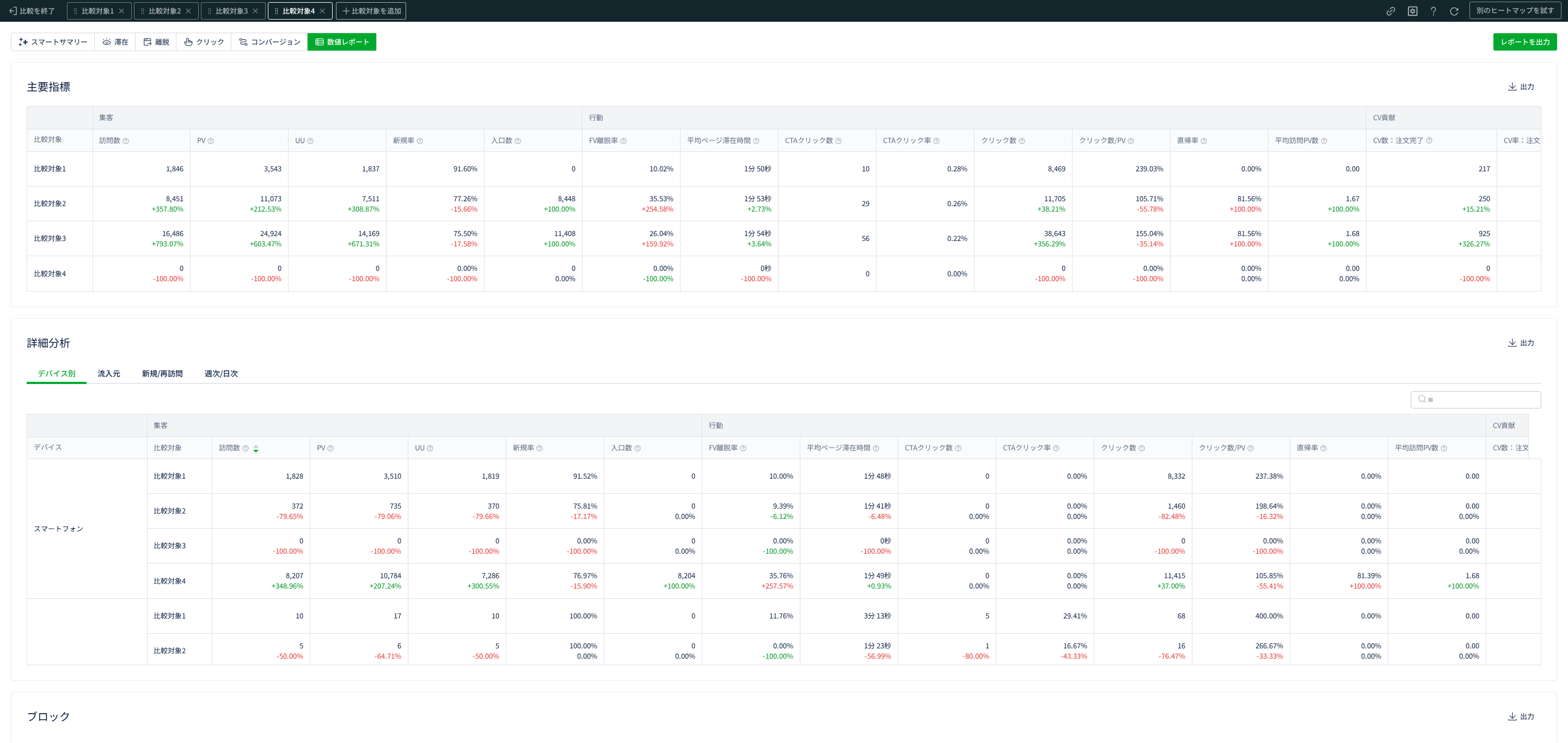
click at [307, 11] on span "比較対象4" at bounding box center [299, 11] width 32 height 11
click at [277, 67] on div "[URL][DOMAIN_NAME]" at bounding box center [238, 67] width 77 height 11
click at [275, 108] on div "2 セグメント" at bounding box center [302, 111] width 217 height 17
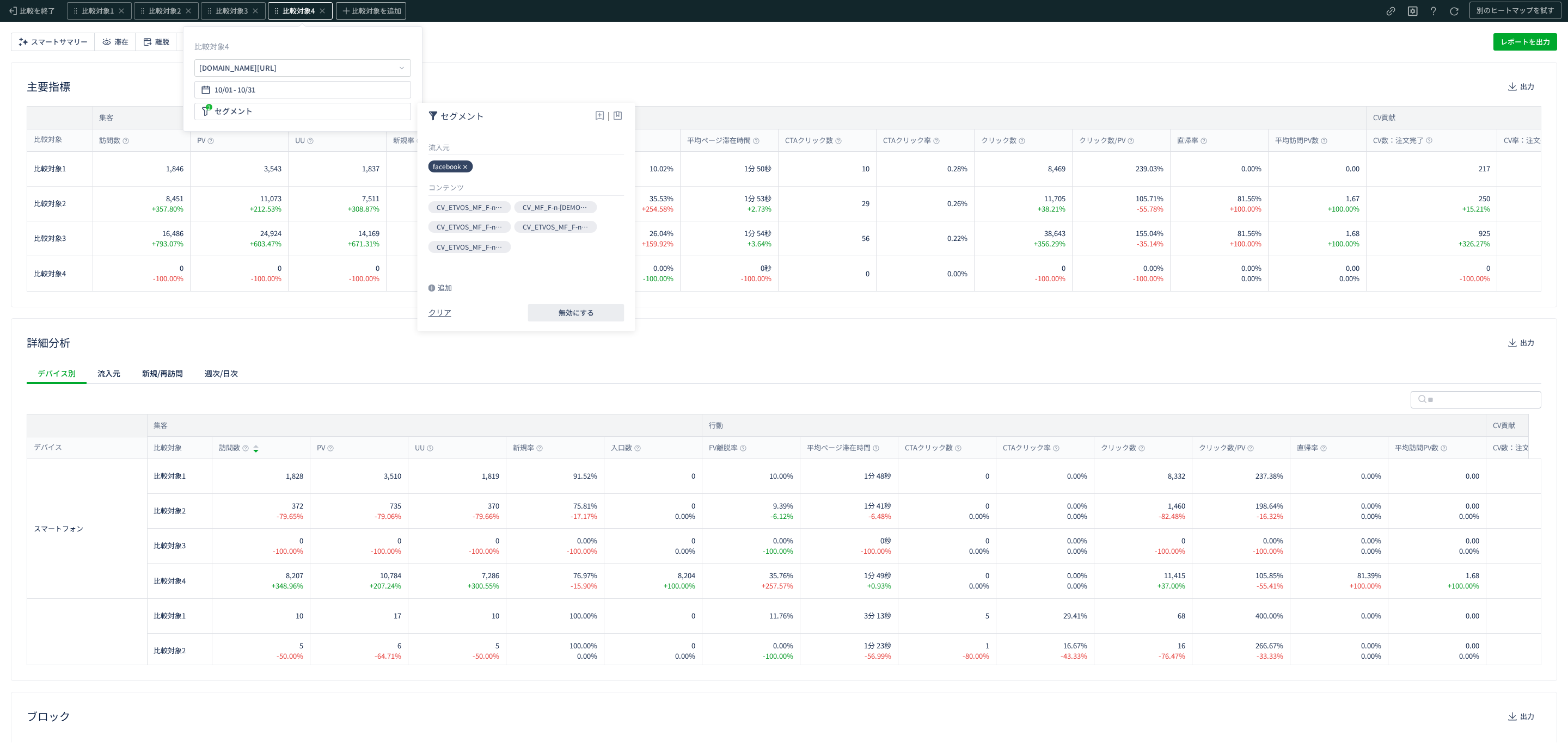
click at [466, 167] on icon at bounding box center [466, 167] width 6 height 6
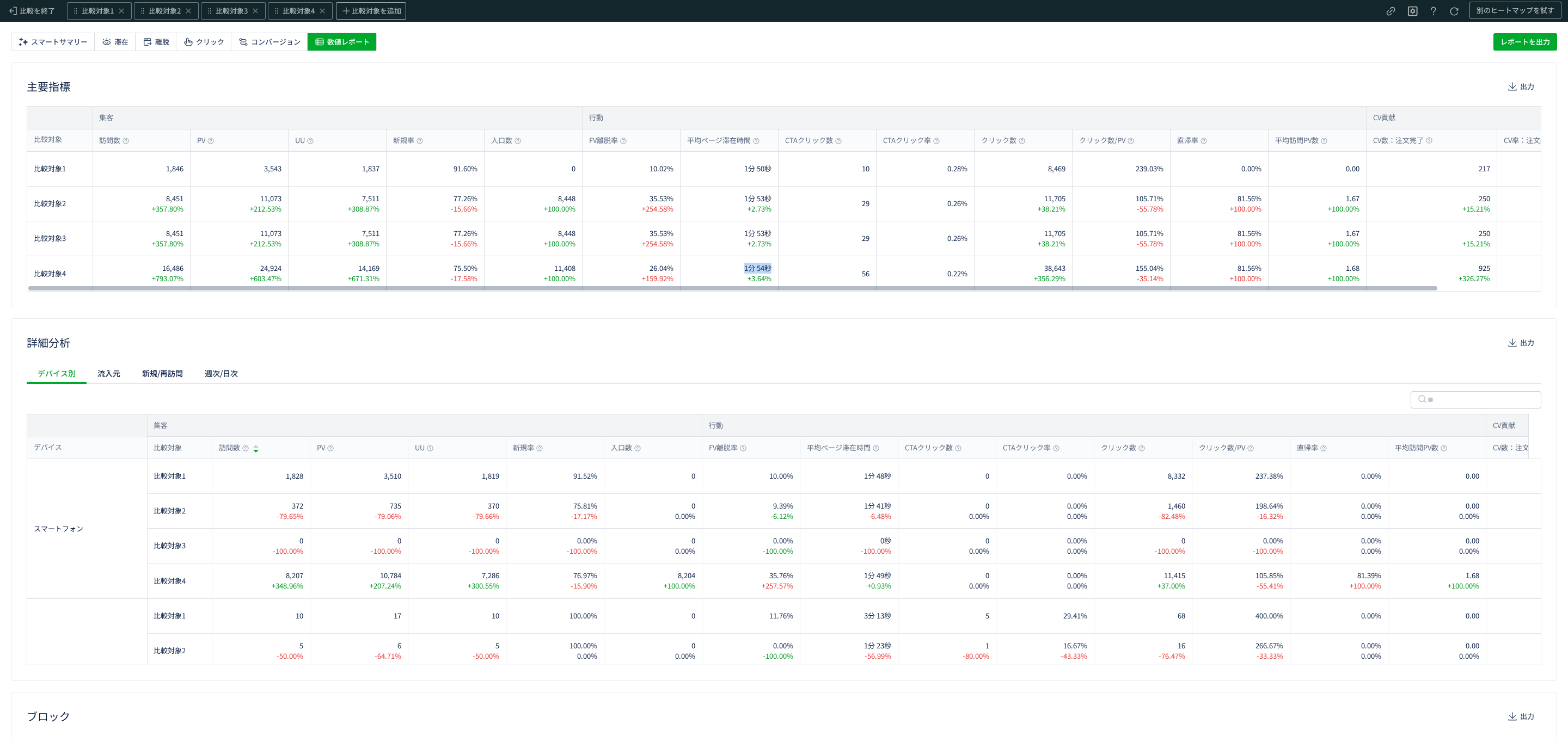
drag, startPoint x: 734, startPoint y: 270, endPoint x: 775, endPoint y: 270, distance: 41.0
click at [775, 270] on div "1分 54秒 +3.64%" at bounding box center [730, 273] width 98 height 35
copy span "1分 54秒"
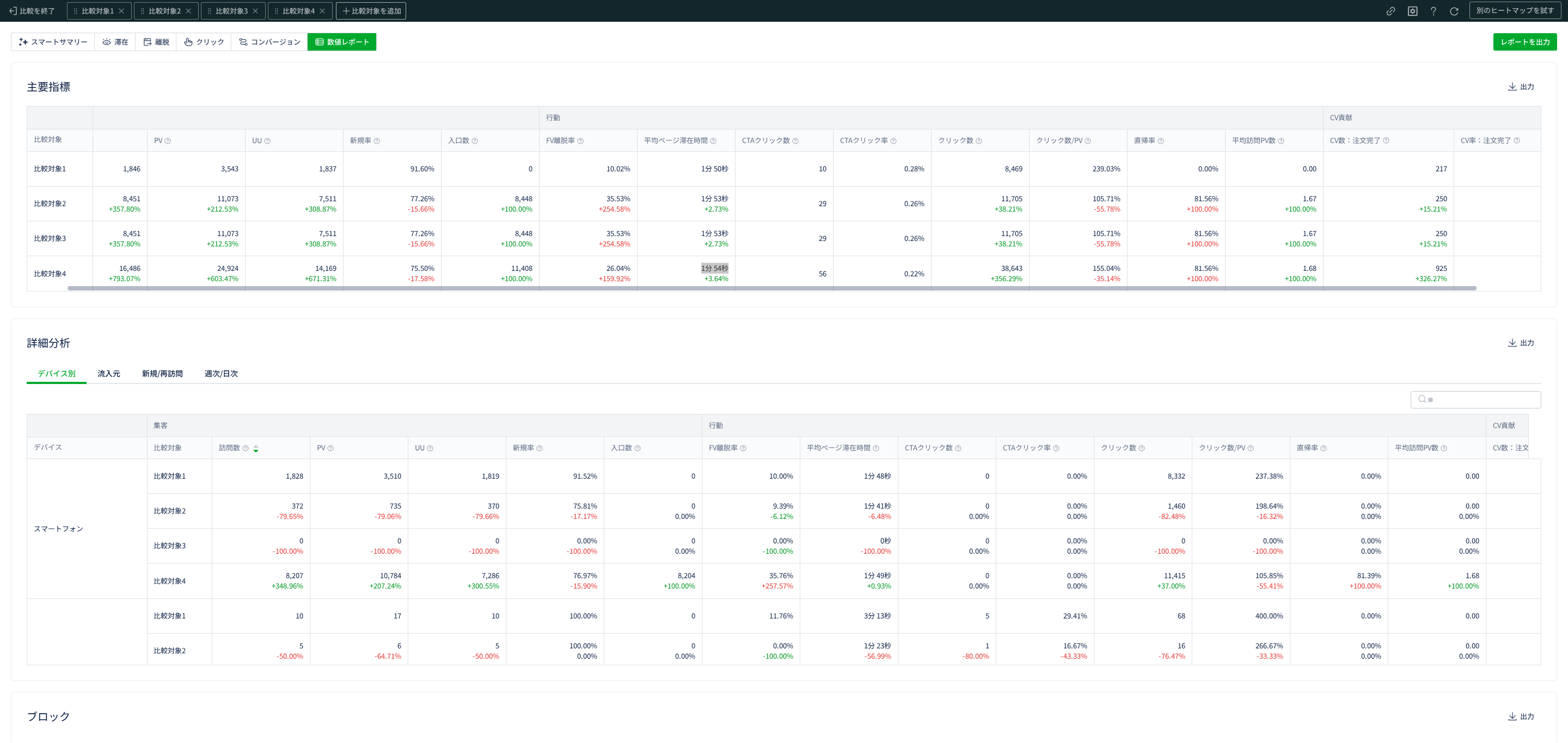
scroll to position [0, 42]
